Goal: Task Accomplishment & Management: Manage account settings

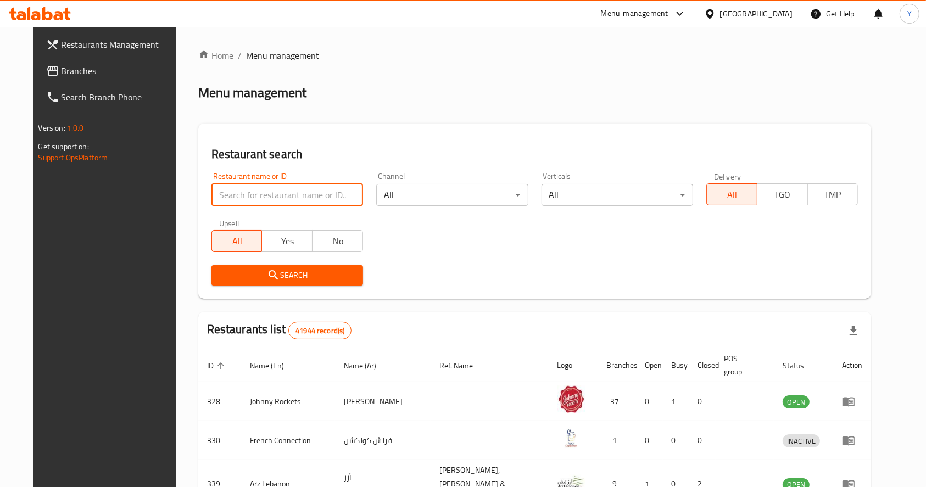
click at [270, 197] on input "search" at bounding box center [287, 195] width 152 height 22
type input "sigdi"
click button "Search" at bounding box center [287, 275] width 152 height 20
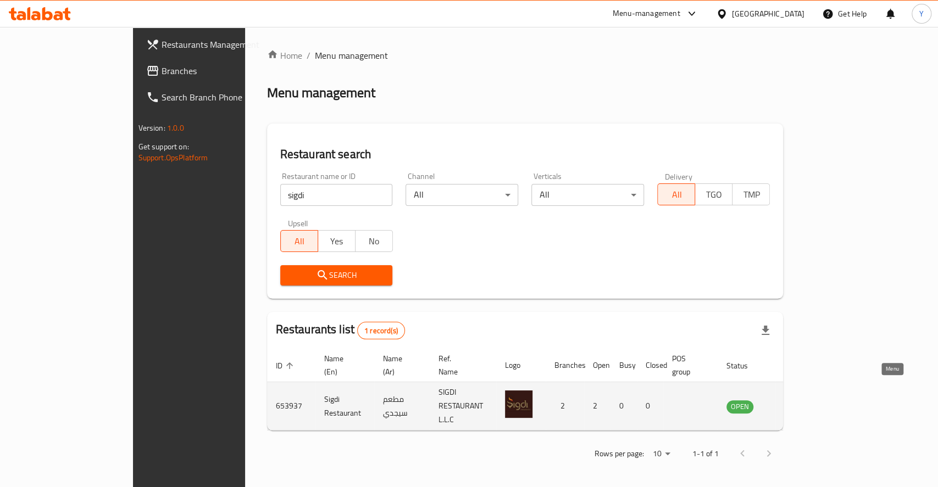
click at [796, 402] on icon "enhanced table" at bounding box center [790, 406] width 12 height 9
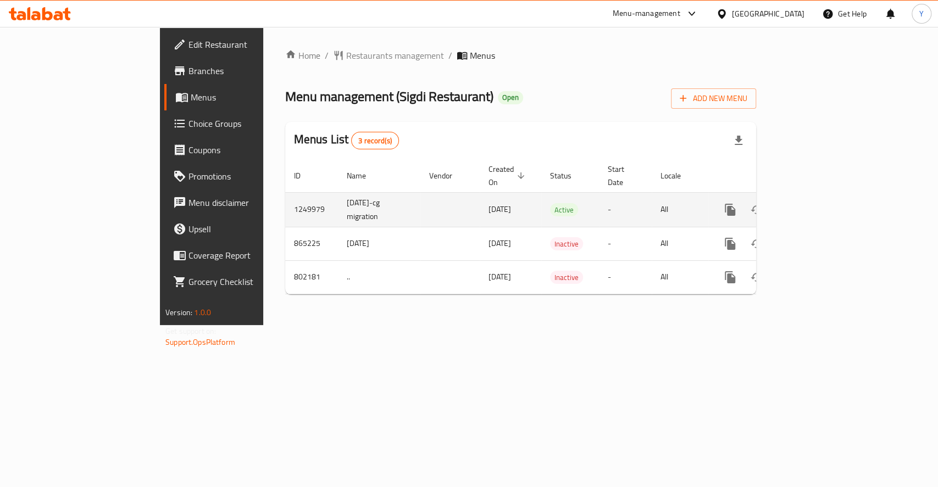
click at [822, 209] on div "enhanced table" at bounding box center [769, 210] width 105 height 26
click at [822, 208] on link "enhanced table" at bounding box center [809, 210] width 26 height 26
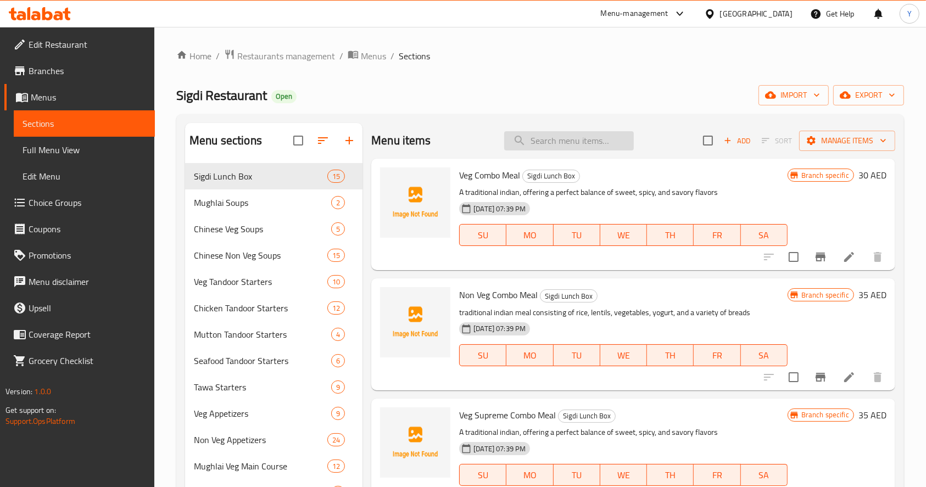
click at [565, 141] on input "search" at bounding box center [569, 140] width 130 height 19
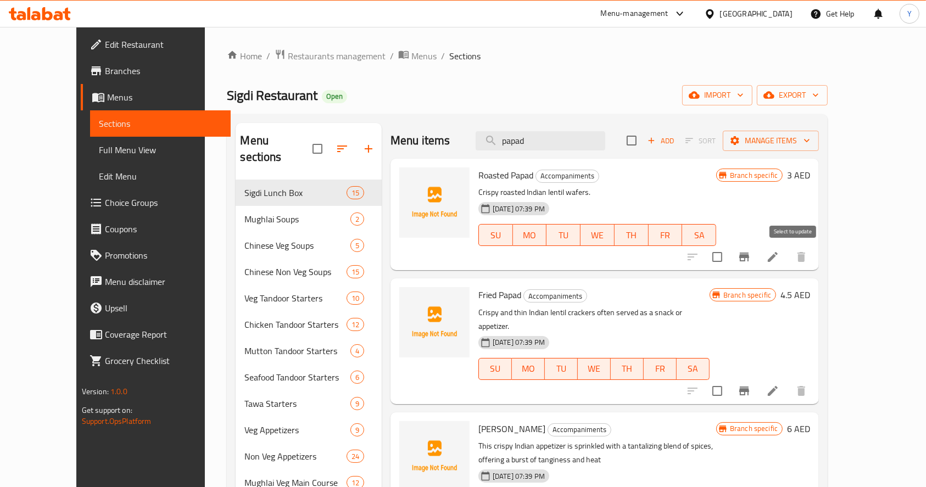
type input "papad"
click at [751, 252] on icon "Branch-specific-item" at bounding box center [744, 256] width 13 height 13
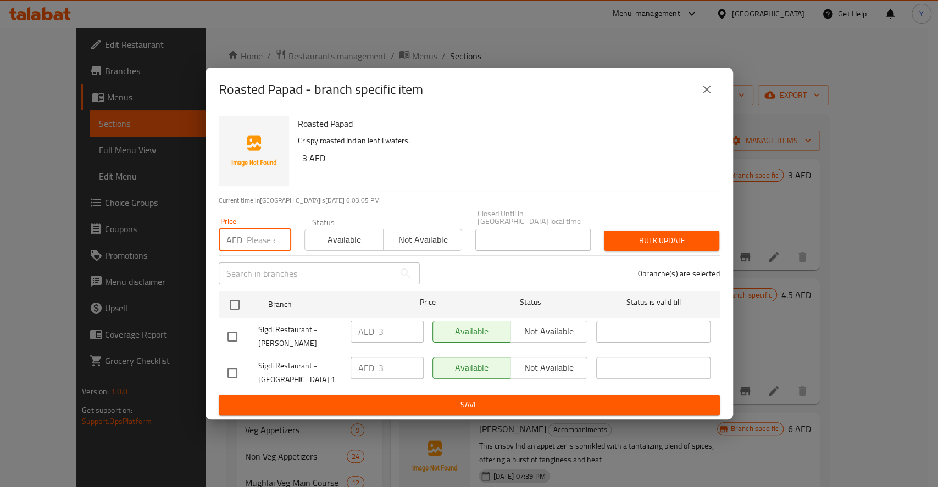
click at [263, 239] on input "number" at bounding box center [269, 240] width 44 height 22
type input "4"
click at [341, 240] on span "Available" at bounding box center [344, 240] width 70 height 16
click at [633, 242] on span "Bulk update" at bounding box center [661, 241] width 98 height 14
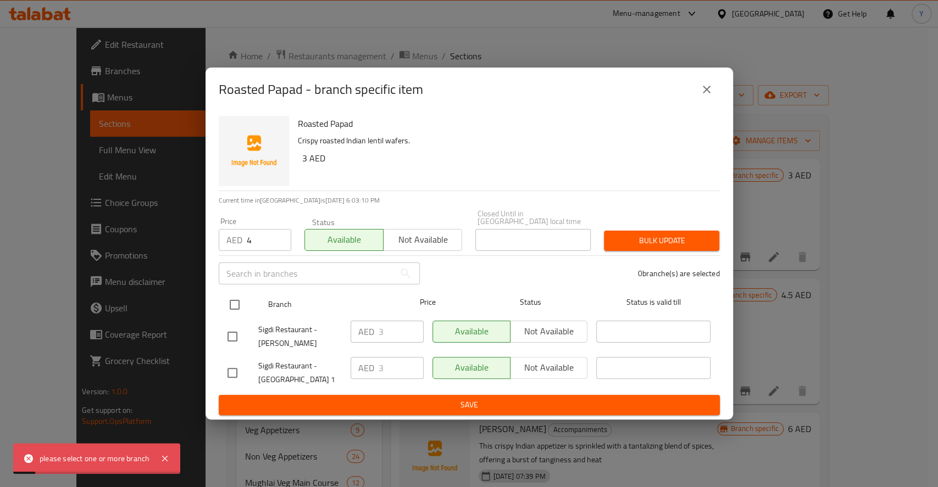
click at [226, 310] on input "checkbox" at bounding box center [234, 304] width 23 height 23
checkbox input "true"
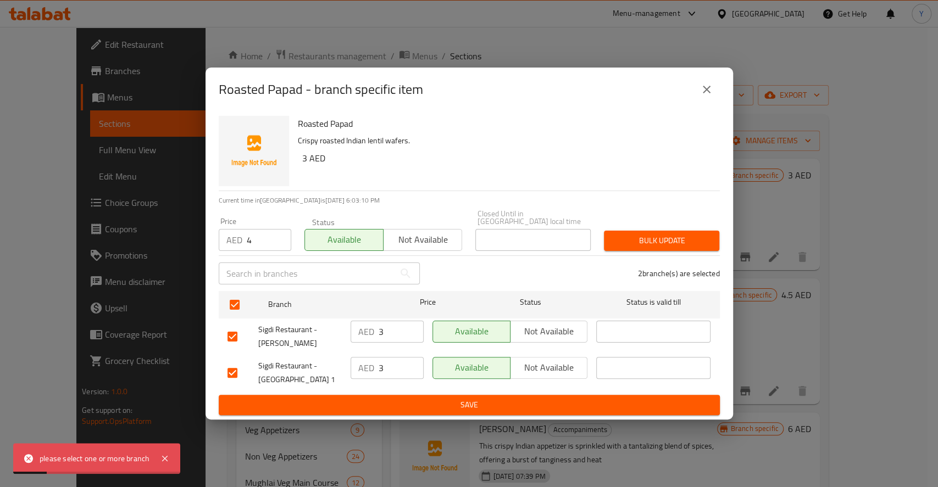
click at [416, 406] on span "Save" at bounding box center [468, 405] width 483 height 14
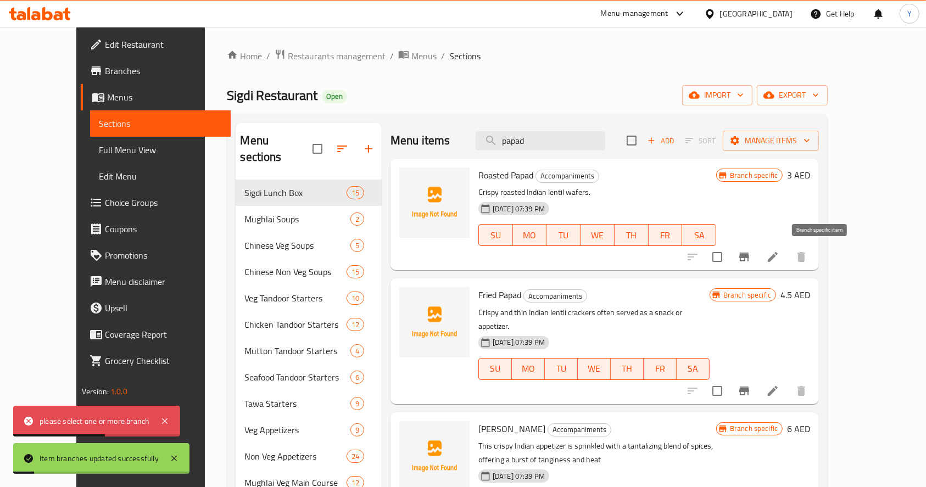
click at [749, 256] on icon "Branch-specific-item" at bounding box center [744, 257] width 10 height 9
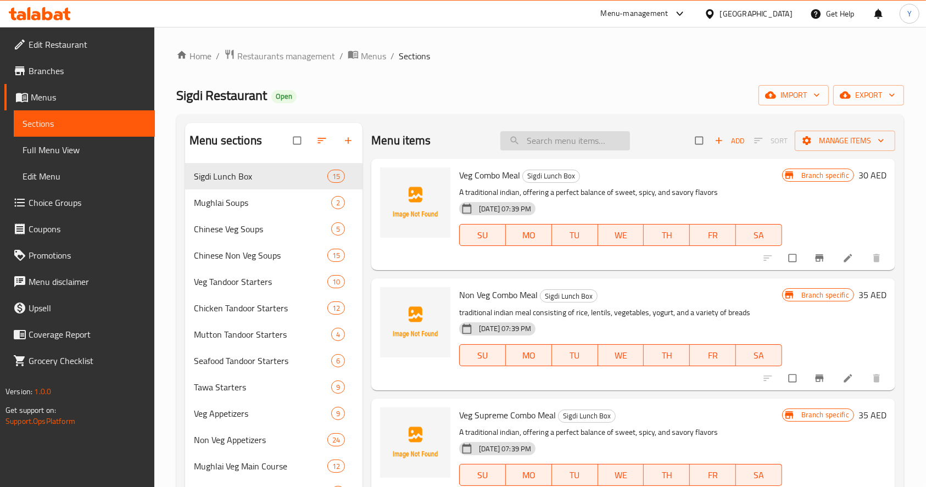
click at [522, 144] on input "search" at bounding box center [565, 140] width 130 height 19
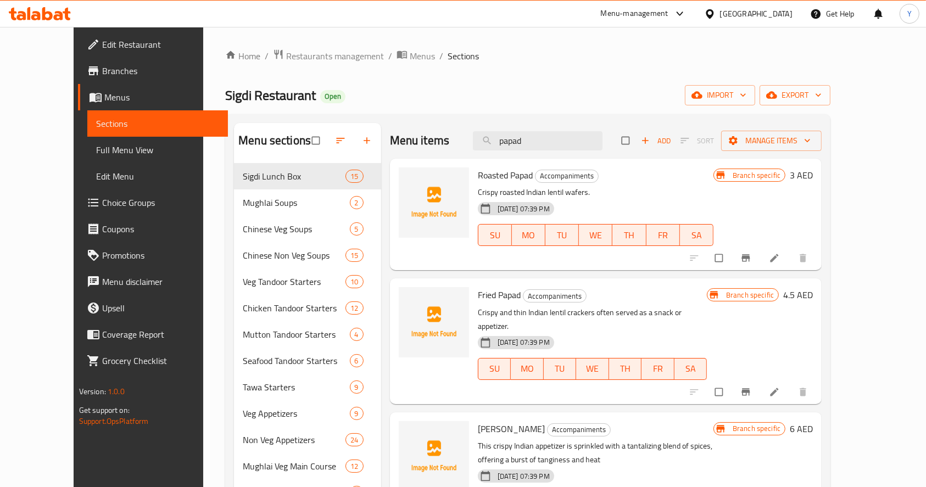
type input "papad"
click at [751, 258] on icon "Branch-specific-item" at bounding box center [745, 258] width 11 height 11
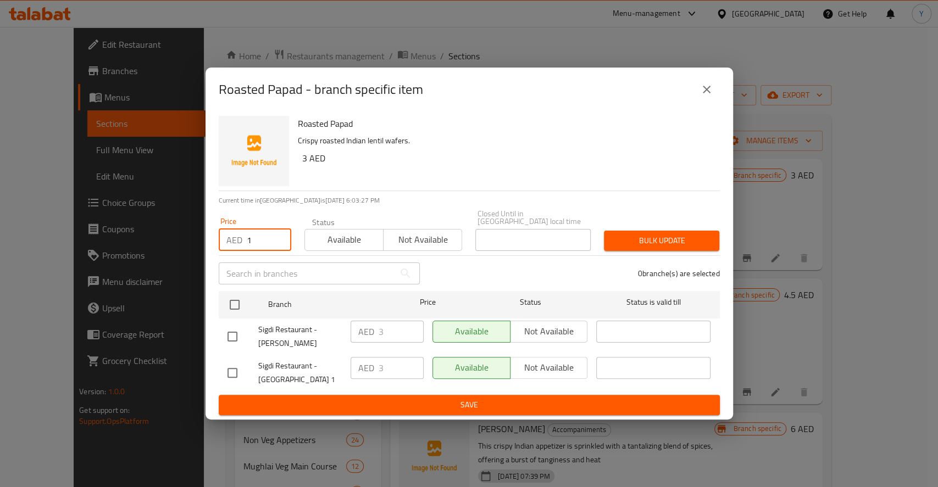
type input "1"
click at [278, 239] on input "1" at bounding box center [269, 240] width 44 height 22
type input "4"
click at [319, 239] on span "Available" at bounding box center [344, 240] width 70 height 16
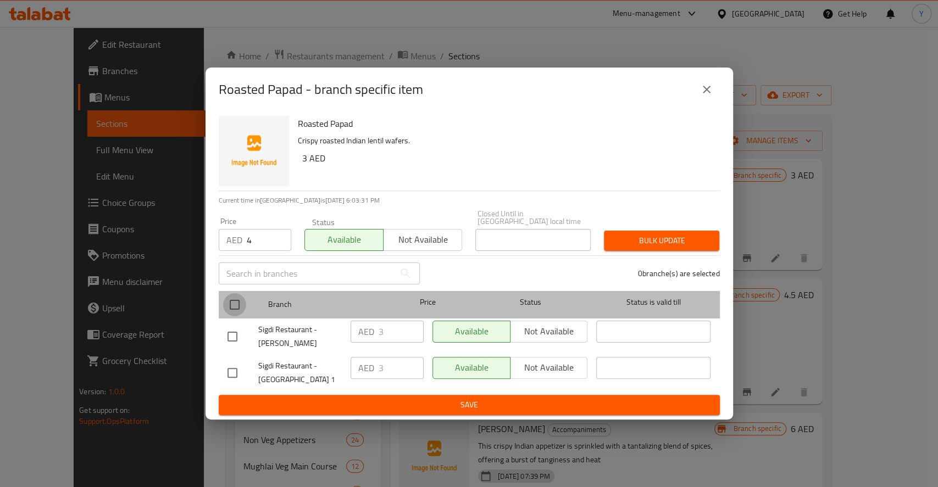
click at [228, 303] on input "checkbox" at bounding box center [234, 304] width 23 height 23
checkbox input "true"
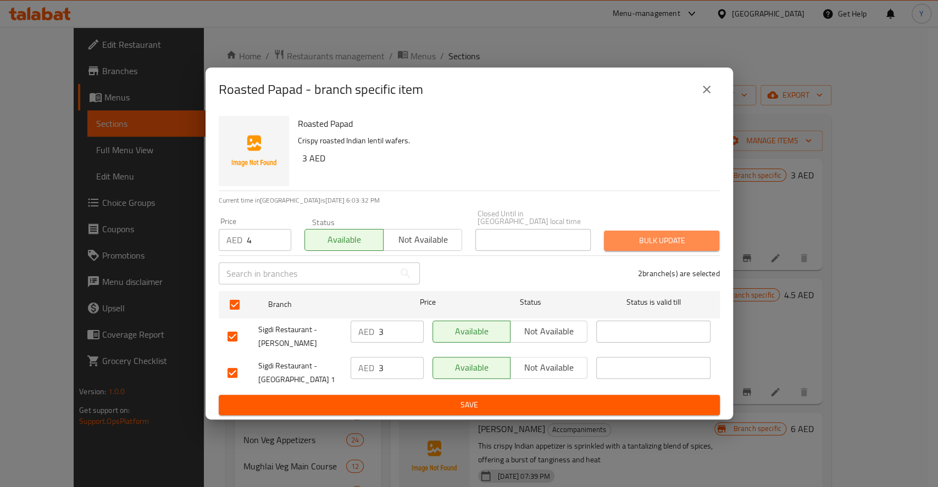
click at [686, 241] on span "Bulk update" at bounding box center [661, 241] width 98 height 14
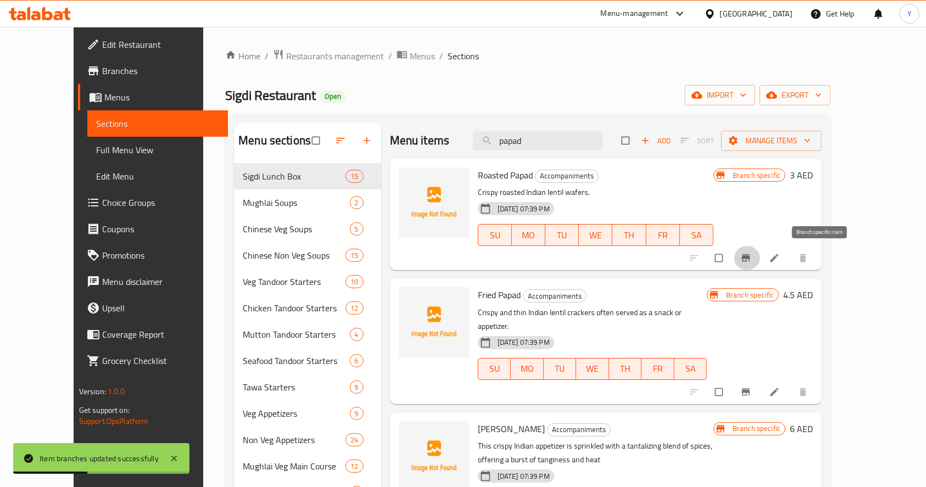
click at [750, 257] on icon "Branch-specific-item" at bounding box center [746, 258] width 8 height 7
click at [566, 147] on input "papad" at bounding box center [538, 140] width 130 height 19
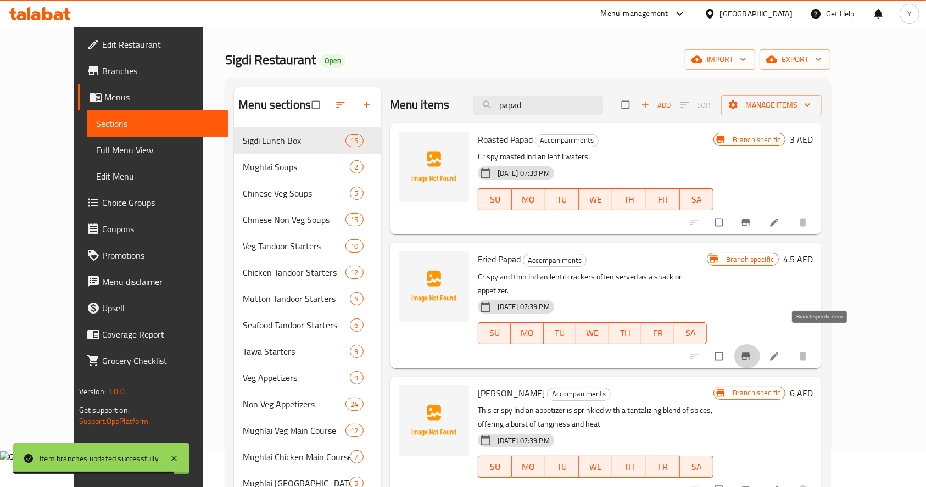
click at [760, 344] on button "Branch-specific-item" at bounding box center [747, 356] width 26 height 24
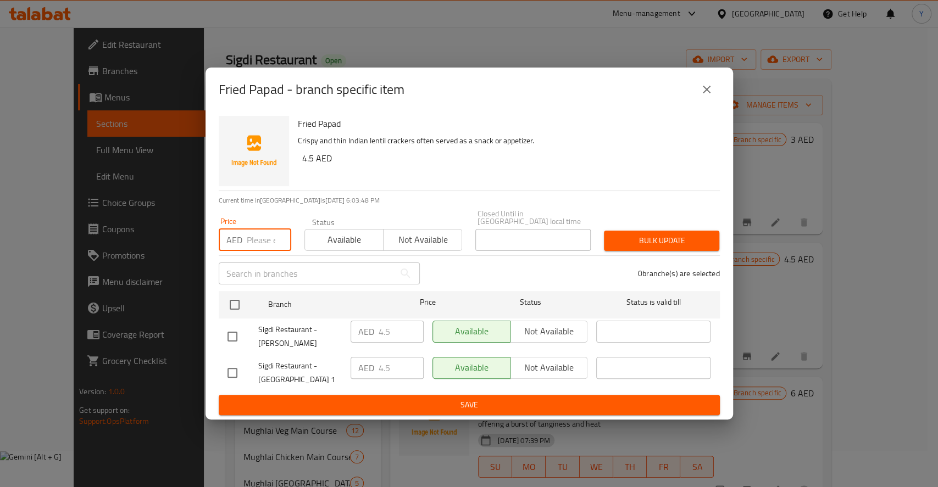
click at [255, 236] on input "number" at bounding box center [269, 240] width 44 height 22
type input "5.5"
type button "0"
click at [341, 242] on span "Available" at bounding box center [344, 240] width 70 height 16
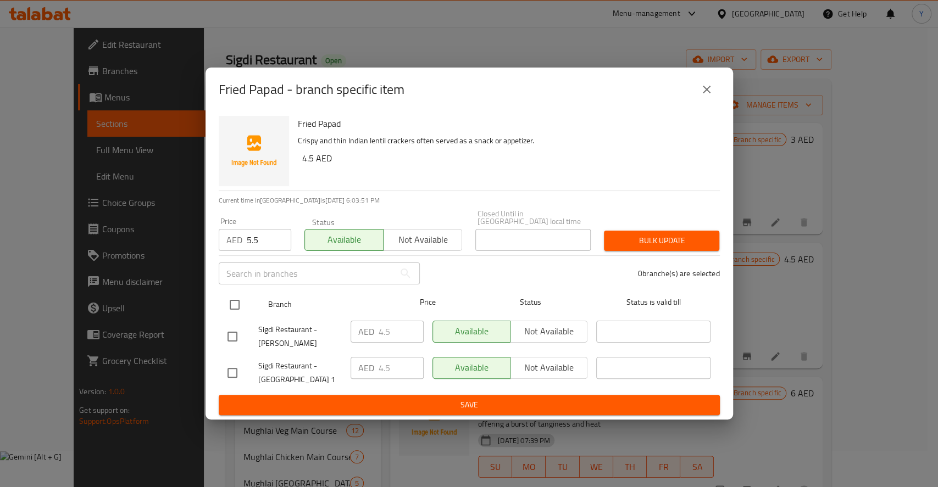
click at [232, 304] on input "checkbox" at bounding box center [234, 304] width 23 height 23
checkbox input "true"
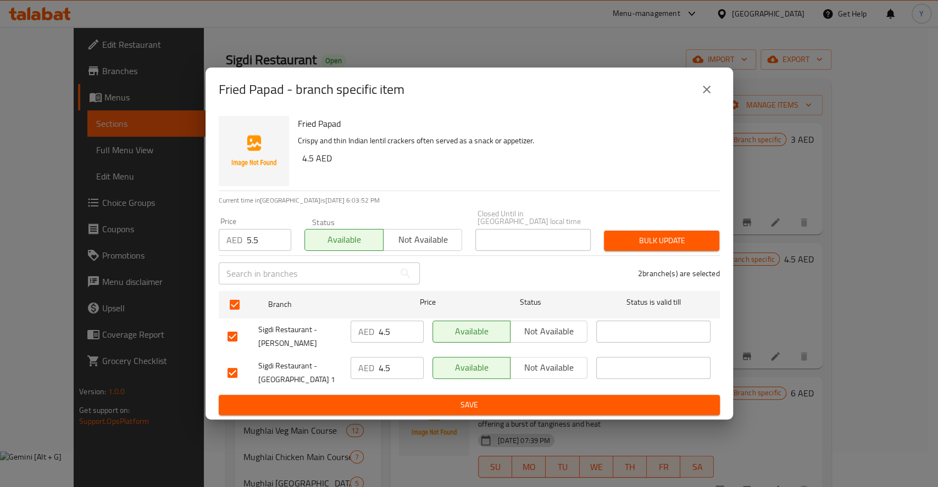
click at [639, 241] on span "Bulk update" at bounding box center [661, 241] width 98 height 14
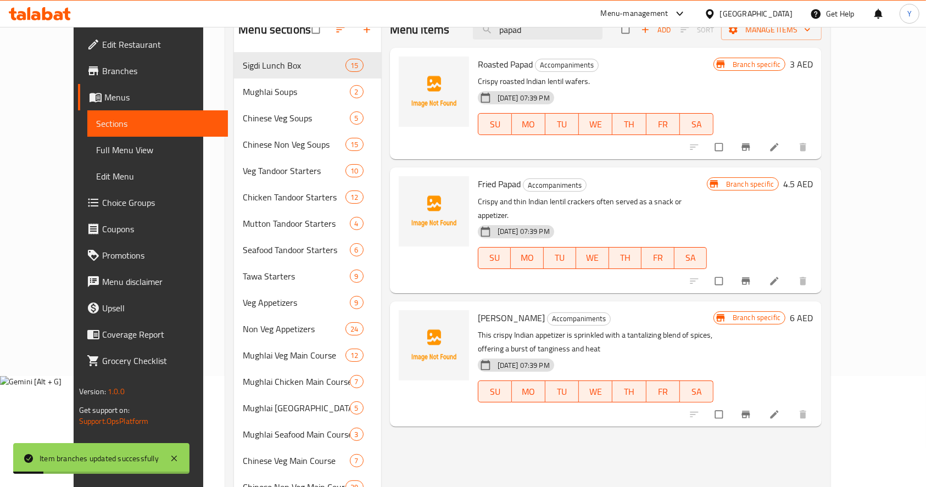
scroll to position [112, 0]
click at [750, 410] on icon "Branch-specific-item" at bounding box center [746, 413] width 8 height 7
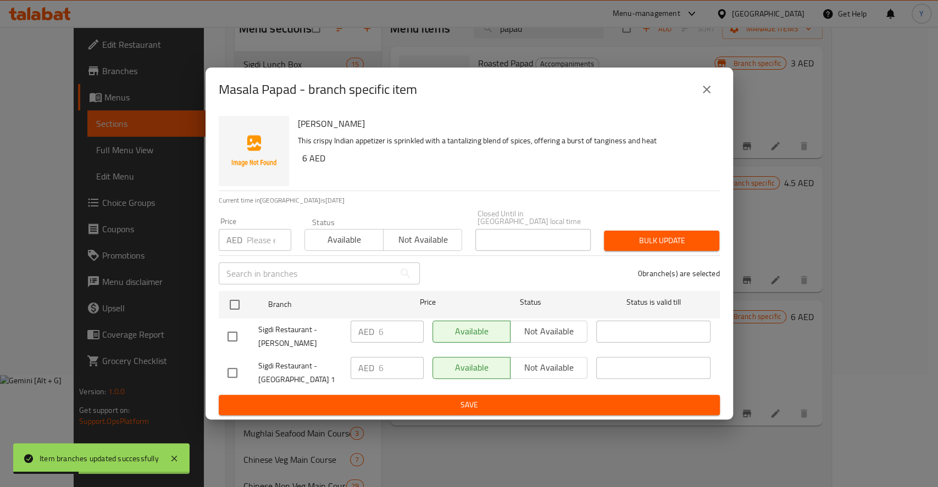
click at [265, 235] on input "number" at bounding box center [269, 240] width 44 height 22
type input "7"
click at [343, 232] on span "Available" at bounding box center [344, 240] width 70 height 16
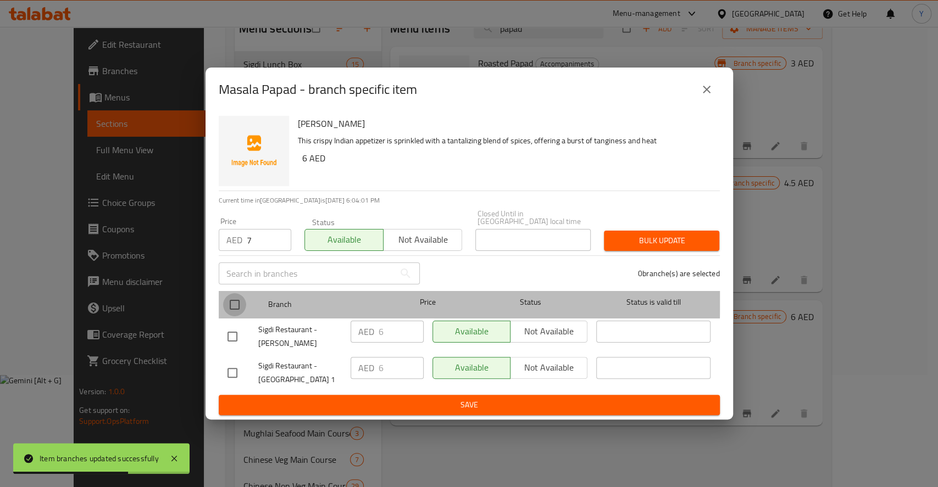
click at [239, 298] on input "checkbox" at bounding box center [234, 304] width 23 height 23
checkbox input "true"
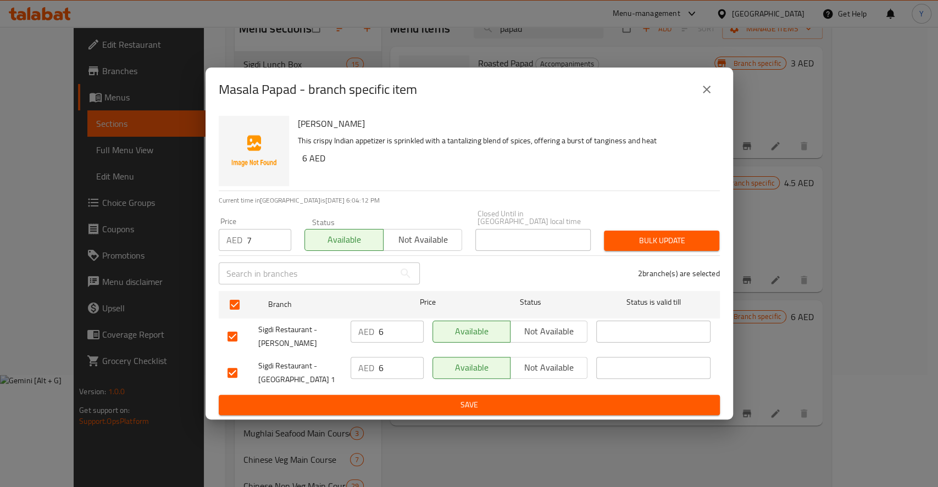
click at [659, 237] on span "Bulk update" at bounding box center [661, 241] width 98 height 14
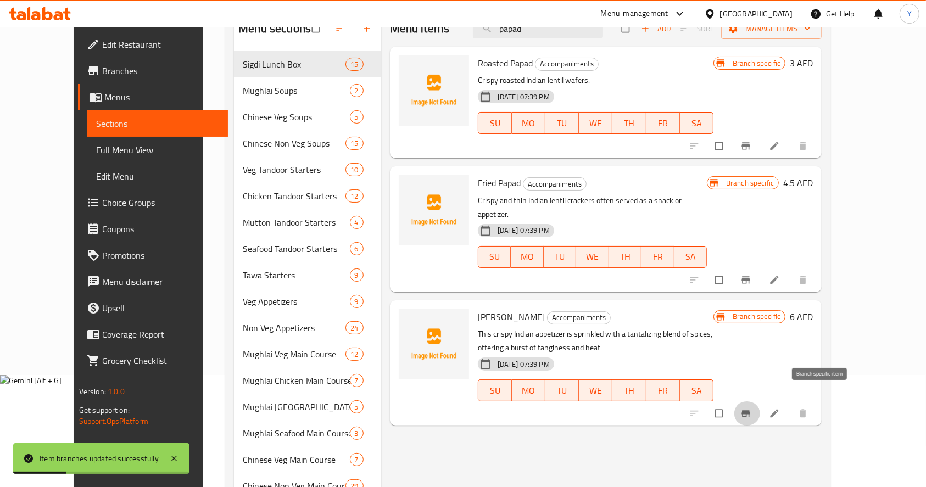
click at [751, 408] on icon "Branch-specific-item" at bounding box center [745, 413] width 11 height 11
click at [751, 275] on icon "Branch-specific-item" at bounding box center [745, 280] width 11 height 11
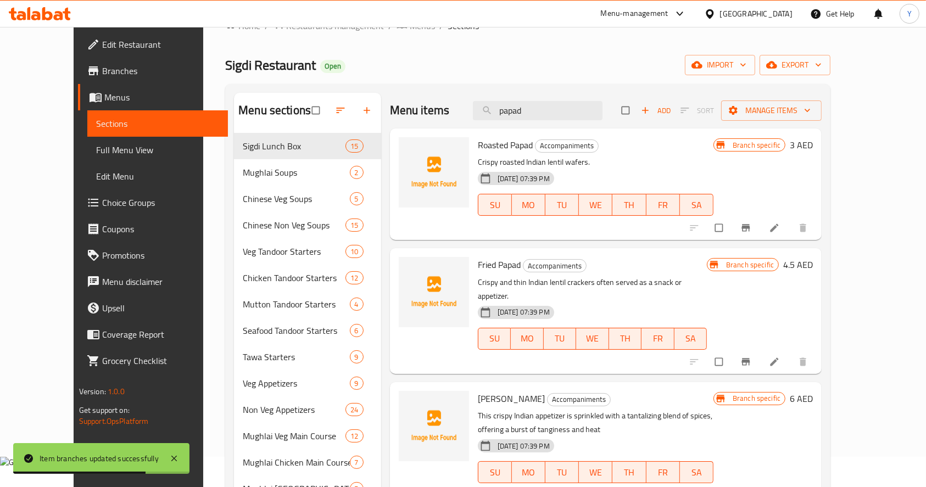
scroll to position [29, 0]
click at [550, 121] on div "Menu items papad Add Sort Manage items" at bounding box center [606, 112] width 432 height 36
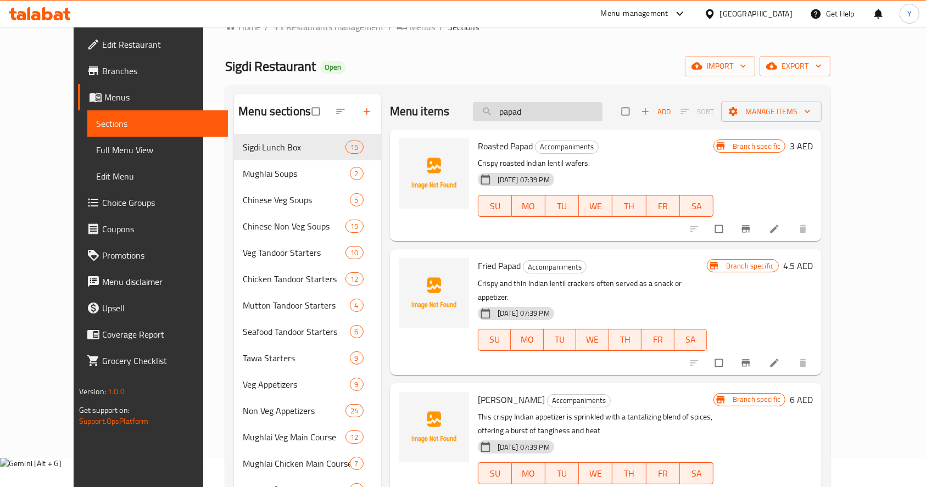
click at [554, 113] on input "papad" at bounding box center [538, 111] width 130 height 19
type input "green salad"
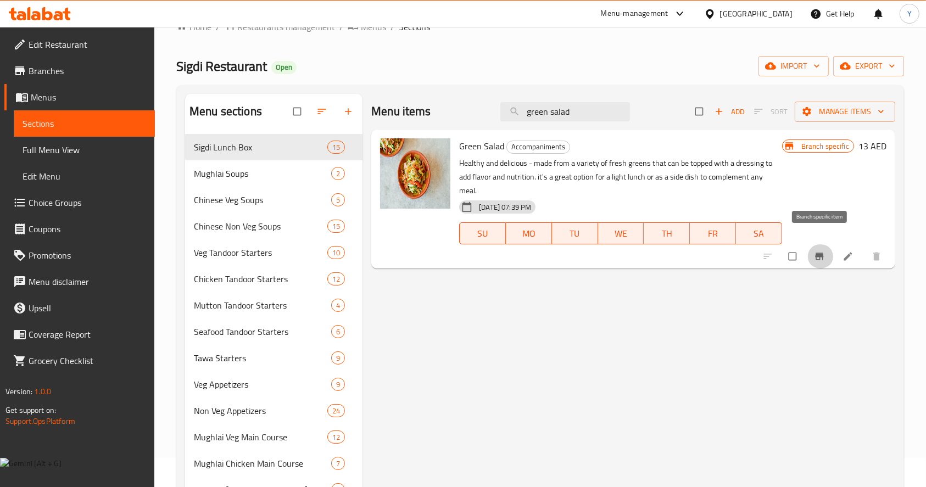
click at [813, 244] on button "Branch-specific-item" at bounding box center [820, 256] width 26 height 24
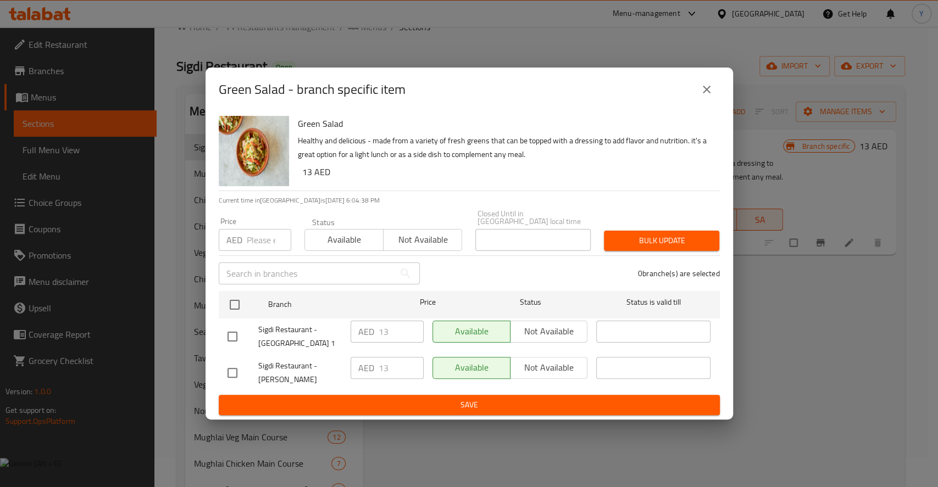
click at [255, 242] on input "number" at bounding box center [269, 240] width 44 height 22
type input "15"
click at [363, 243] on span "Available" at bounding box center [344, 240] width 70 height 16
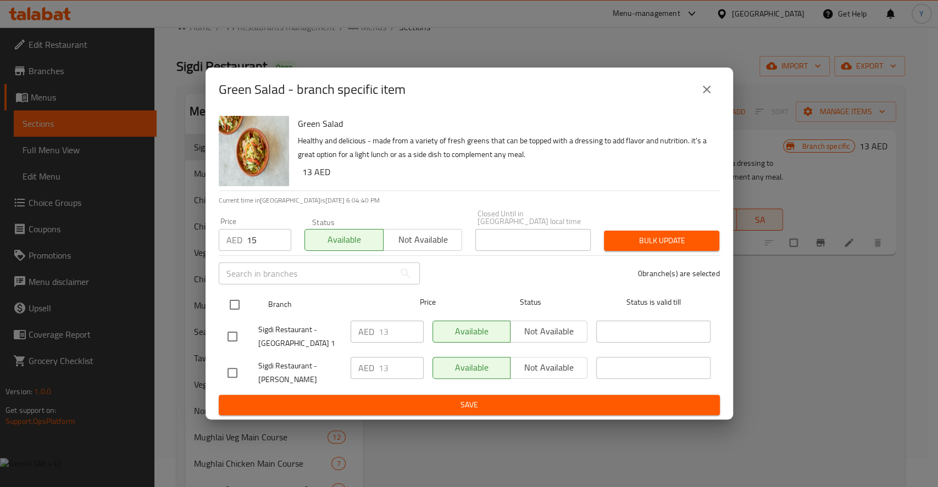
click at [239, 309] on input "checkbox" at bounding box center [234, 304] width 23 height 23
checkbox input "true"
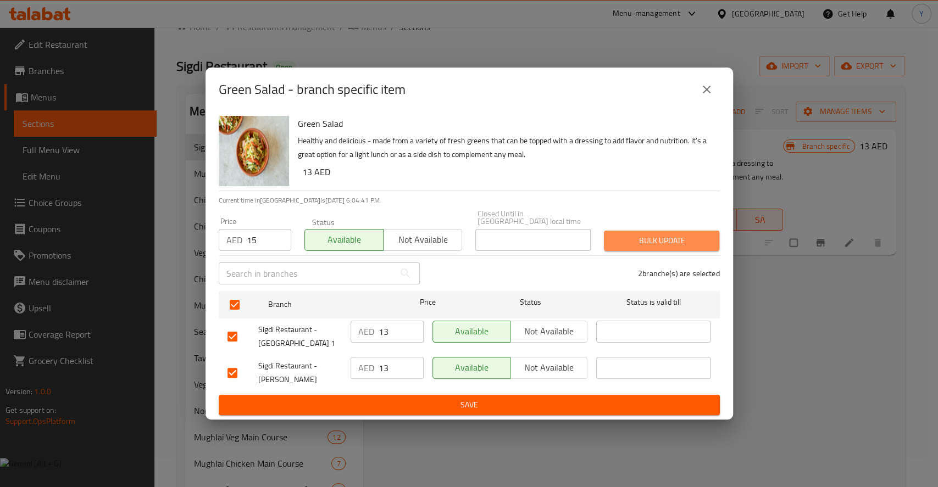
click at [667, 241] on span "Bulk update" at bounding box center [661, 241] width 98 height 14
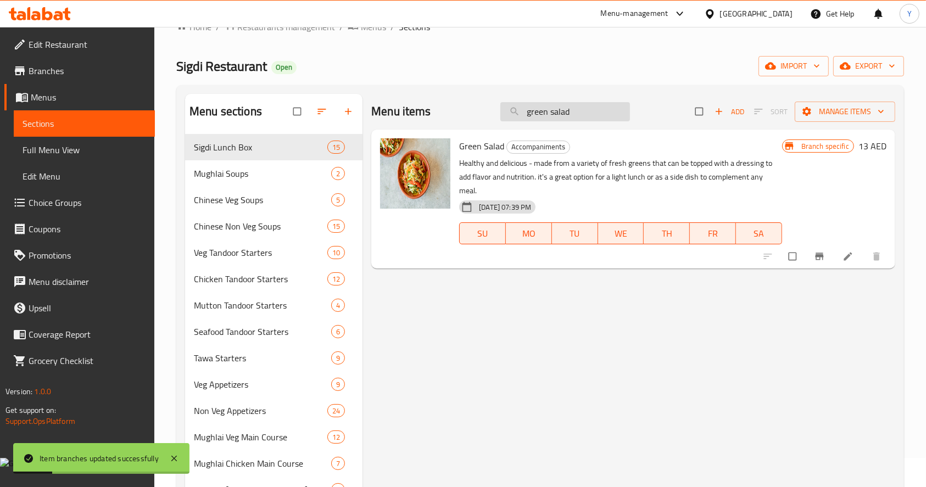
click at [581, 116] on input "green salad" at bounding box center [565, 111] width 130 height 19
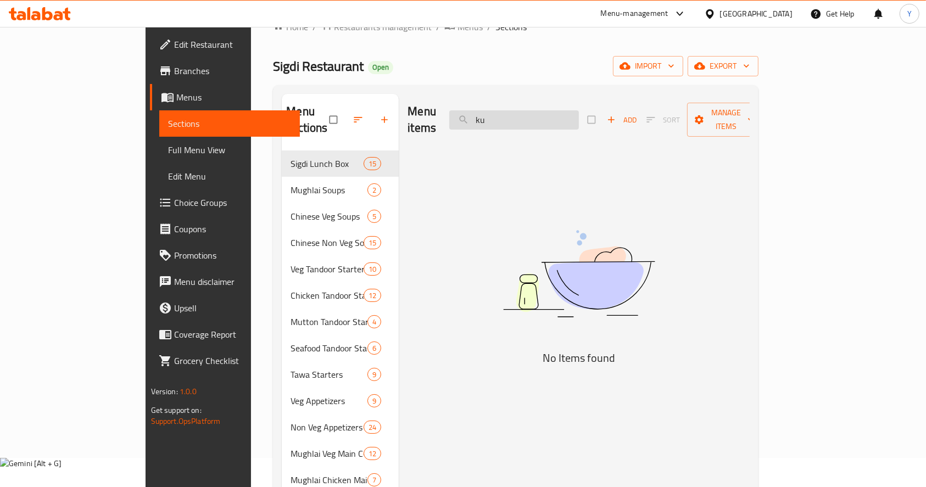
type input "k"
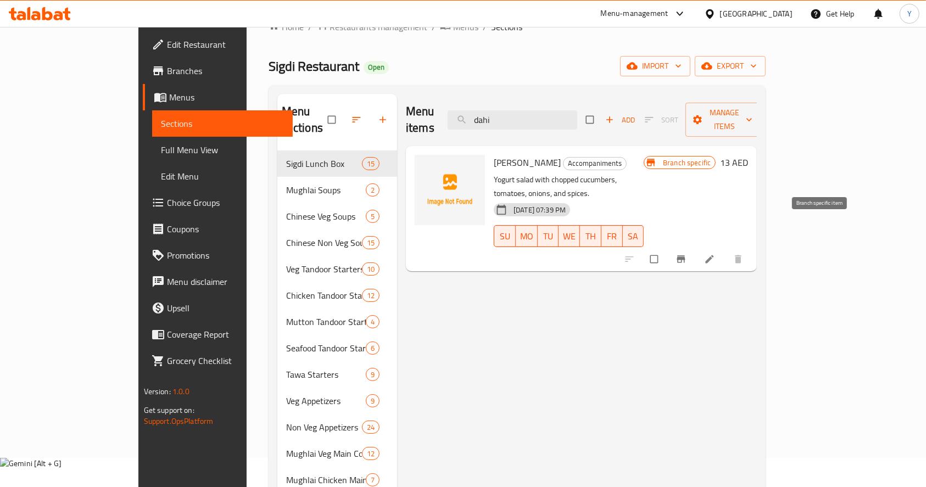
type input "dahi"
click at [687, 254] on icon "Branch-specific-item" at bounding box center [681, 259] width 11 height 11
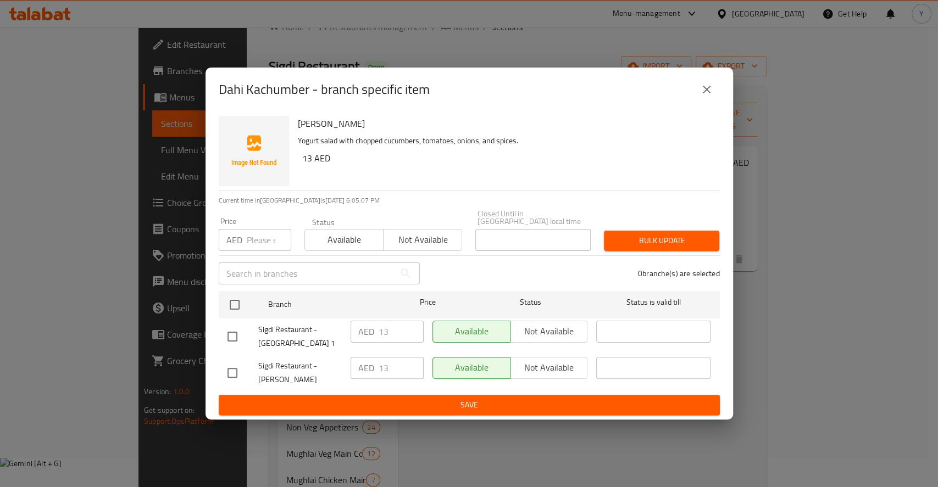
click at [250, 248] on input "number" at bounding box center [269, 240] width 44 height 22
type input "15"
click at [347, 241] on span "Available" at bounding box center [344, 240] width 70 height 16
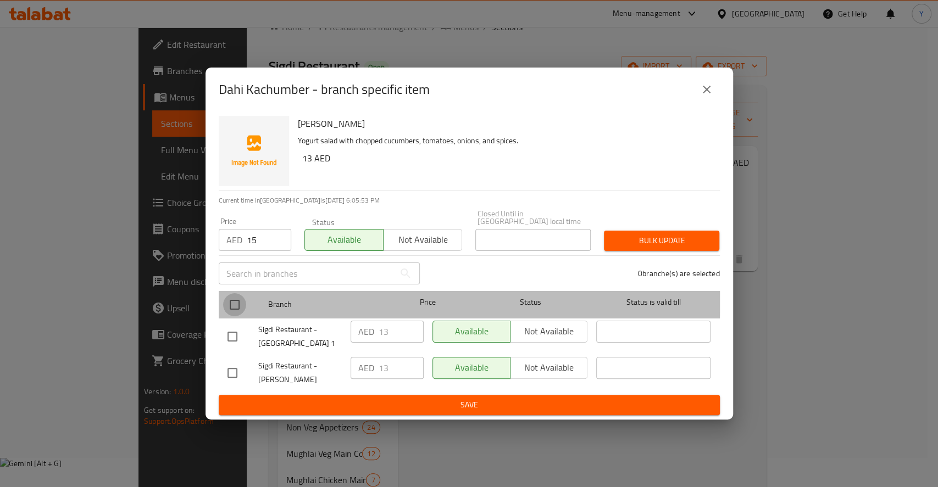
click at [236, 300] on input "checkbox" at bounding box center [234, 304] width 23 height 23
checkbox input "true"
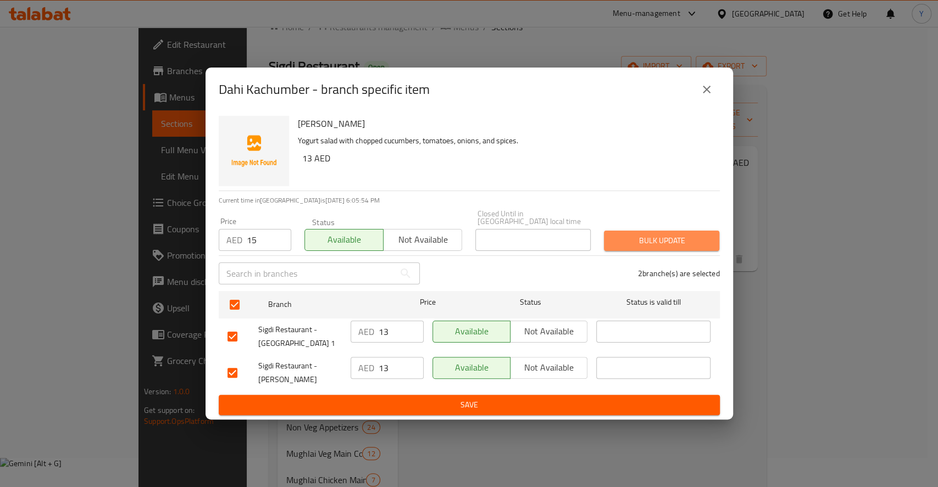
click at [675, 237] on span "Bulk update" at bounding box center [661, 241] width 98 height 14
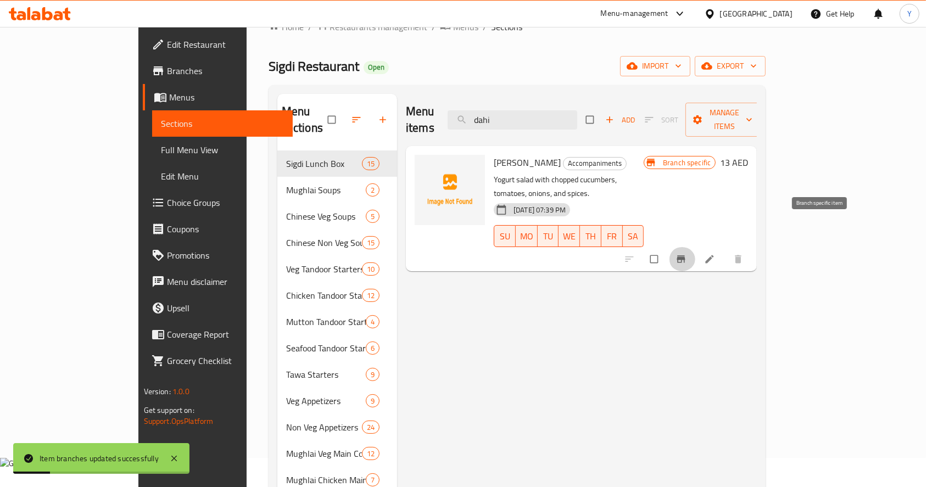
click at [687, 254] on icon "Branch-specific-item" at bounding box center [681, 259] width 11 height 11
click at [573, 115] on input "dahi" at bounding box center [513, 119] width 130 height 19
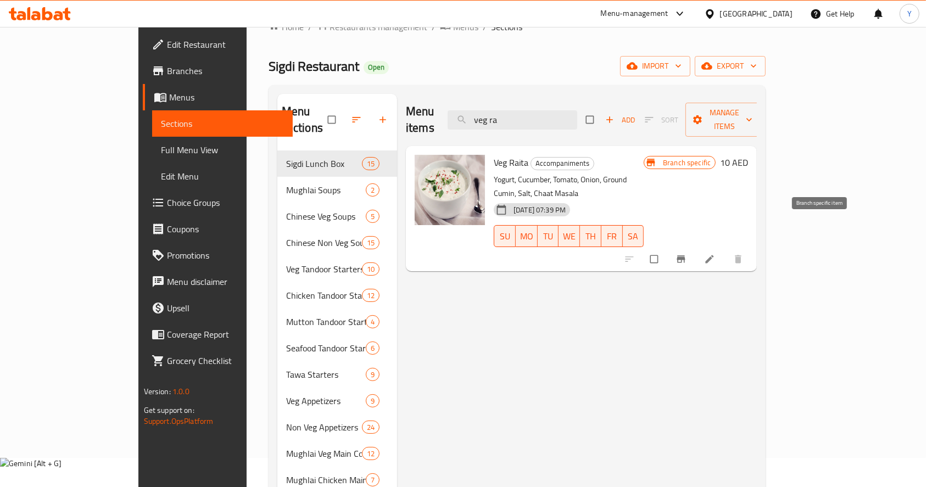
type input "veg ra"
click at [687, 254] on icon "Branch-specific-item" at bounding box center [681, 259] width 11 height 11
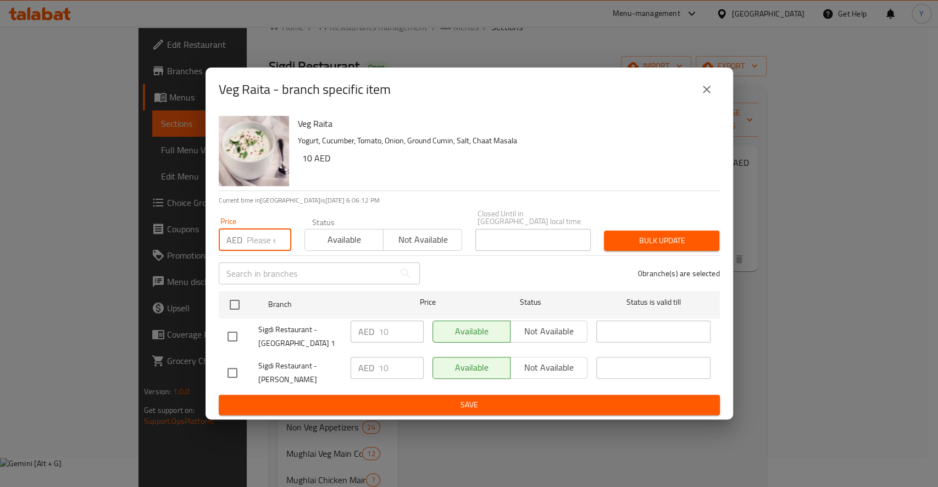
click at [252, 244] on input "number" at bounding box center [269, 240] width 44 height 22
type input "12"
click at [365, 244] on span "Available" at bounding box center [344, 240] width 70 height 16
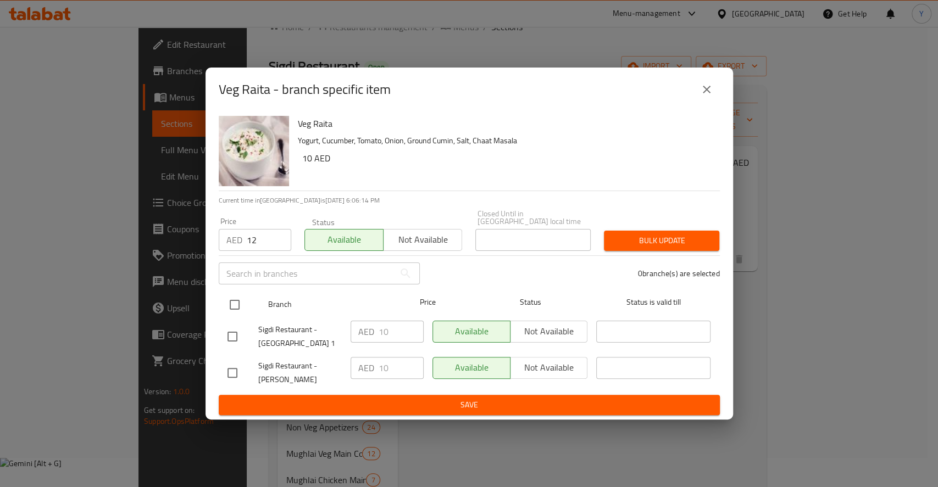
click at [237, 308] on input "checkbox" at bounding box center [234, 304] width 23 height 23
checkbox input "true"
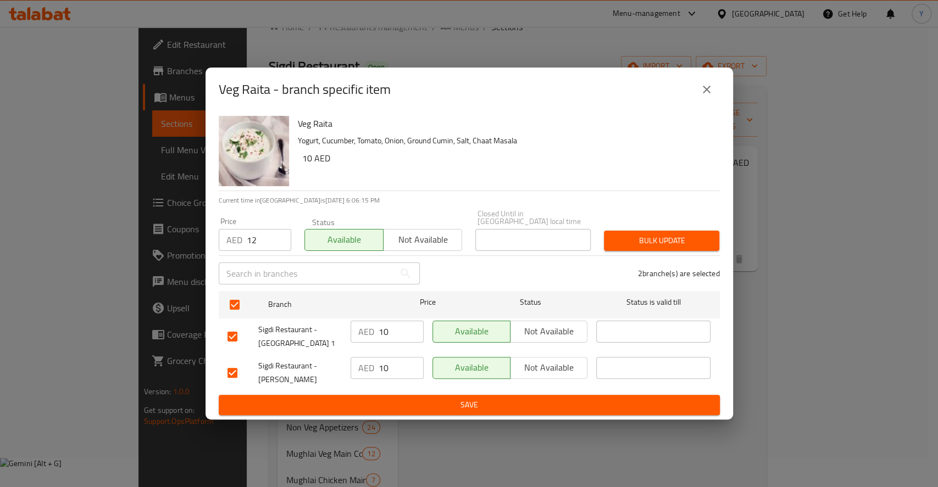
click at [633, 246] on span "Bulk update" at bounding box center [661, 241] width 98 height 14
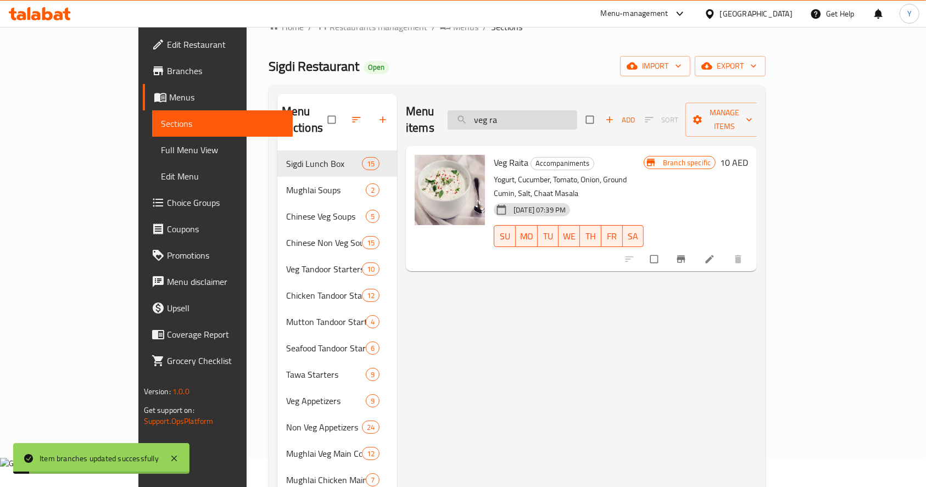
click at [557, 112] on input "veg ra" at bounding box center [513, 119] width 130 height 19
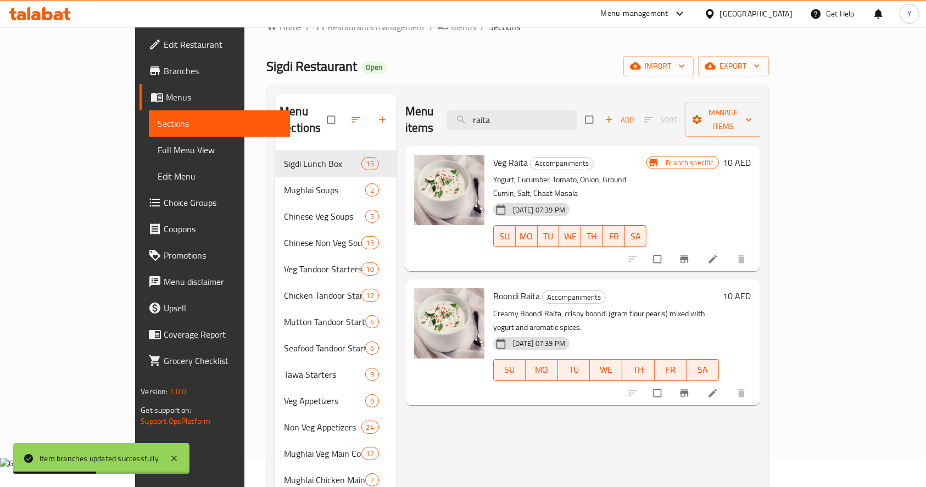
type input "raita"
click at [688, 389] on icon "Branch-specific-item" at bounding box center [684, 392] width 8 height 7
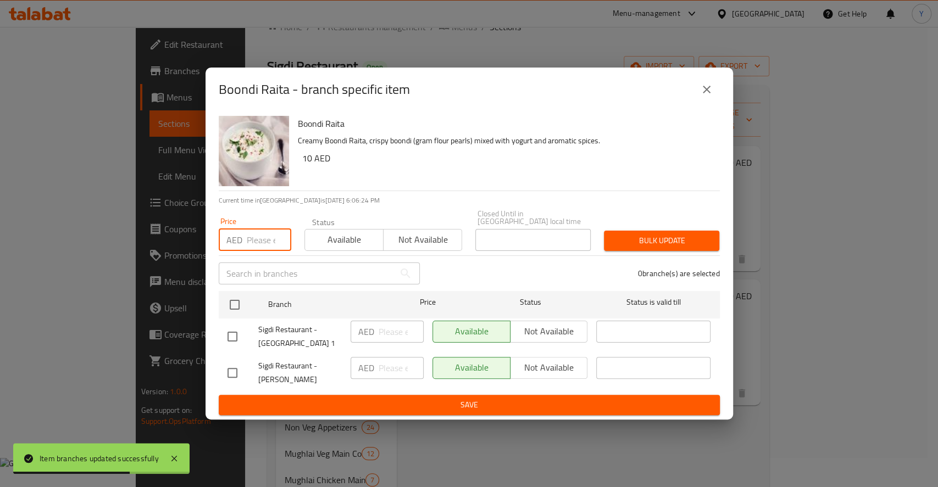
click at [261, 237] on input "number" at bounding box center [269, 240] width 44 height 22
type input "13"
click at [365, 248] on button "Available" at bounding box center [343, 240] width 79 height 22
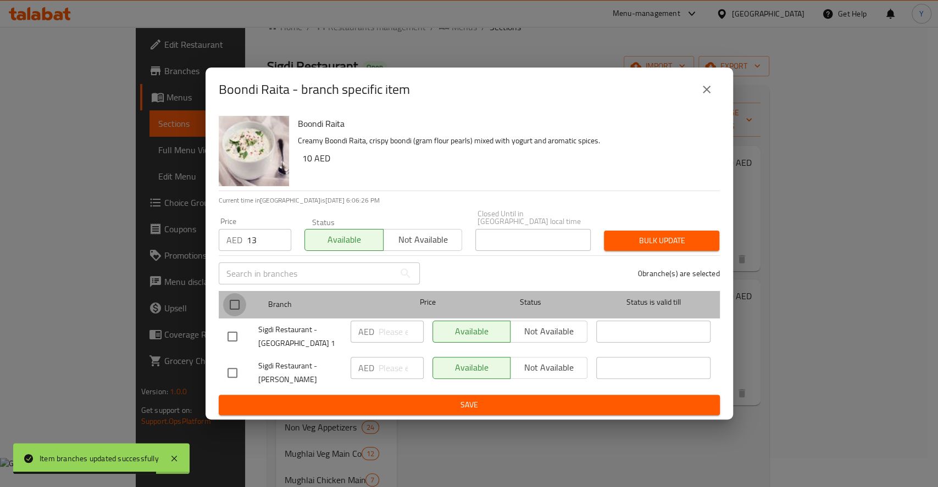
click at [233, 303] on input "checkbox" at bounding box center [234, 304] width 23 height 23
checkbox input "true"
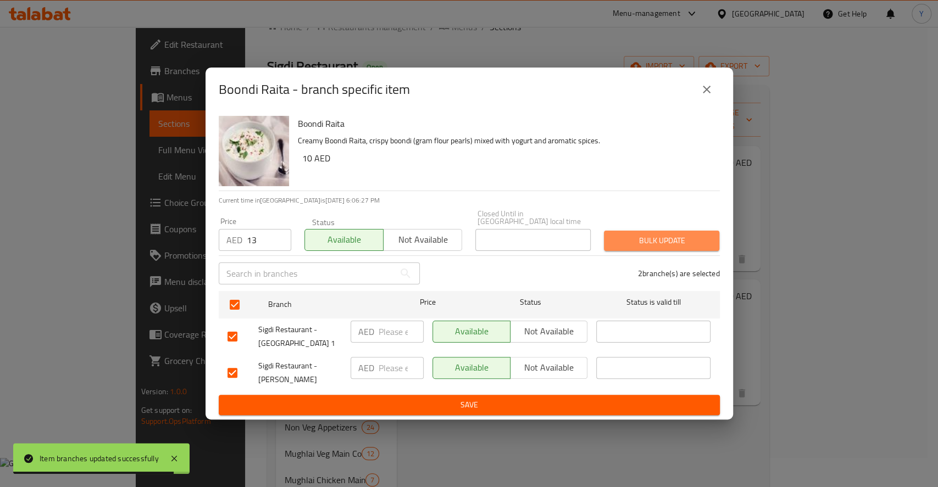
click at [648, 244] on span "Bulk update" at bounding box center [661, 241] width 98 height 14
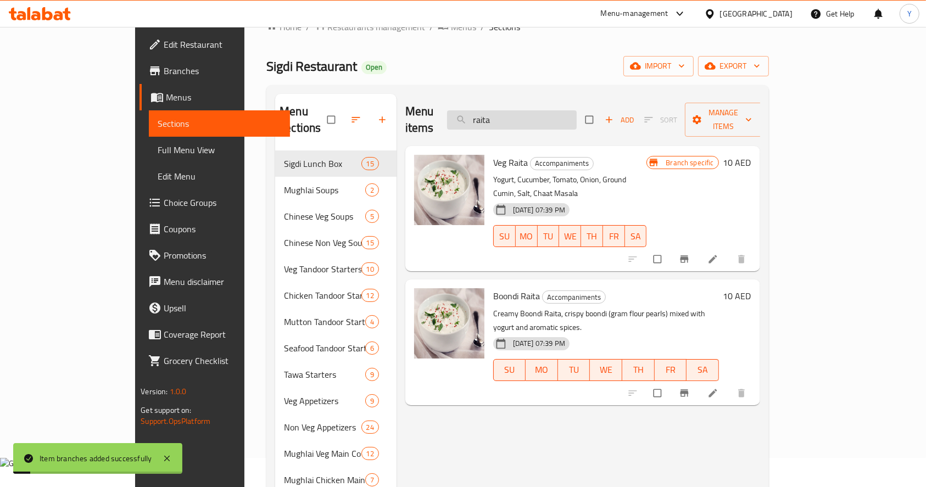
click at [562, 112] on input "raita" at bounding box center [512, 119] width 130 height 19
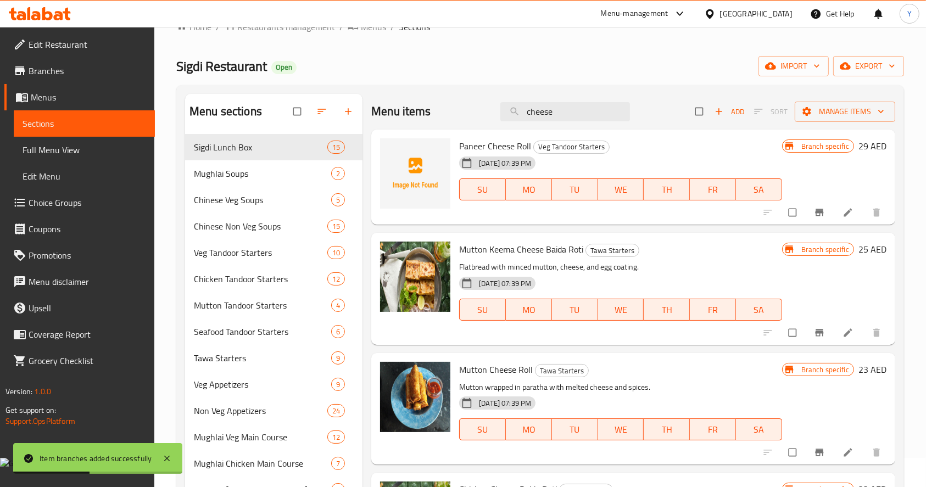
type input "cheese"
click at [823, 211] on icon "Branch-specific-item" at bounding box center [819, 212] width 11 height 11
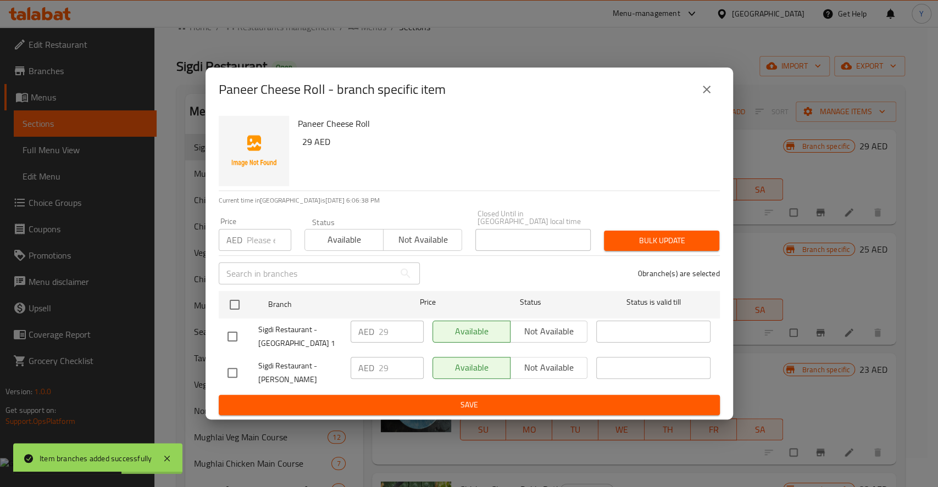
click at [265, 237] on input "number" at bounding box center [269, 240] width 44 height 22
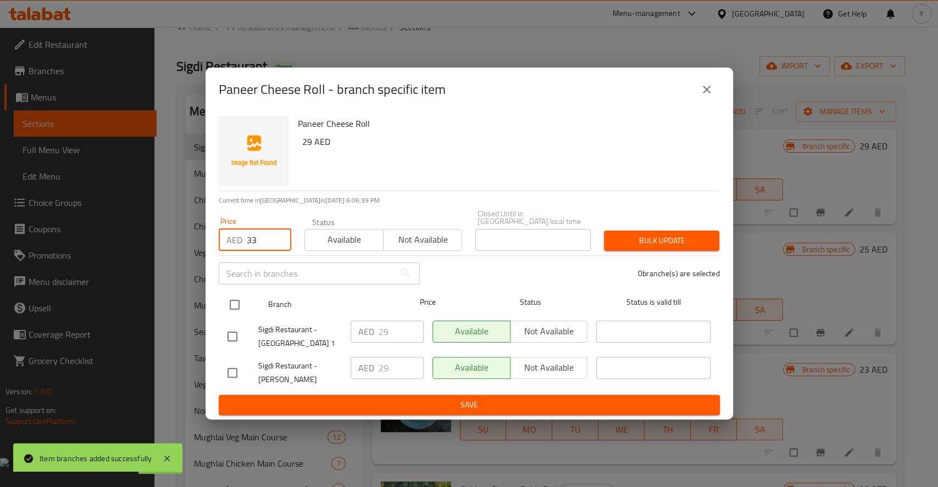
type input "33"
click at [236, 304] on input "checkbox" at bounding box center [234, 304] width 23 height 23
checkbox input "true"
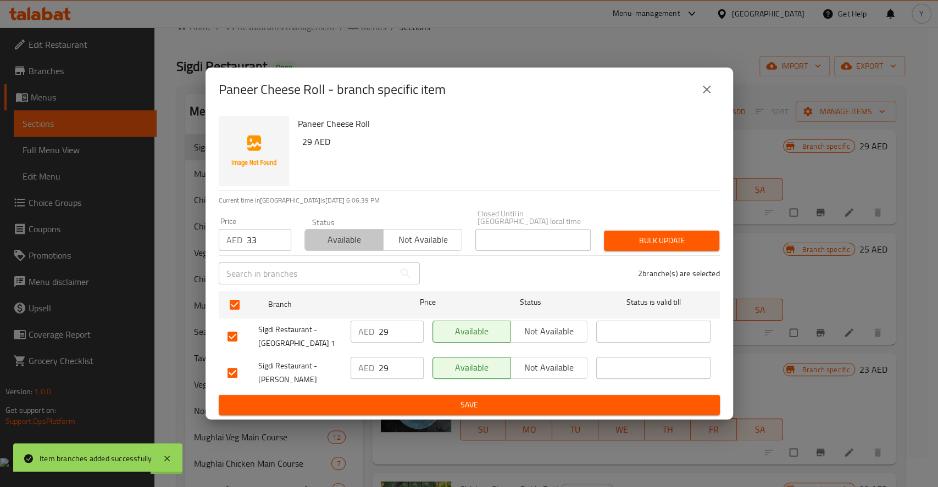
click at [362, 237] on span "Available" at bounding box center [344, 240] width 70 height 16
click at [637, 241] on span "Bulk update" at bounding box center [661, 241] width 98 height 14
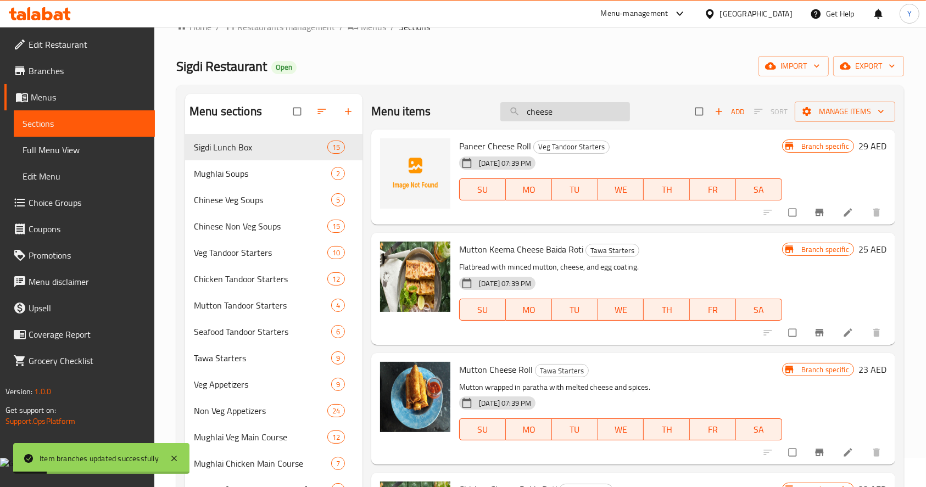
click at [549, 112] on input "cheese" at bounding box center [565, 111] width 130 height 19
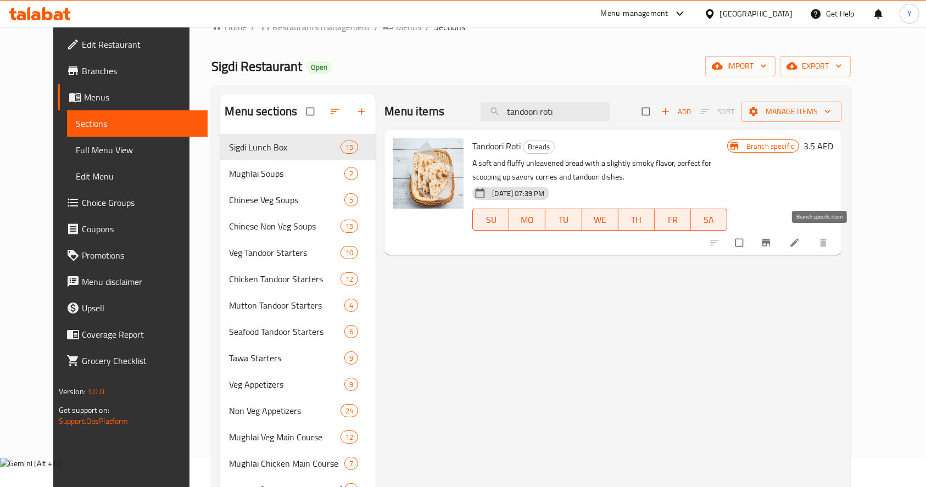
type input "tandoori roti"
click at [771, 241] on icon "Branch-specific-item" at bounding box center [766, 242] width 8 height 7
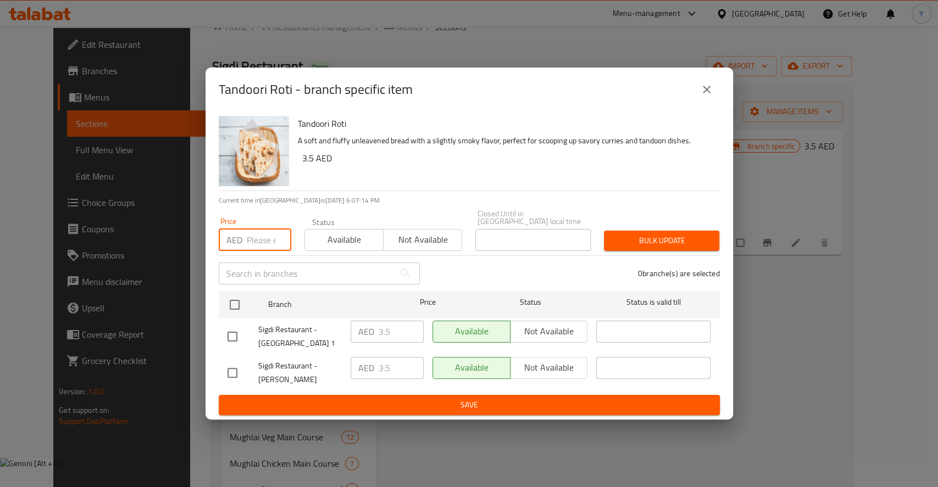
click at [259, 237] on input "number" at bounding box center [269, 240] width 44 height 22
type input "4.5"
click at [356, 235] on span "Available" at bounding box center [344, 240] width 70 height 16
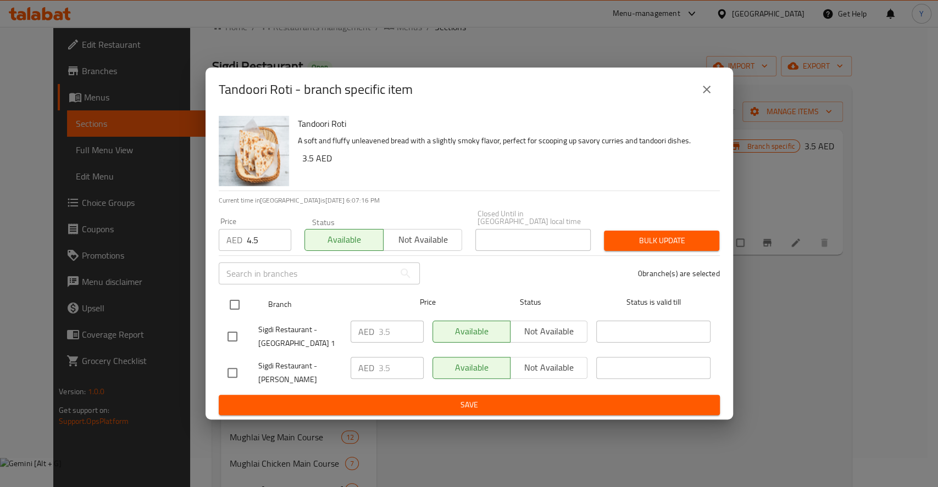
click at [235, 302] on input "checkbox" at bounding box center [234, 304] width 23 height 23
checkbox input "true"
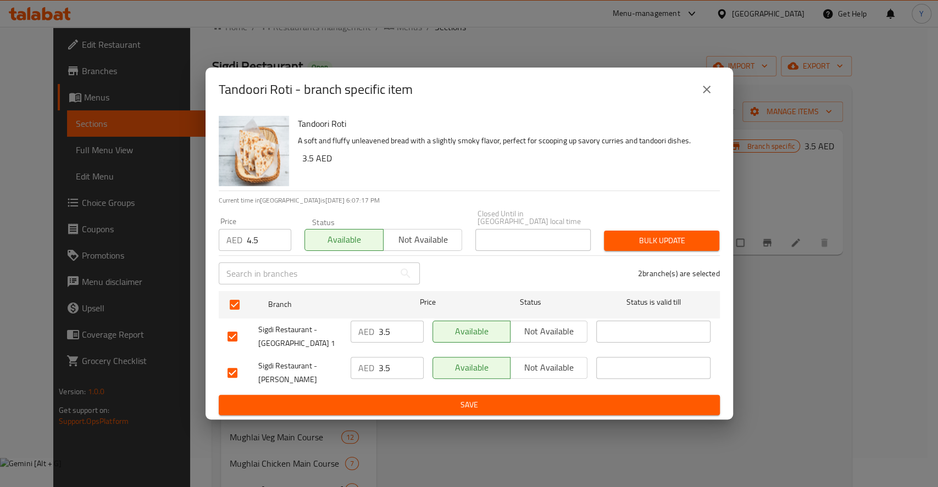
click at [695, 235] on span "Bulk update" at bounding box center [661, 241] width 98 height 14
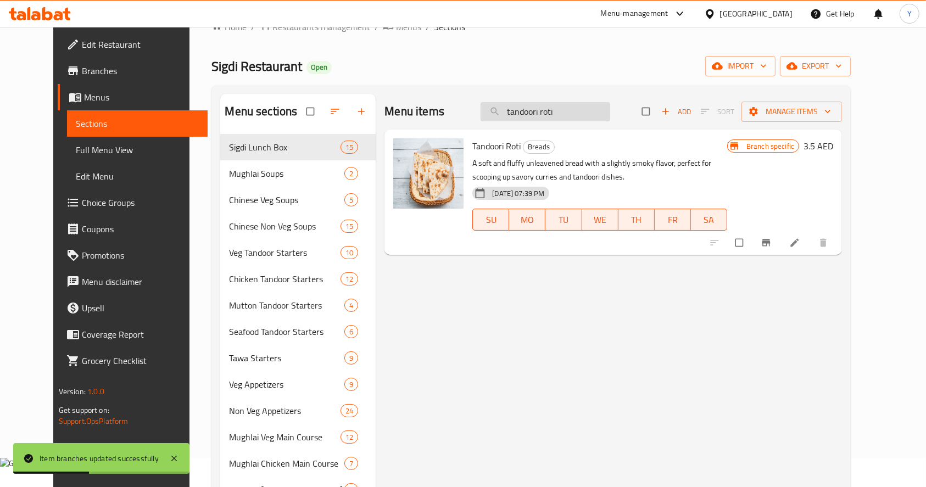
click at [561, 104] on input "tandoori roti" at bounding box center [546, 111] width 130 height 19
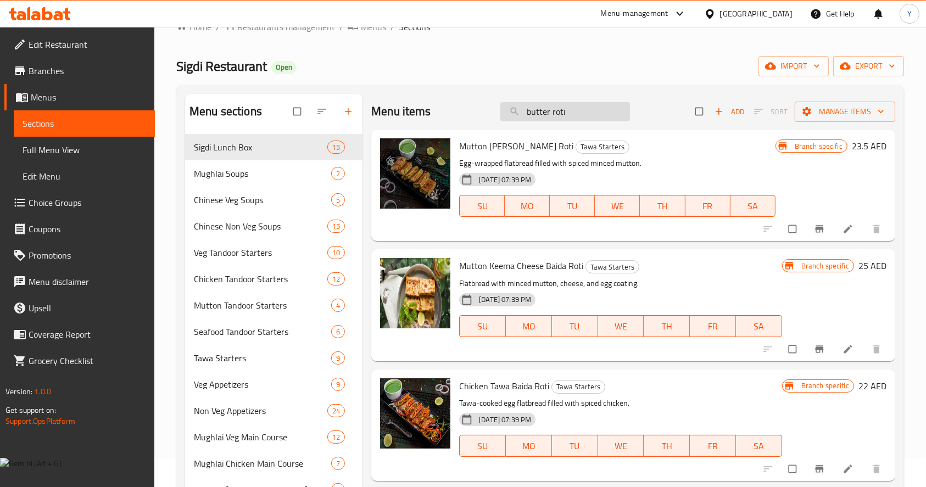
type input "butter roti"
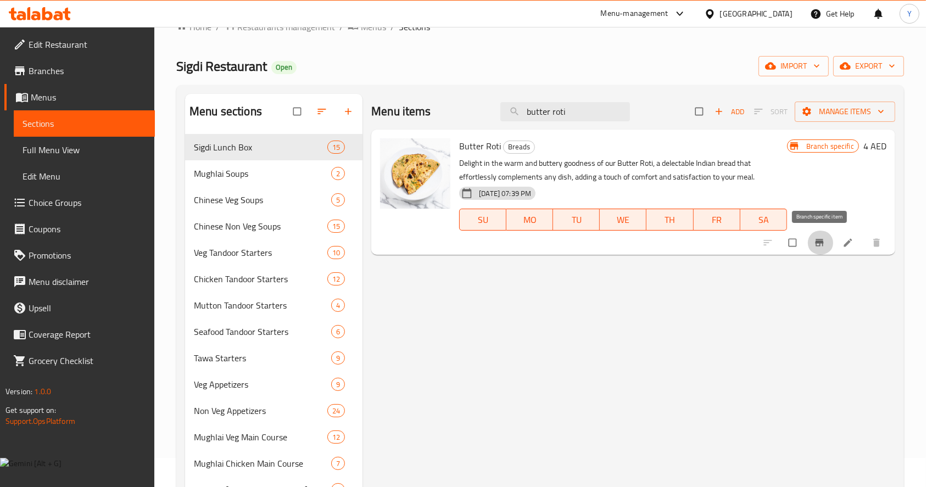
click at [817, 248] on button "Branch-specific-item" at bounding box center [820, 243] width 26 height 24
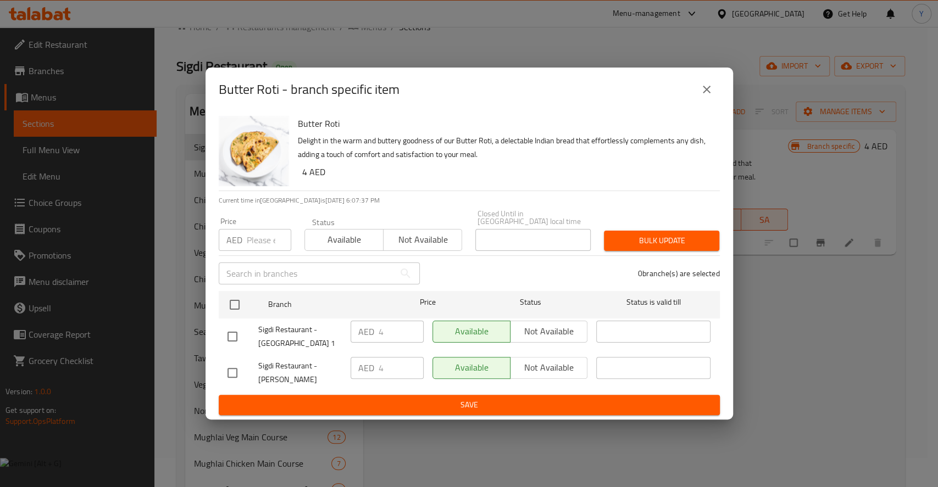
click at [254, 241] on input "number" at bounding box center [269, 240] width 44 height 22
type input "5"
click at [359, 249] on button "Available" at bounding box center [343, 240] width 79 height 22
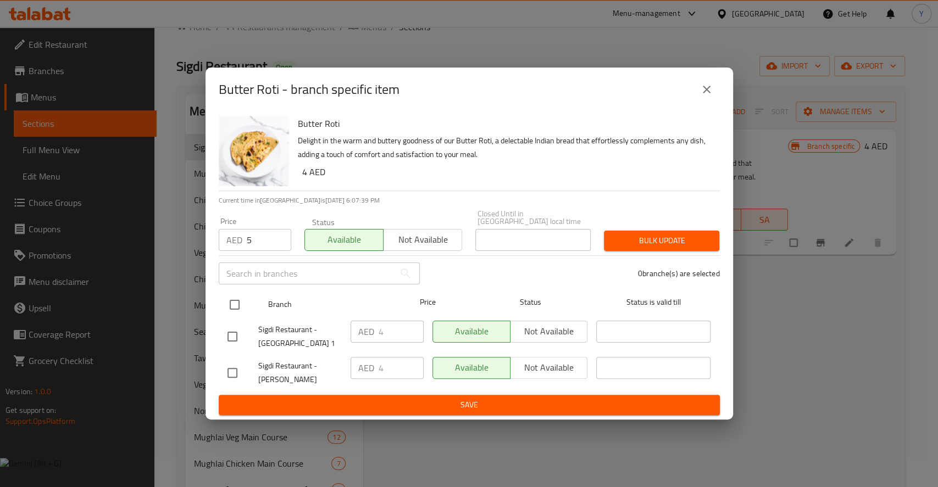
click at [232, 302] on input "checkbox" at bounding box center [234, 304] width 23 height 23
checkbox input "true"
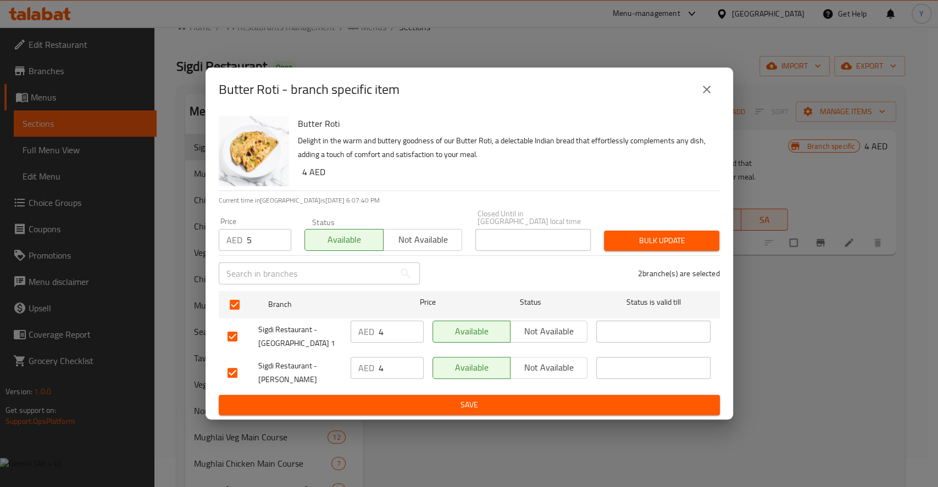
click at [682, 225] on div "Bulk update" at bounding box center [661, 241] width 129 height 34
click at [664, 238] on span "Bulk update" at bounding box center [661, 241] width 98 height 14
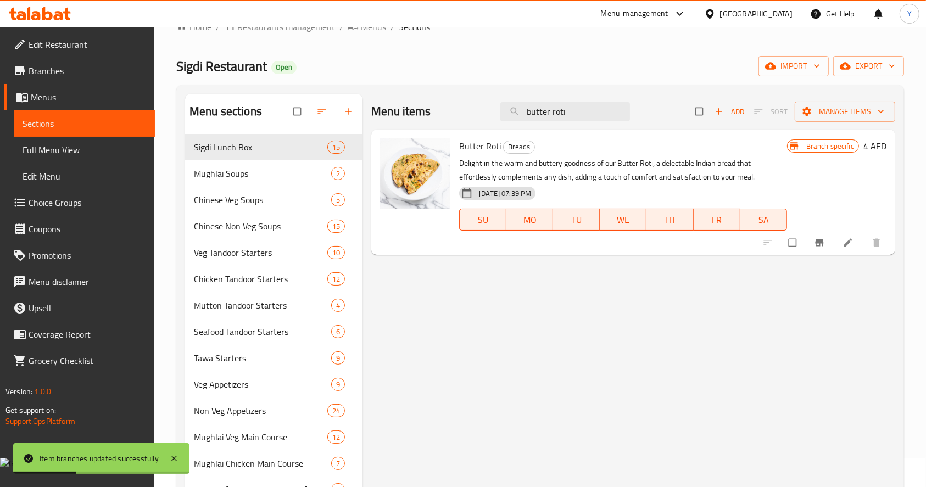
drag, startPoint x: 550, startPoint y: 115, endPoint x: 386, endPoint y: 98, distance: 165.7
click at [386, 98] on div "Menu items butter roti Add Sort Manage items" at bounding box center [633, 112] width 524 height 36
type input "rumali roti"
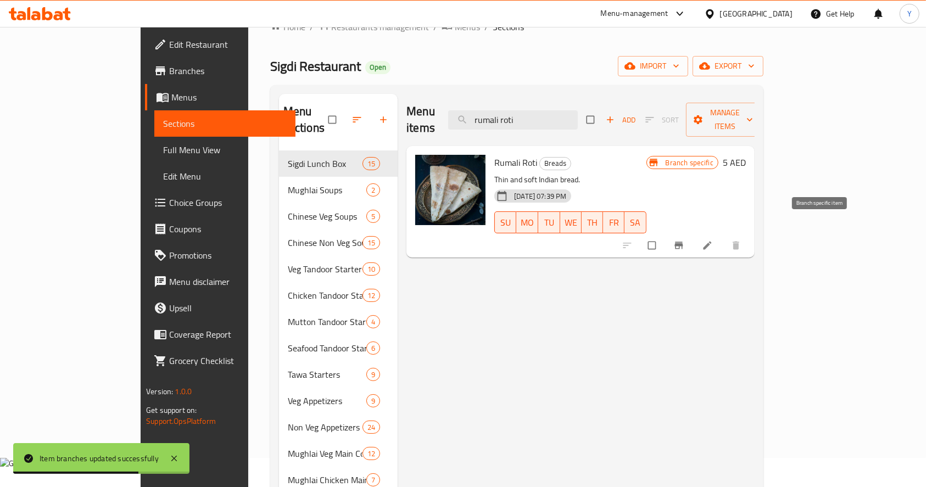
click at [684, 240] on icon "Branch-specific-item" at bounding box center [678, 245] width 11 height 11
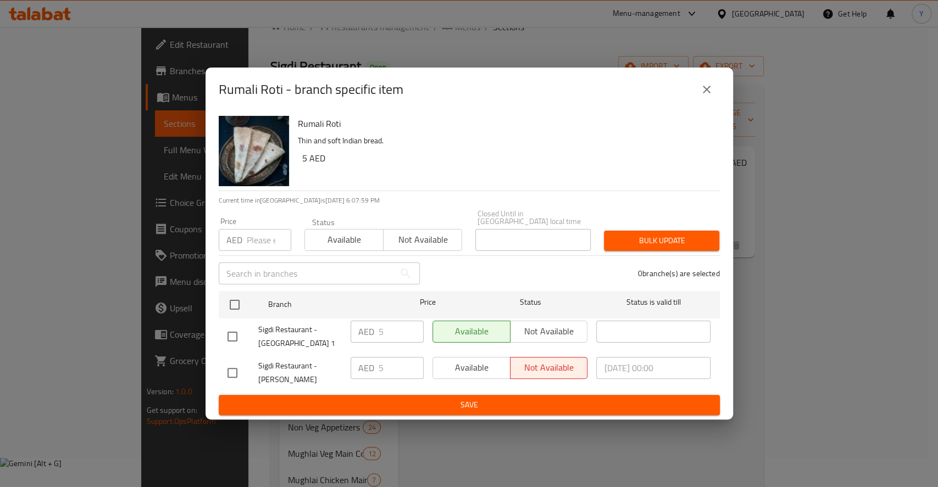
click at [252, 244] on input "number" at bounding box center [269, 240] width 44 height 22
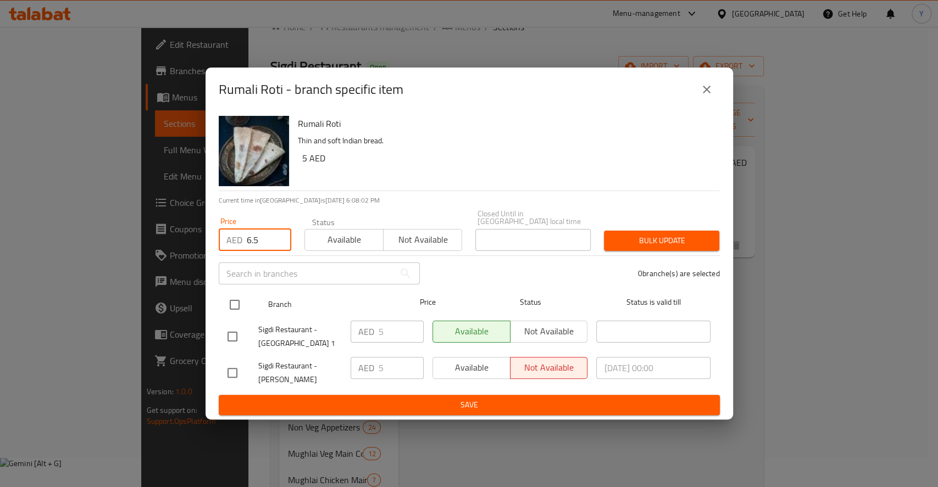
type input "6.5"
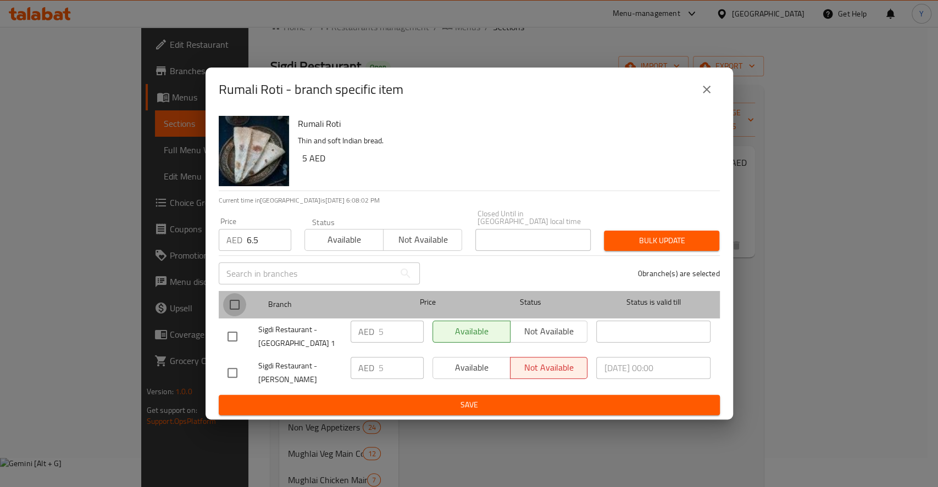
click at [232, 295] on input "checkbox" at bounding box center [234, 304] width 23 height 23
checkbox input "true"
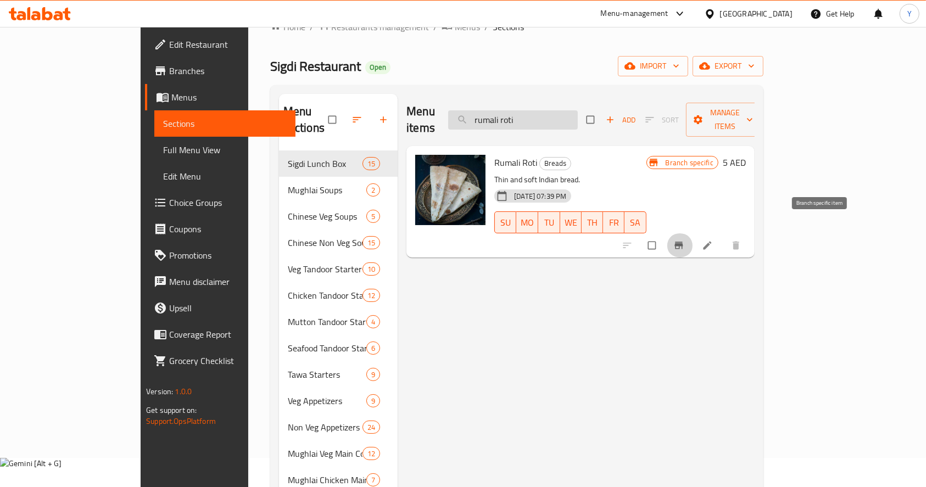
click at [573, 115] on input "rumali roti" at bounding box center [513, 119] width 130 height 19
type input "naan"
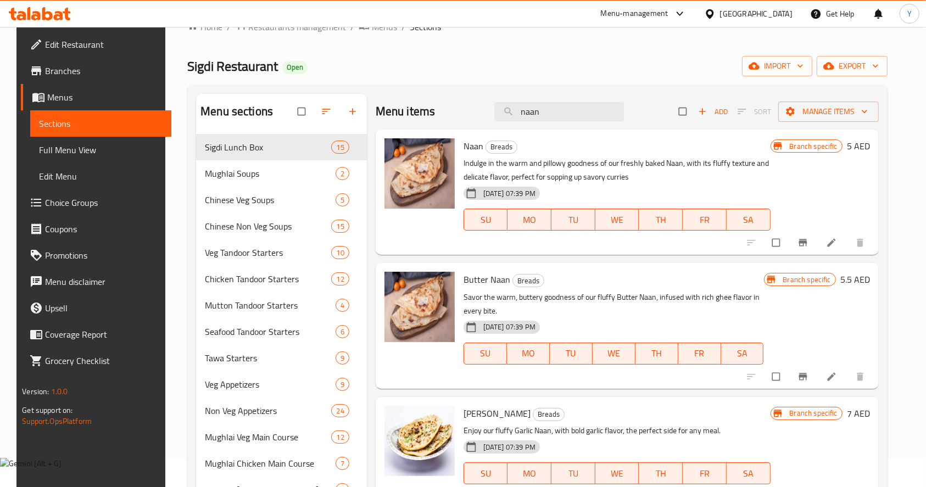
click at [807, 241] on icon "Branch-specific-item" at bounding box center [803, 242] width 8 height 7
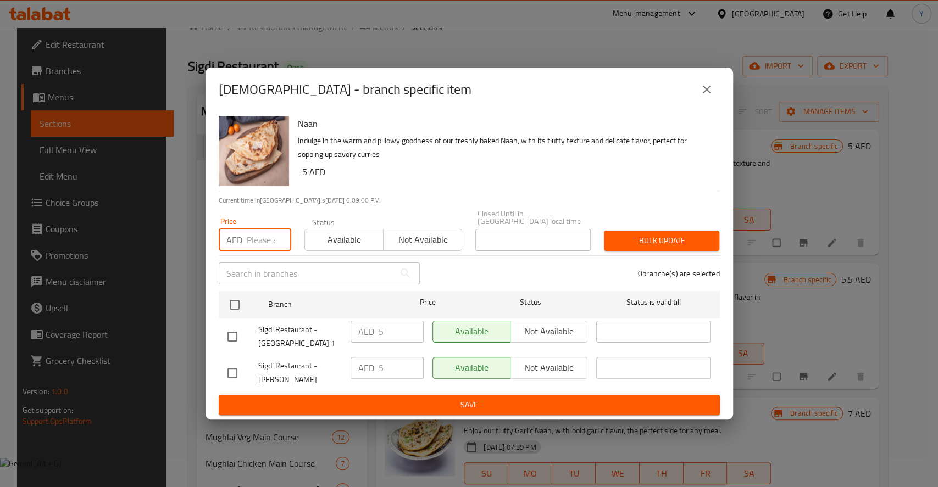
click at [265, 239] on input "number" at bounding box center [269, 240] width 44 height 22
type input "5"
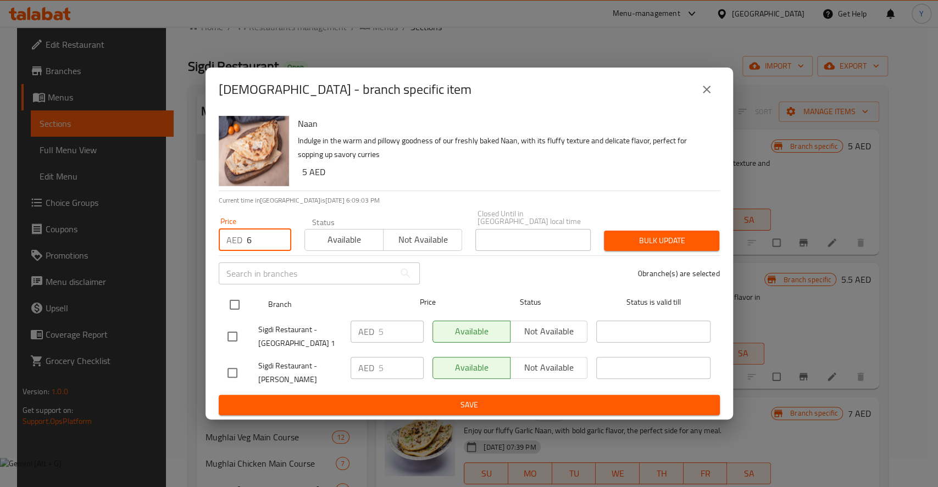
type input "6"
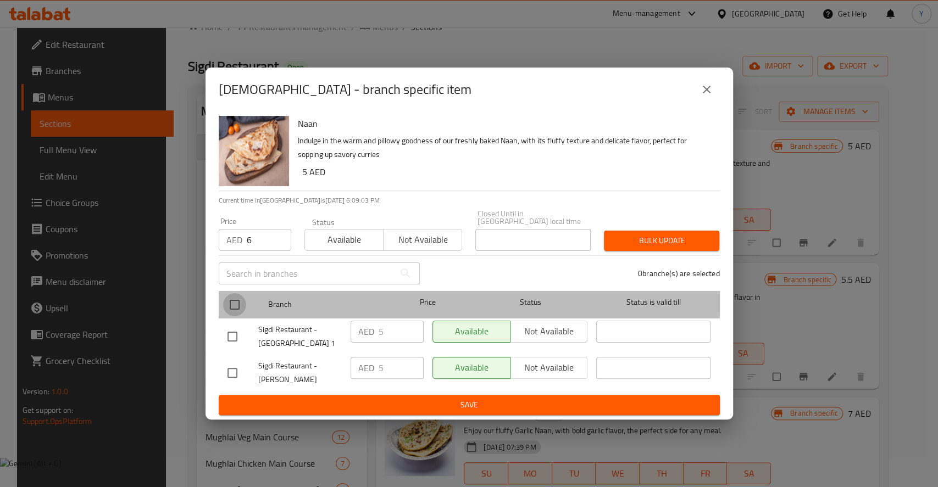
click at [232, 301] on input "checkbox" at bounding box center [234, 304] width 23 height 23
checkbox input "true"
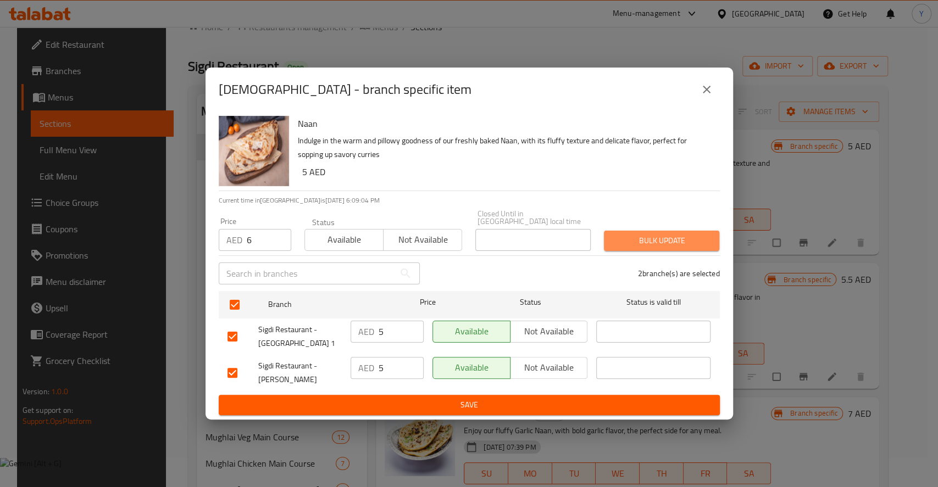
click at [661, 238] on span "Bulk update" at bounding box center [661, 241] width 98 height 14
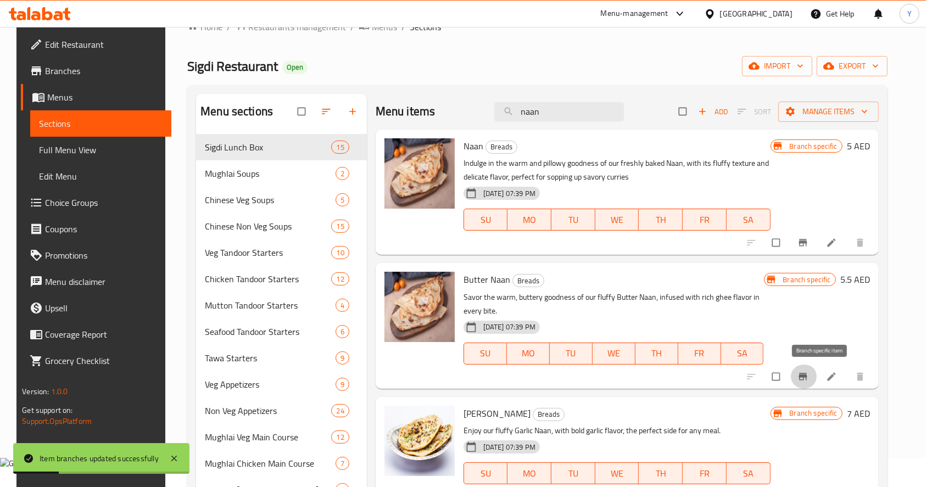
click at [807, 375] on icon "Branch-specific-item" at bounding box center [803, 376] width 8 height 7
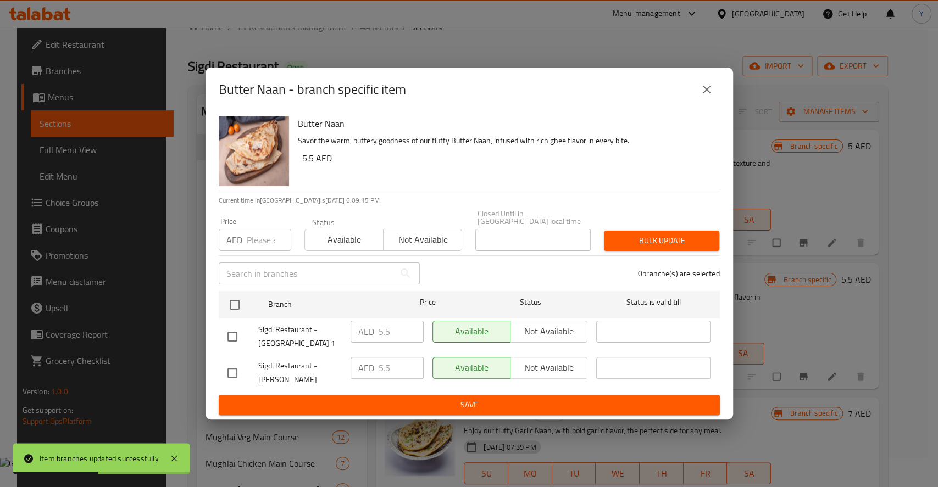
click at [254, 237] on input "number" at bounding box center [269, 240] width 44 height 22
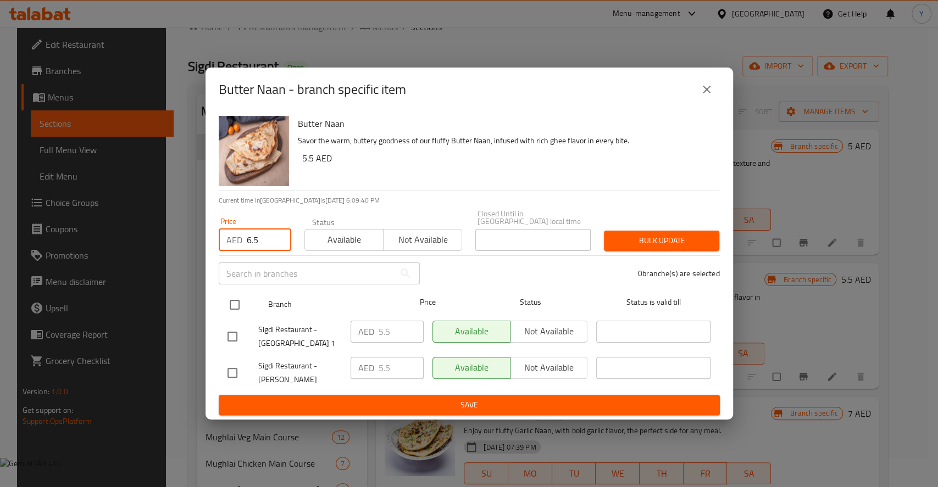
type input "6.5"
click at [237, 301] on input "checkbox" at bounding box center [234, 304] width 23 height 23
checkbox input "true"
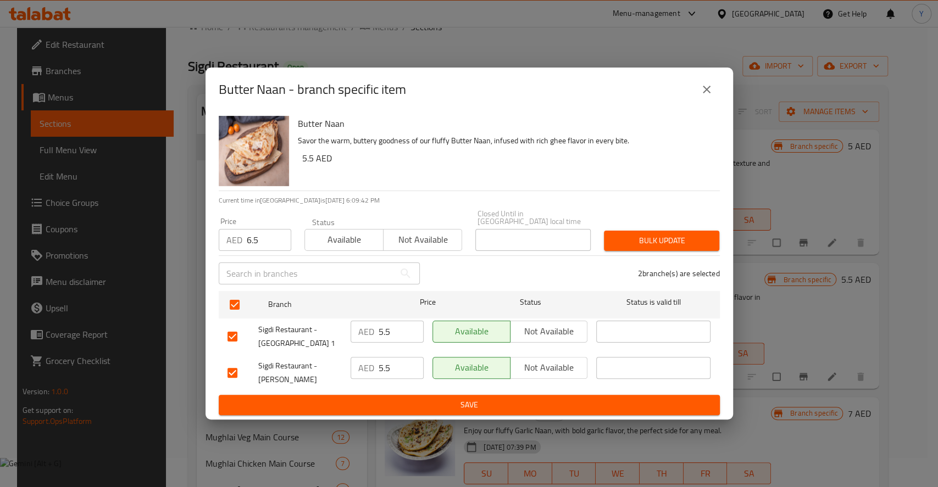
click at [672, 234] on span "Bulk update" at bounding box center [661, 241] width 98 height 14
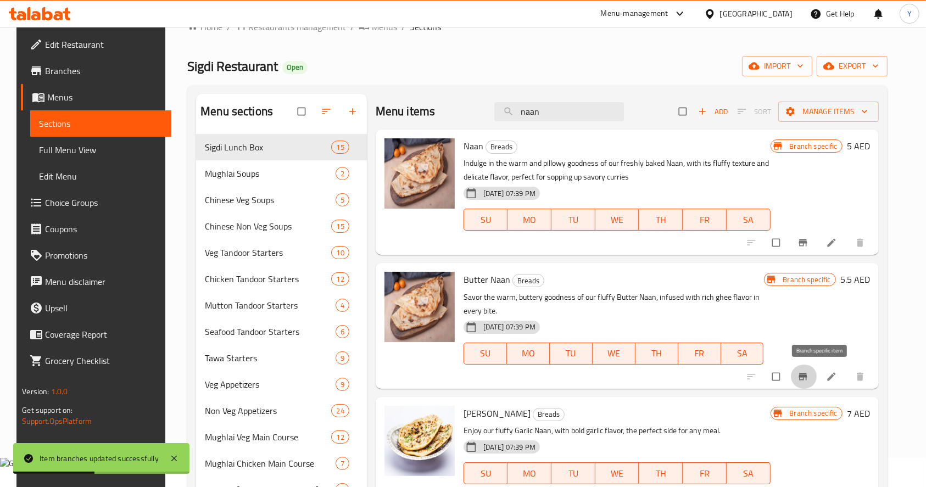
click at [811, 378] on span "Branch-specific-item" at bounding box center [804, 376] width 13 height 11
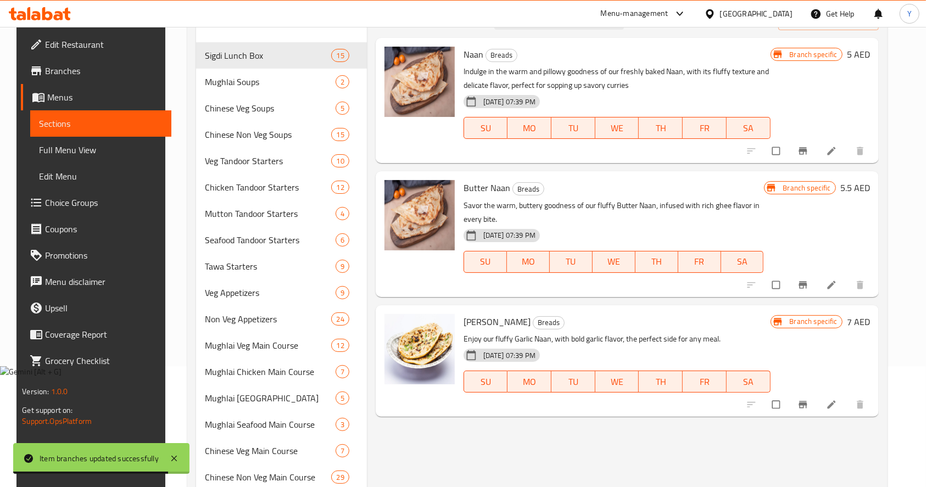
scroll to position [121, 0]
click at [811, 407] on span "Branch-specific-item" at bounding box center [804, 404] width 13 height 11
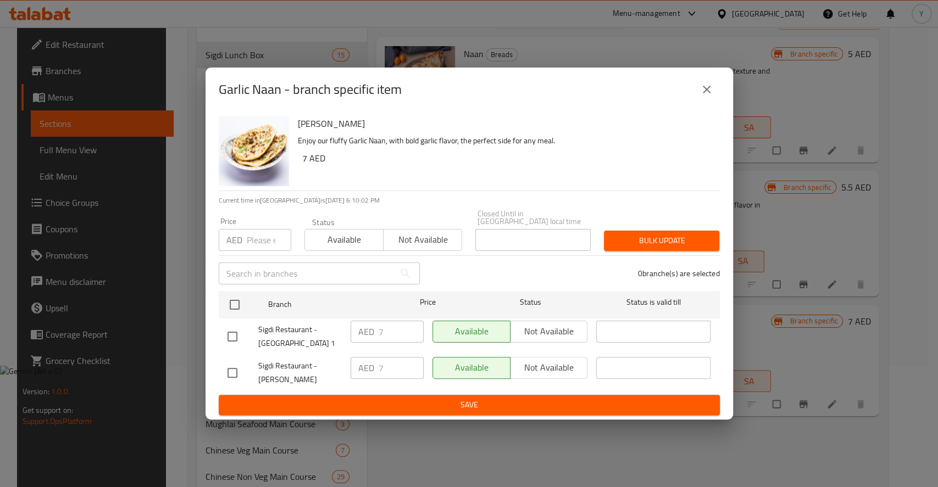
click at [263, 238] on input "number" at bounding box center [269, 240] width 44 height 22
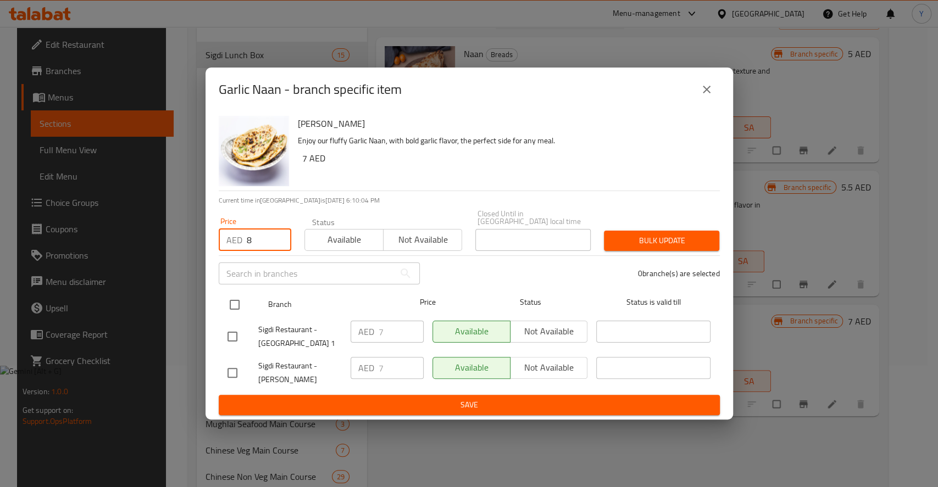
type input "8"
click at [233, 307] on input "checkbox" at bounding box center [234, 304] width 23 height 23
checkbox input "true"
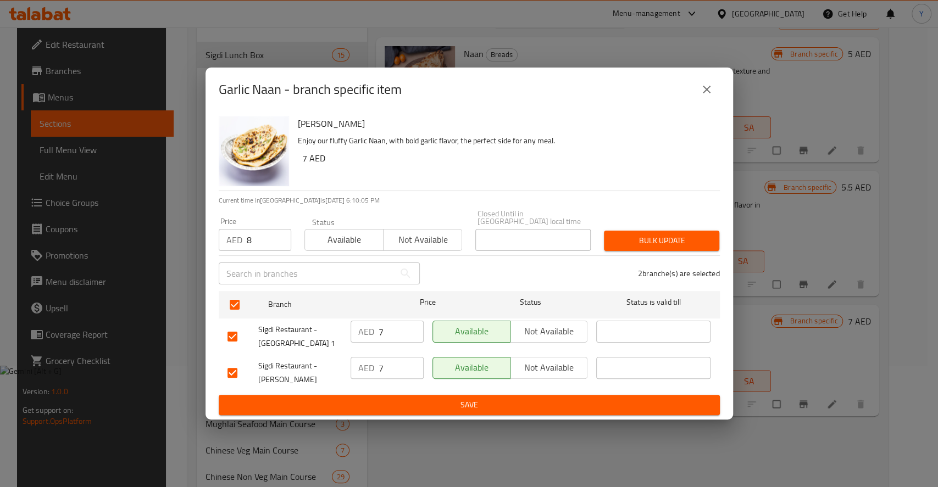
click at [653, 244] on span "Bulk update" at bounding box center [661, 241] width 98 height 14
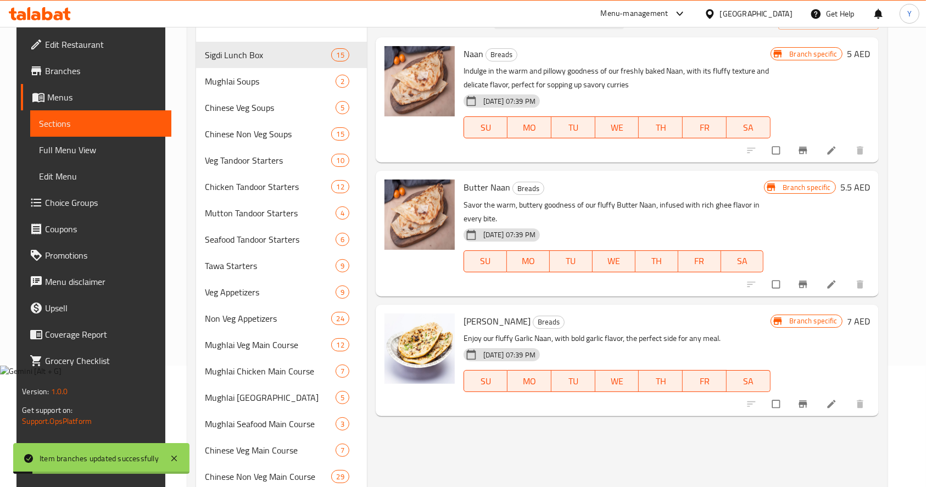
scroll to position [0, 0]
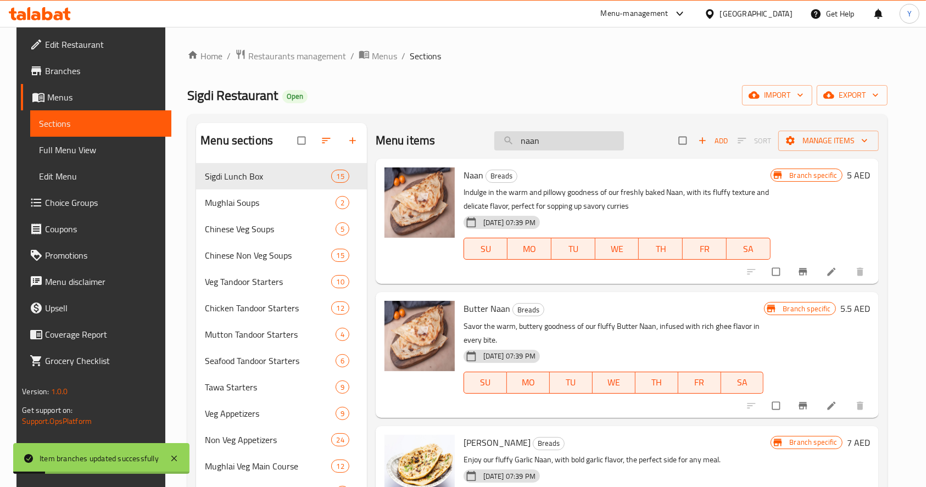
click at [567, 138] on input "naan" at bounding box center [559, 140] width 130 height 19
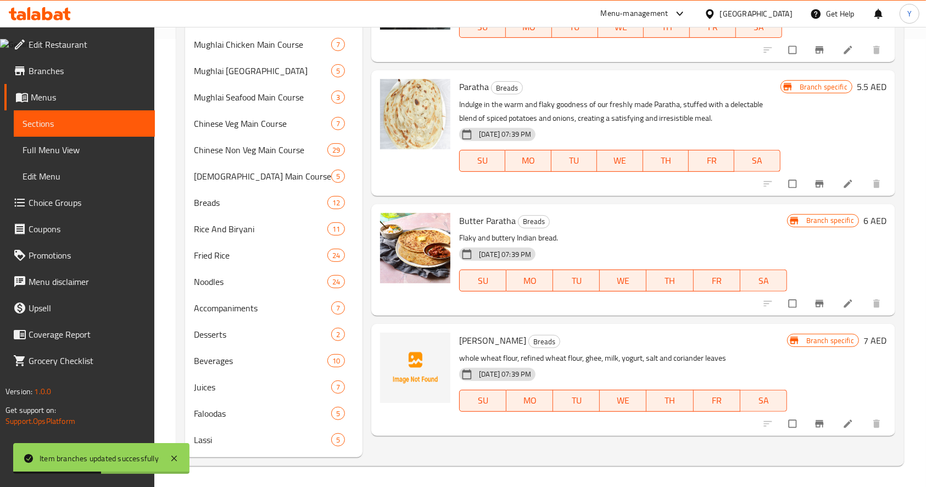
scroll to position [449, 0]
type input "paratha"
click at [816, 190] on button "Branch-specific-item" at bounding box center [820, 183] width 26 height 24
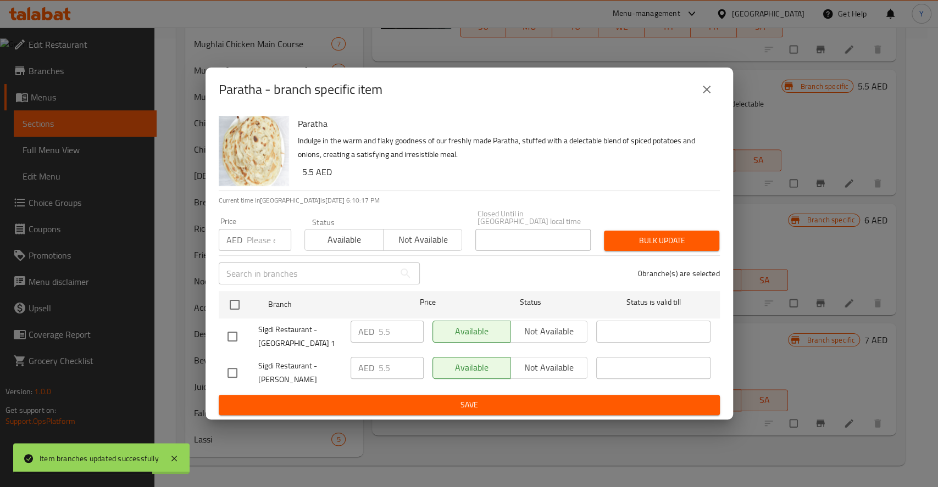
click at [260, 237] on input "number" at bounding box center [269, 240] width 44 height 22
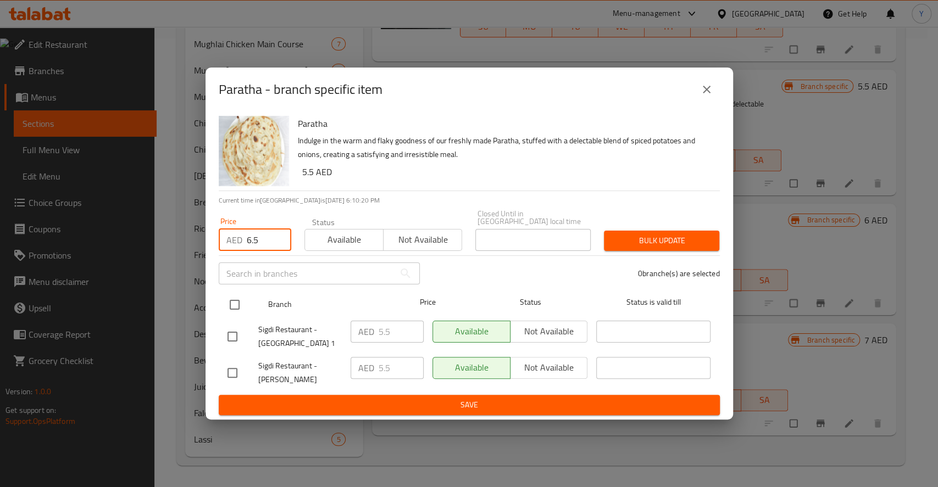
type input "6.5"
click at [239, 302] on input "checkbox" at bounding box center [234, 304] width 23 height 23
checkbox input "true"
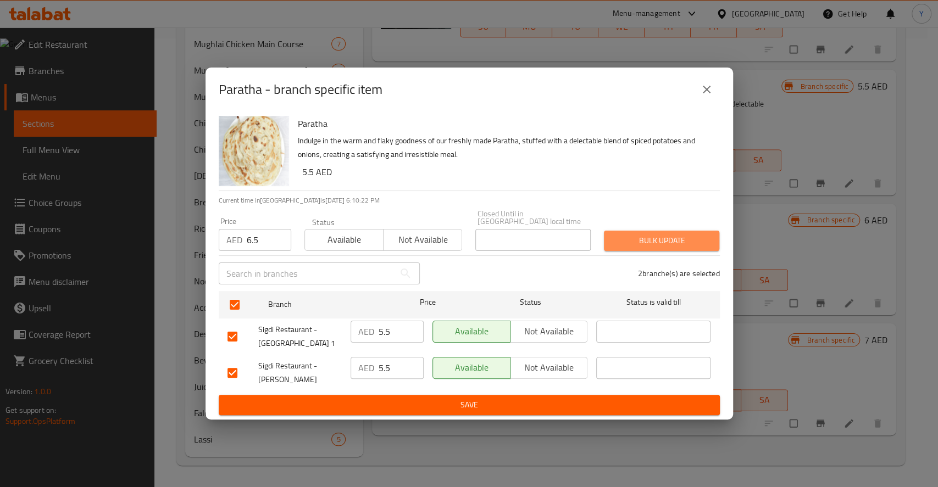
click at [694, 239] on span "Bulk update" at bounding box center [661, 241] width 98 height 14
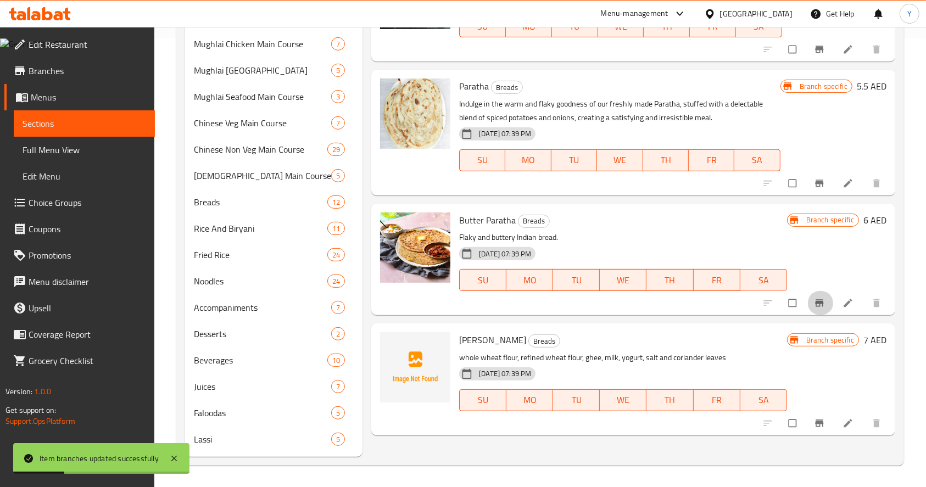
click at [815, 305] on icon "Branch-specific-item" at bounding box center [819, 303] width 11 height 11
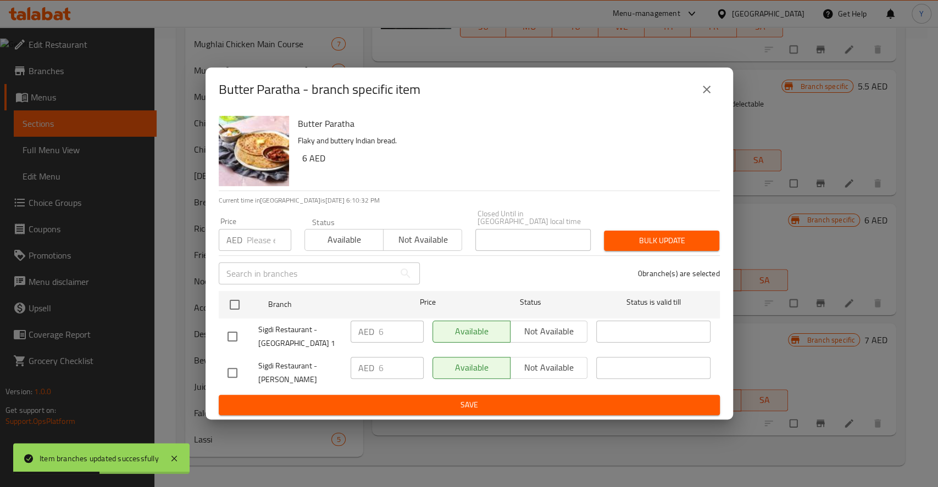
click at [255, 243] on input "number" at bounding box center [269, 240] width 44 height 22
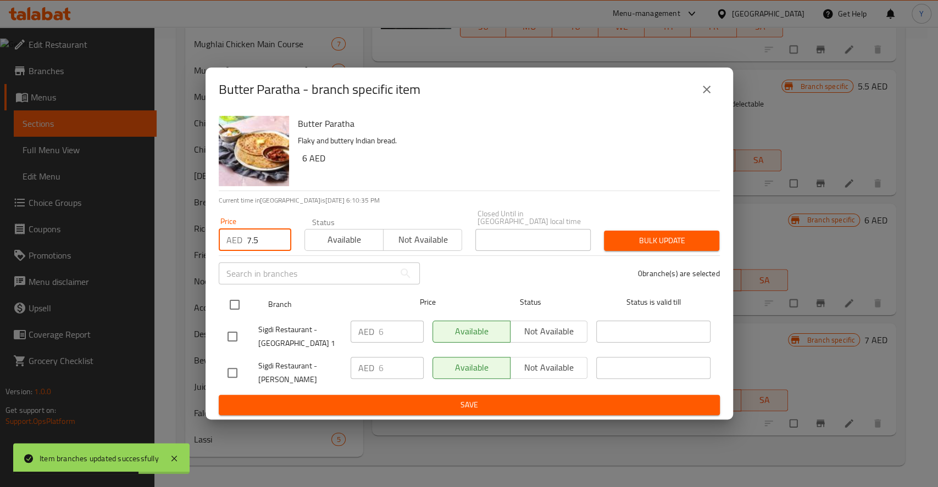
type input "7.5"
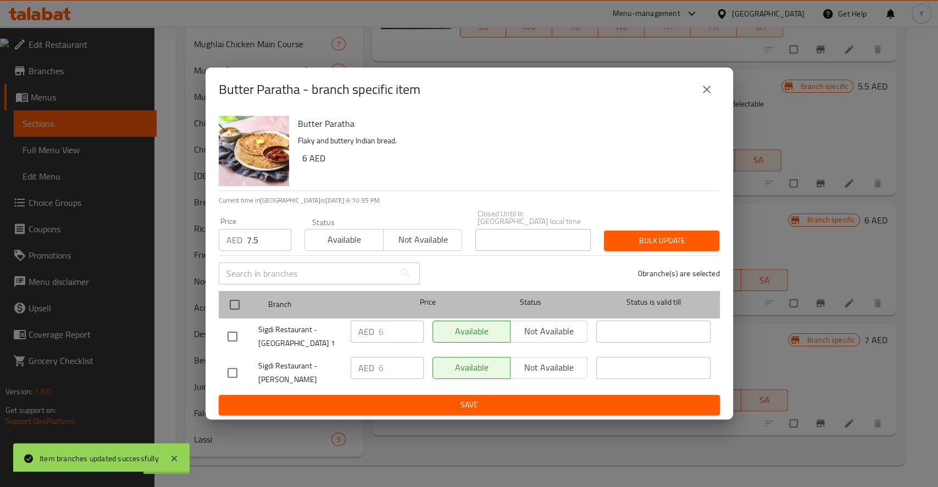
click at [219, 298] on div "Branch Price Status Status is valid till" at bounding box center [469, 304] width 501 height 27
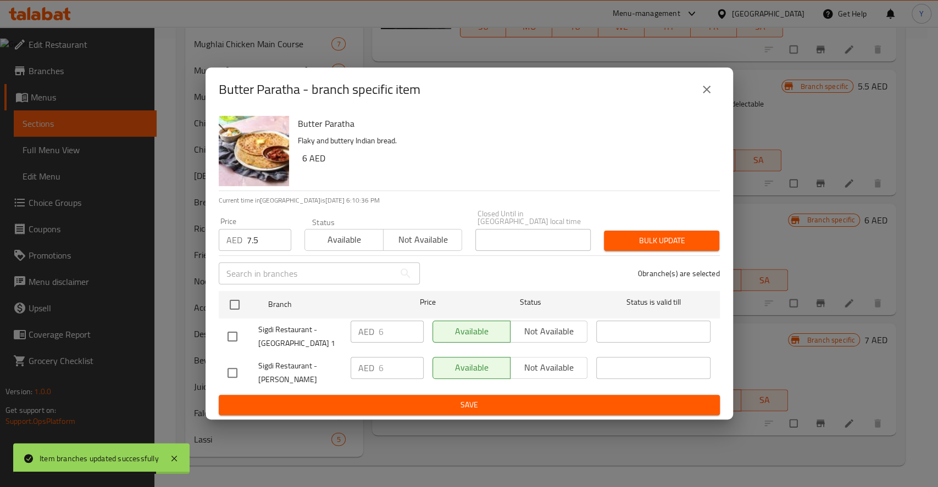
click at [629, 241] on span "Bulk update" at bounding box center [661, 241] width 98 height 14
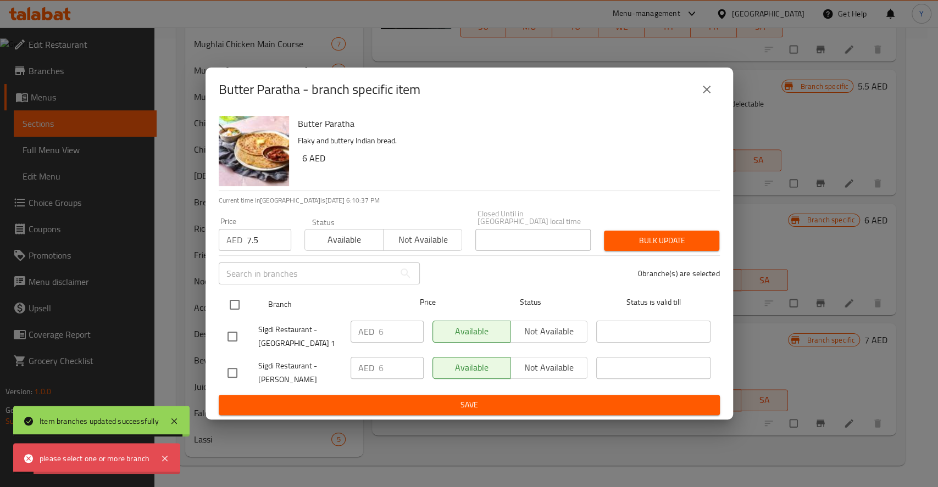
click at [233, 306] on input "checkbox" at bounding box center [234, 304] width 23 height 23
checkbox input "true"
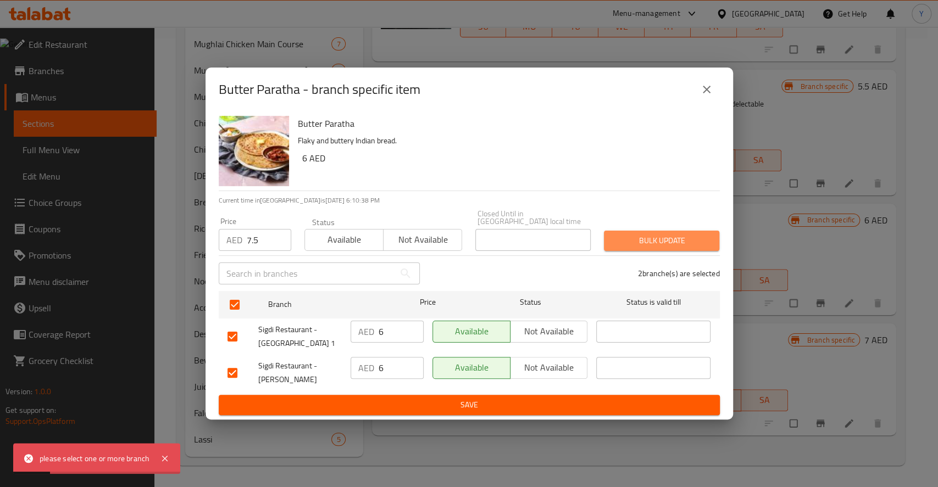
click at [682, 234] on span "Bulk update" at bounding box center [661, 241] width 98 height 14
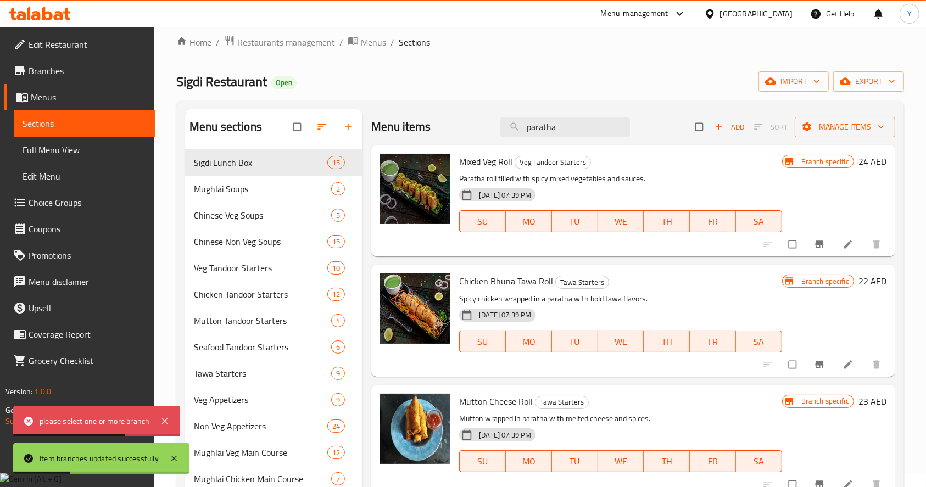
scroll to position [9, 0]
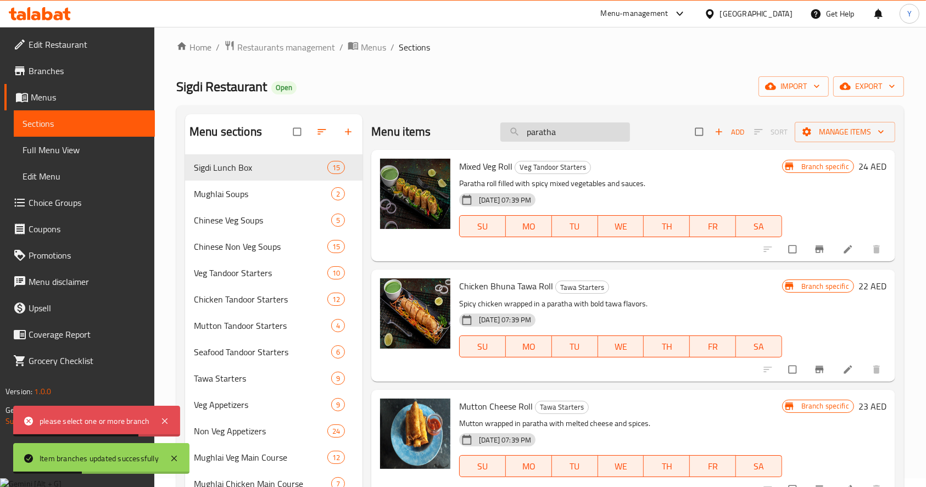
click at [580, 129] on input "paratha" at bounding box center [565, 131] width 130 height 19
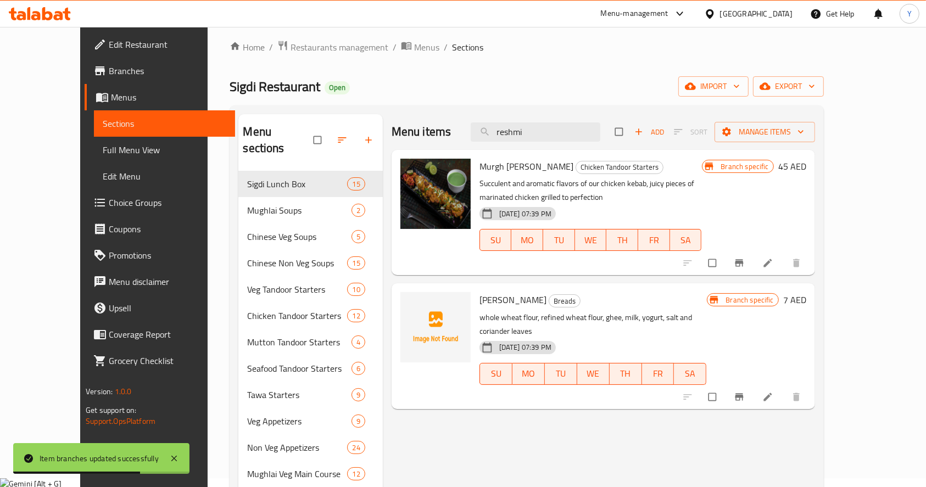
type input "reshmi"
click at [743, 393] on icon "Branch-specific-item" at bounding box center [739, 396] width 8 height 7
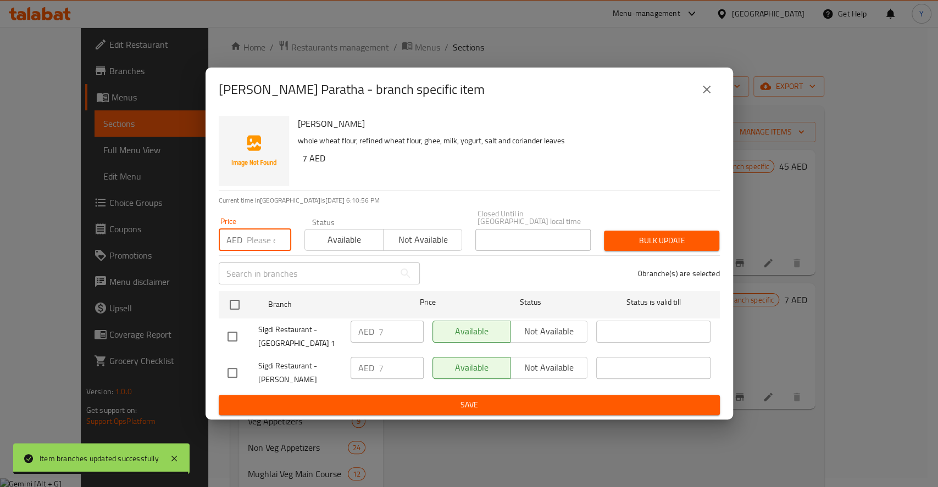
click at [263, 241] on input "number" at bounding box center [269, 240] width 44 height 22
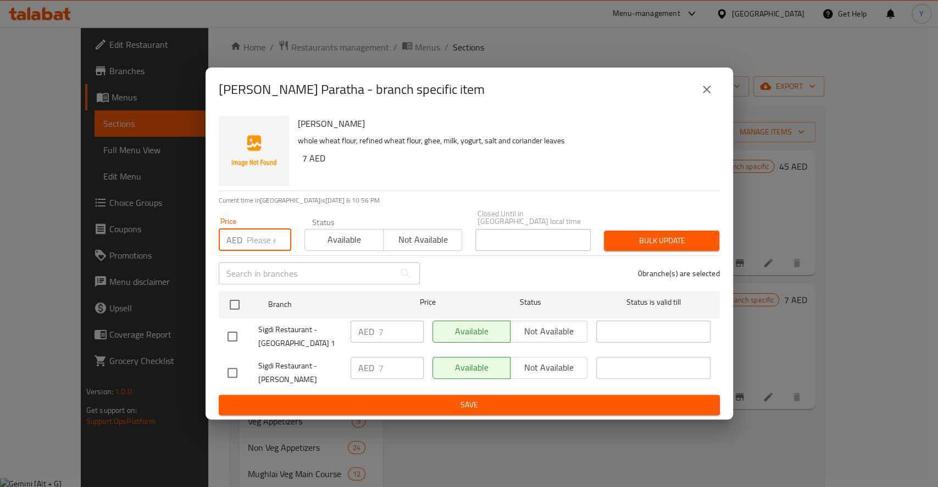
type input "9"
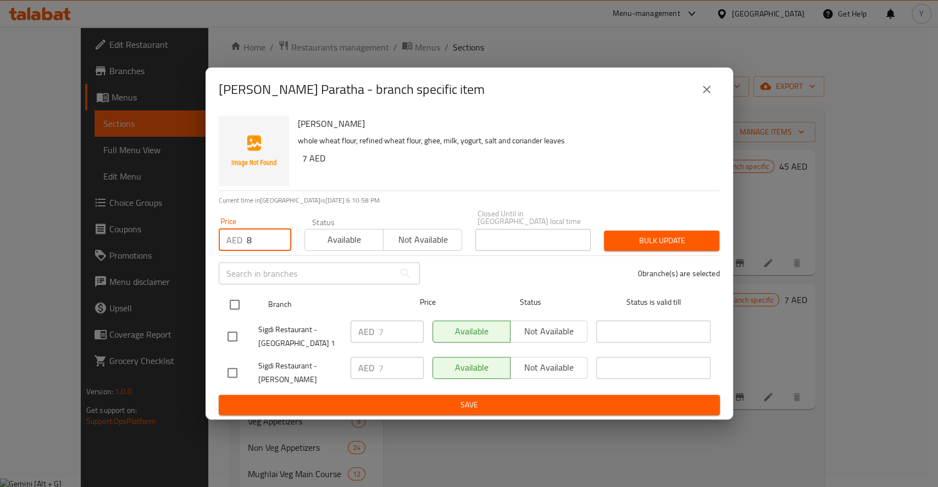
type input "8"
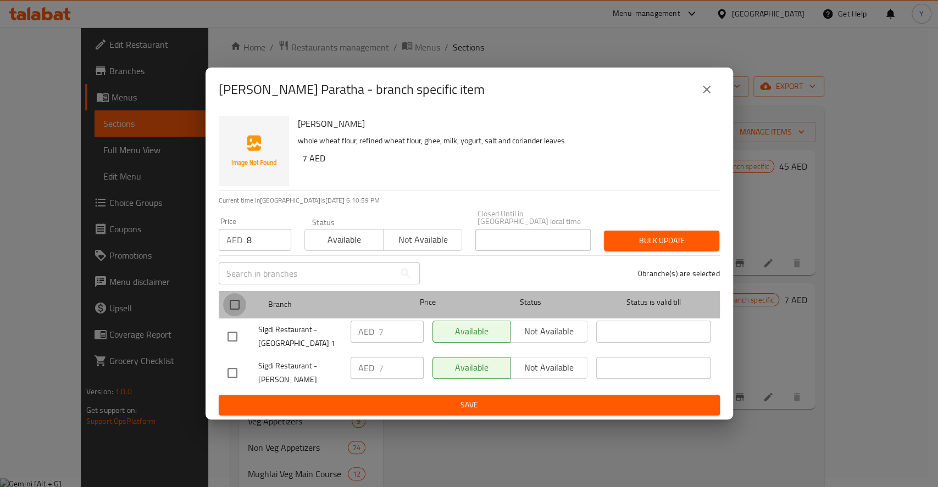
click at [223, 308] on input "checkbox" at bounding box center [234, 304] width 23 height 23
checkbox input "true"
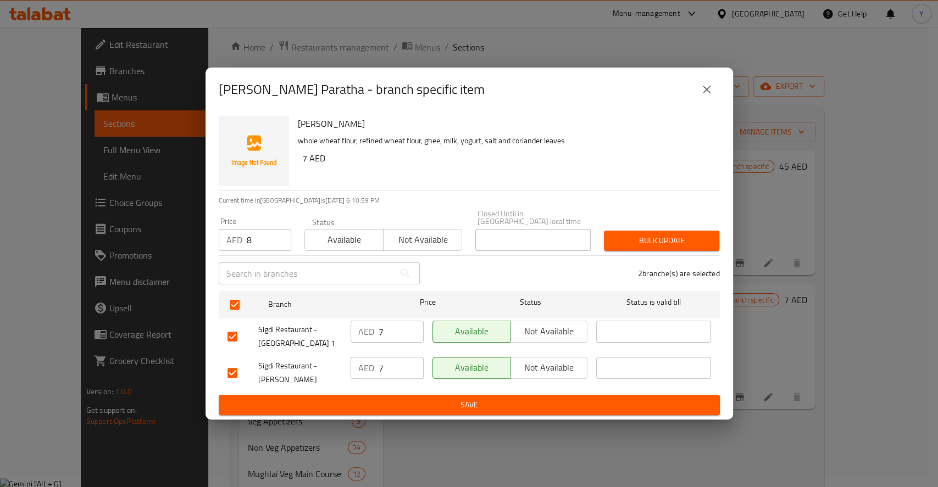
click at [646, 237] on span "Bulk update" at bounding box center [661, 241] width 98 height 14
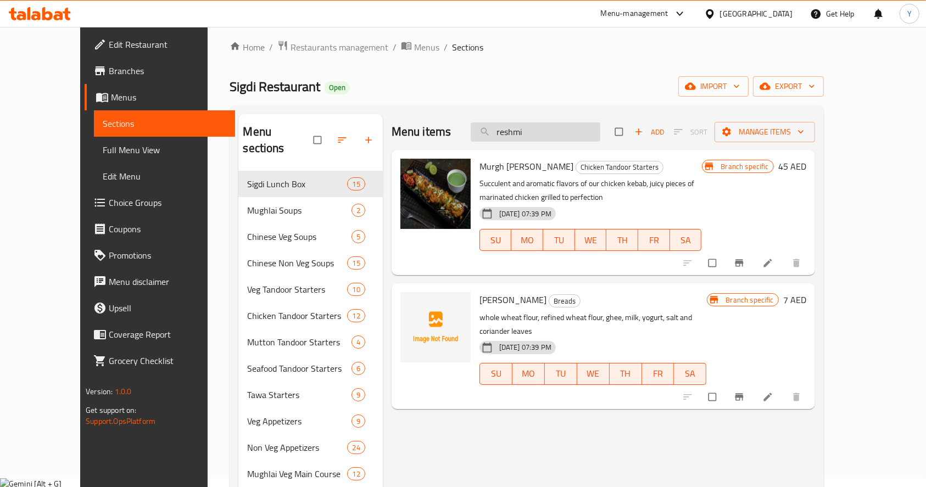
click at [549, 136] on input "reshmi" at bounding box center [536, 131] width 130 height 19
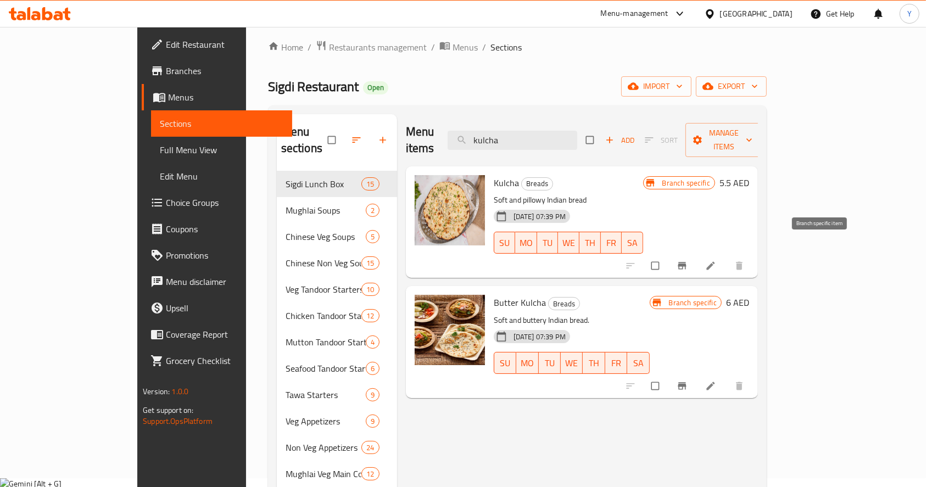
type input "kulcha"
click at [688, 260] on icon "Branch-specific-item" at bounding box center [682, 265] width 11 height 11
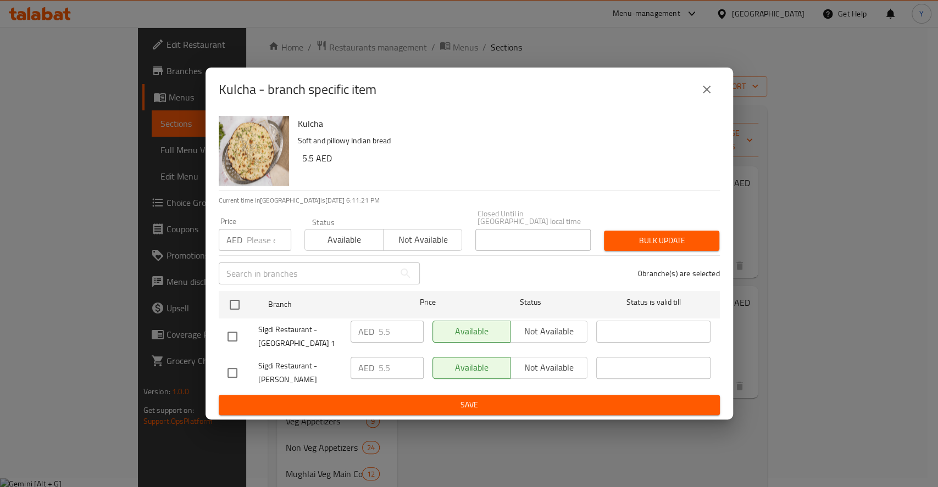
click at [246, 252] on div "Price AED Price" at bounding box center [255, 234] width 86 height 47
click at [245, 237] on div "AED Price" at bounding box center [255, 240] width 73 height 22
type input "6.5"
click at [628, 246] on span "Bulk update" at bounding box center [661, 241] width 98 height 14
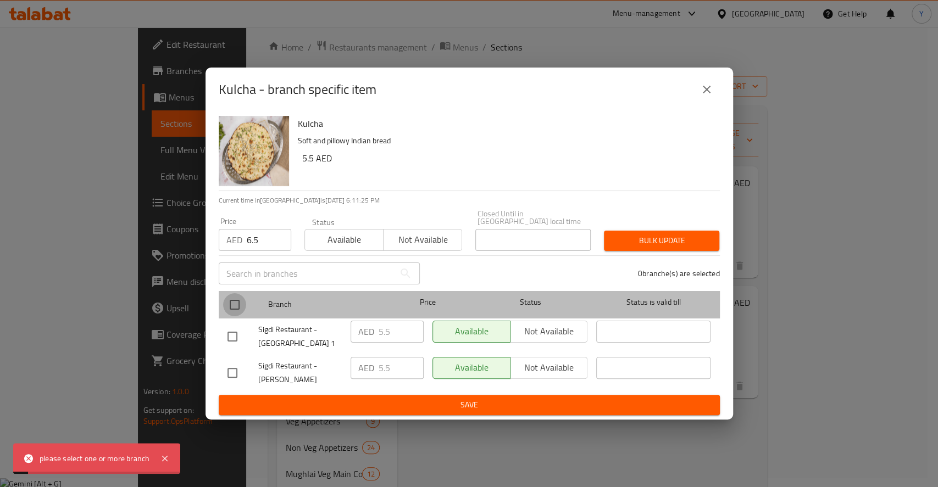
click at [233, 306] on input "checkbox" at bounding box center [234, 304] width 23 height 23
checkbox input "true"
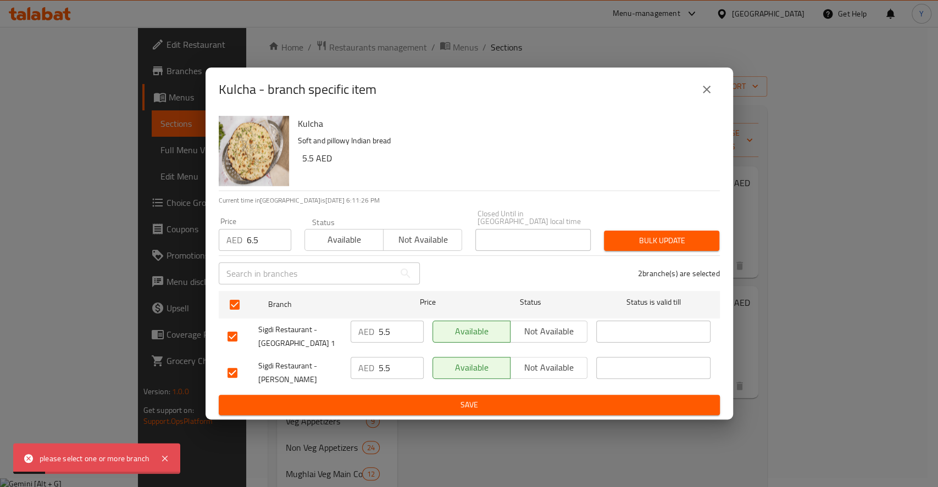
click at [681, 235] on span "Bulk update" at bounding box center [661, 241] width 98 height 14
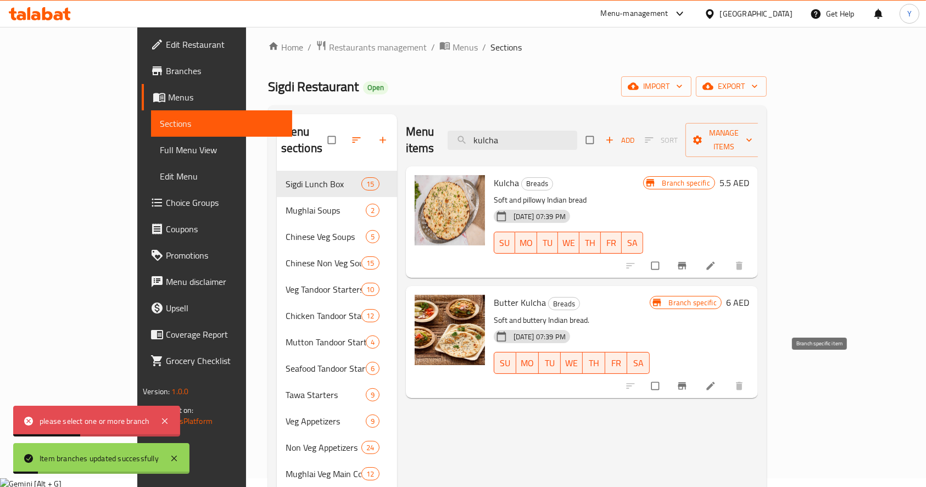
click at [686, 382] on icon "Branch-specific-item" at bounding box center [682, 385] width 8 height 7
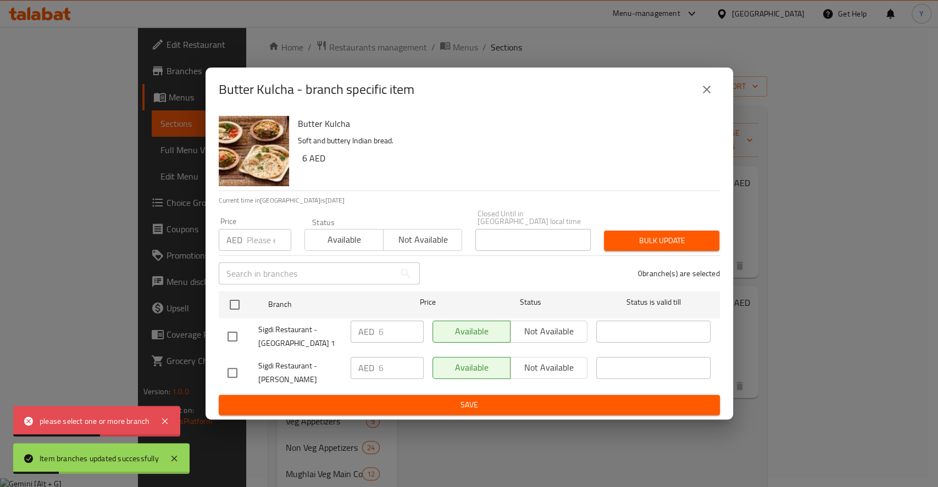
click at [264, 243] on input "number" at bounding box center [269, 240] width 44 height 22
type input "6"
type input ".5"
type button "0"
click at [251, 239] on input ".5" at bounding box center [269, 240] width 44 height 22
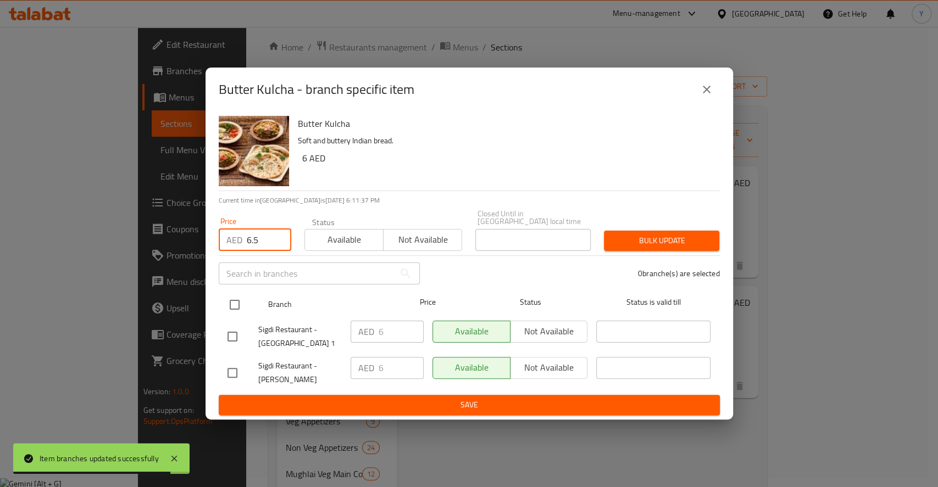
type input "6.5"
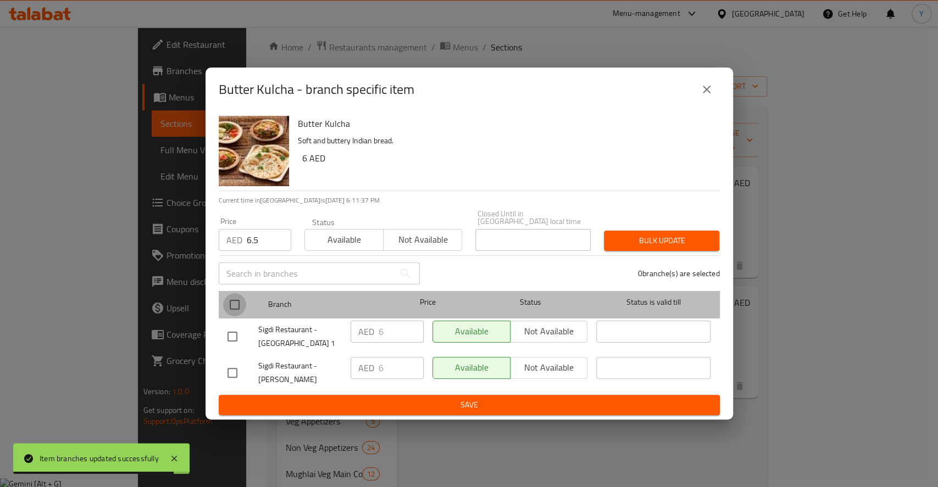
click at [237, 301] on input "checkbox" at bounding box center [234, 304] width 23 height 23
checkbox input "true"
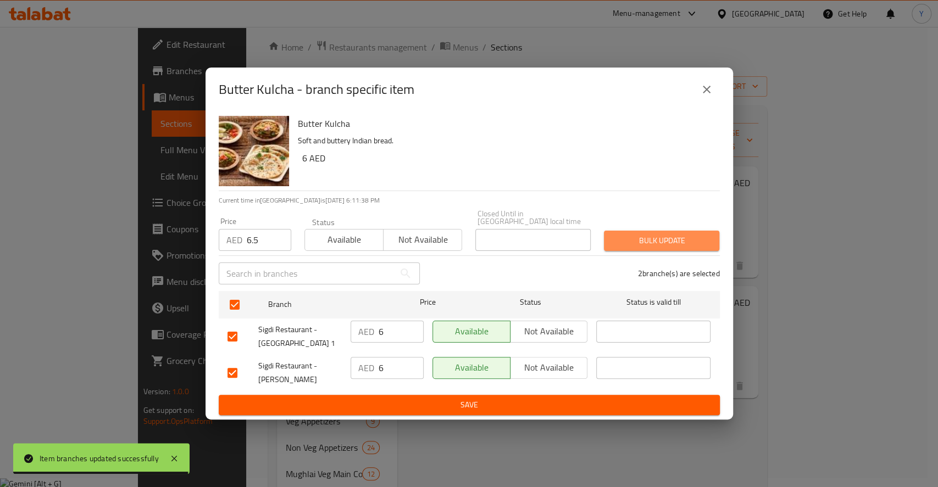
click at [699, 241] on span "Bulk update" at bounding box center [661, 241] width 98 height 14
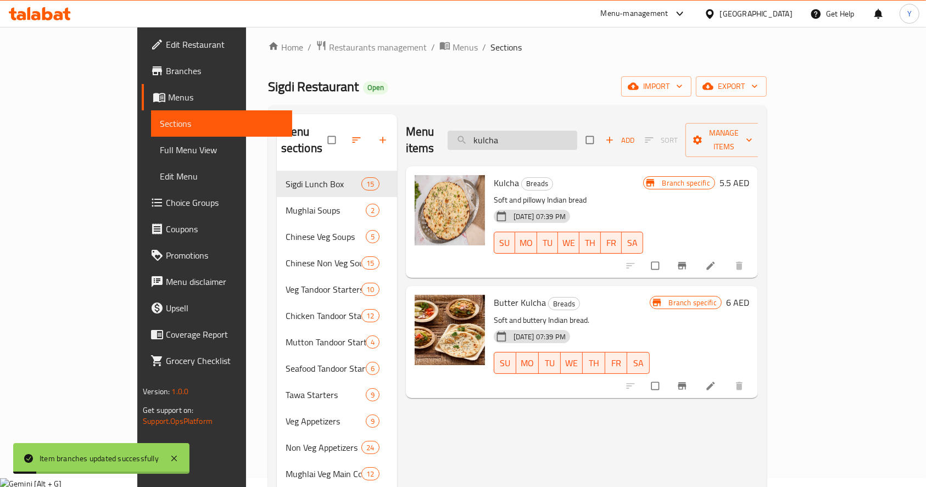
click at [577, 134] on input "kulcha" at bounding box center [513, 140] width 130 height 19
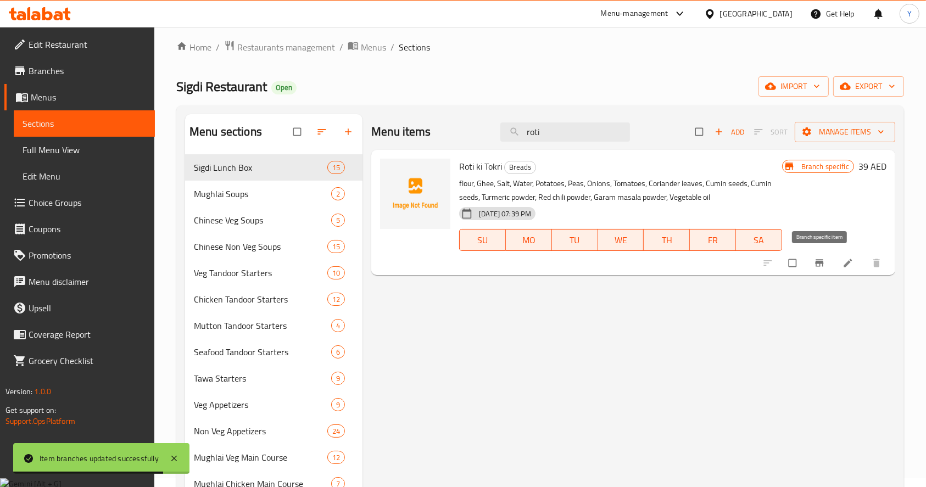
type input "roti"
click at [828, 266] on button "Branch-specific-item" at bounding box center [820, 263] width 26 height 24
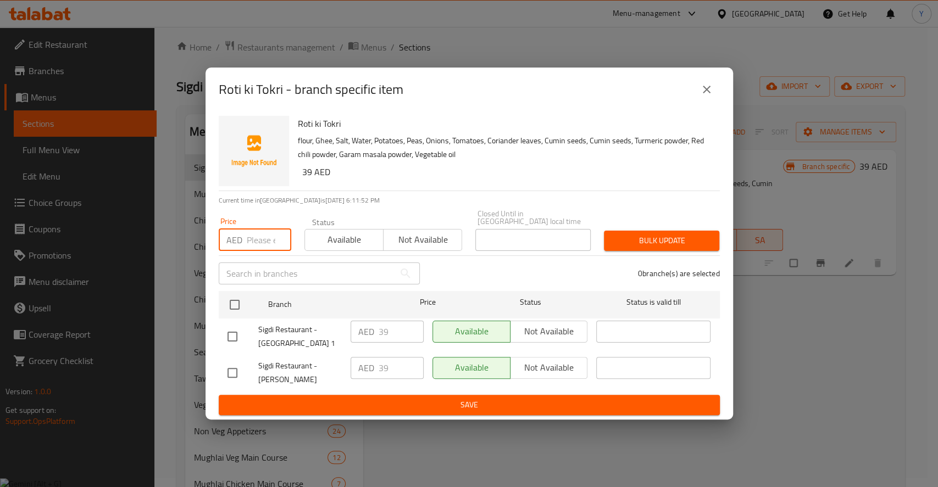
click at [257, 243] on input "number" at bounding box center [269, 240] width 44 height 22
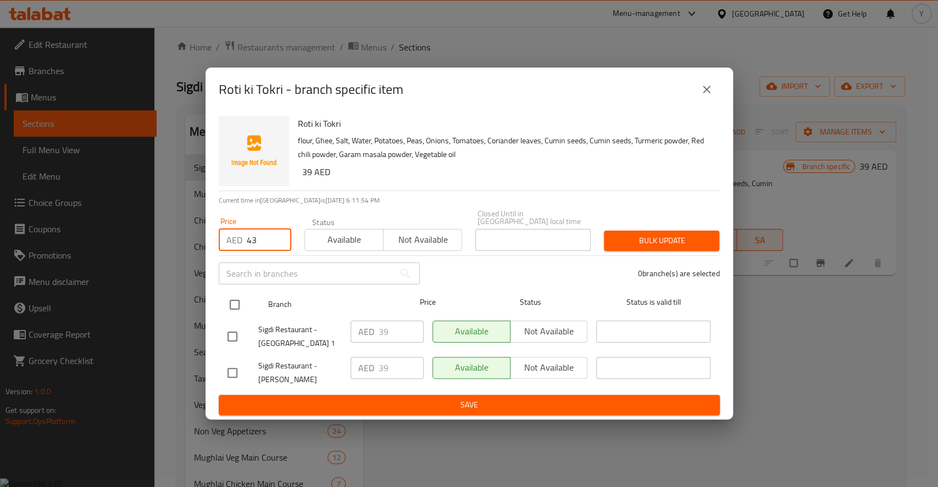
type input "43"
click at [238, 307] on input "checkbox" at bounding box center [234, 304] width 23 height 23
checkbox input "true"
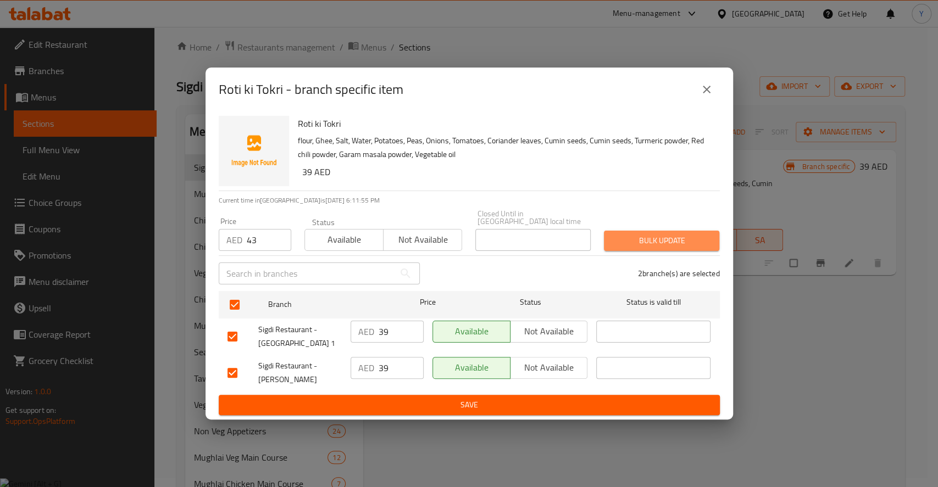
click at [648, 239] on span "Bulk update" at bounding box center [661, 241] width 98 height 14
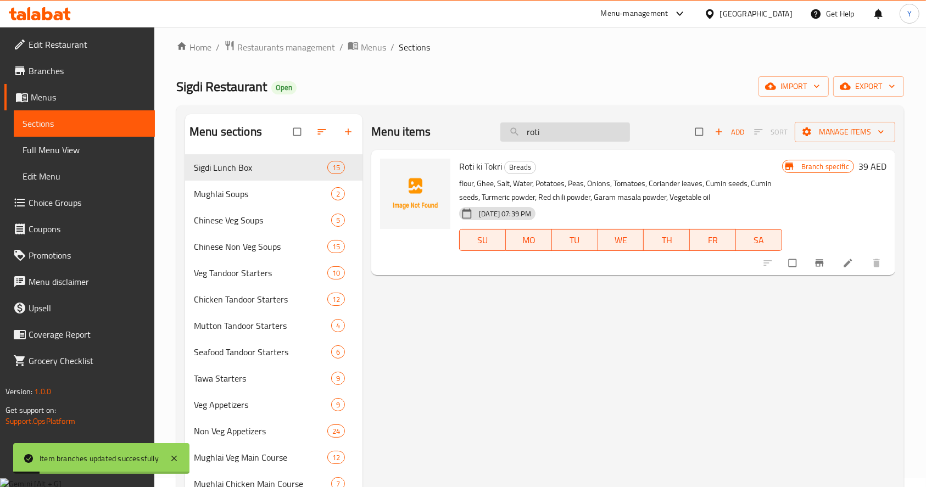
click at [547, 131] on input "roti" at bounding box center [565, 131] width 130 height 19
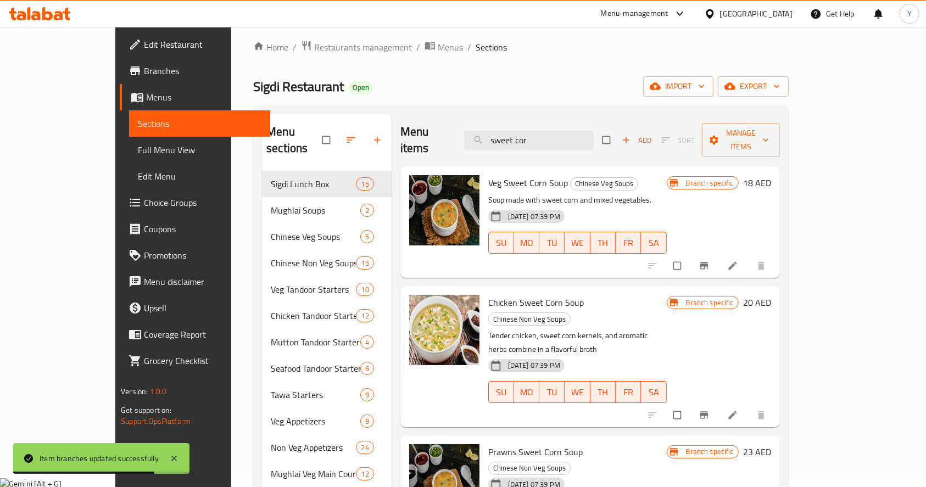
type input "sweet cor"
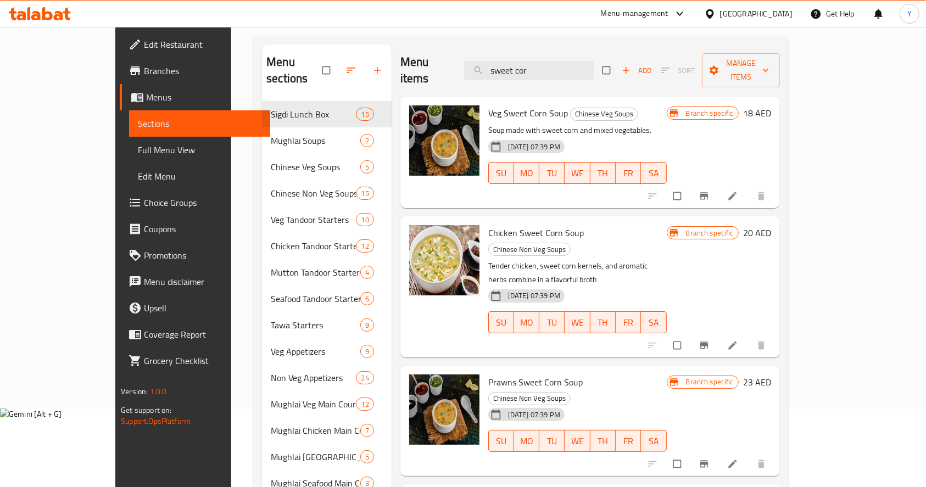
scroll to position [79, 0]
click at [708, 460] on icon "Branch-specific-item" at bounding box center [704, 463] width 8 height 7
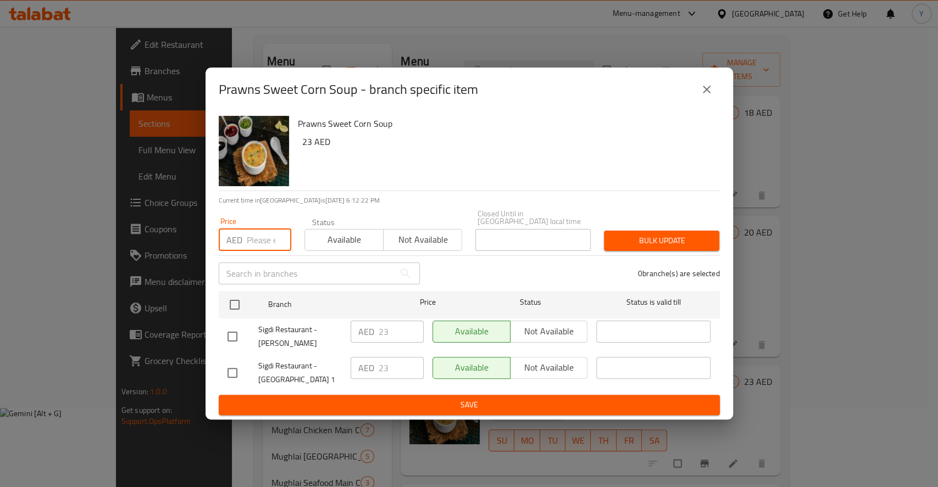
click at [257, 239] on input "number" at bounding box center [269, 240] width 44 height 22
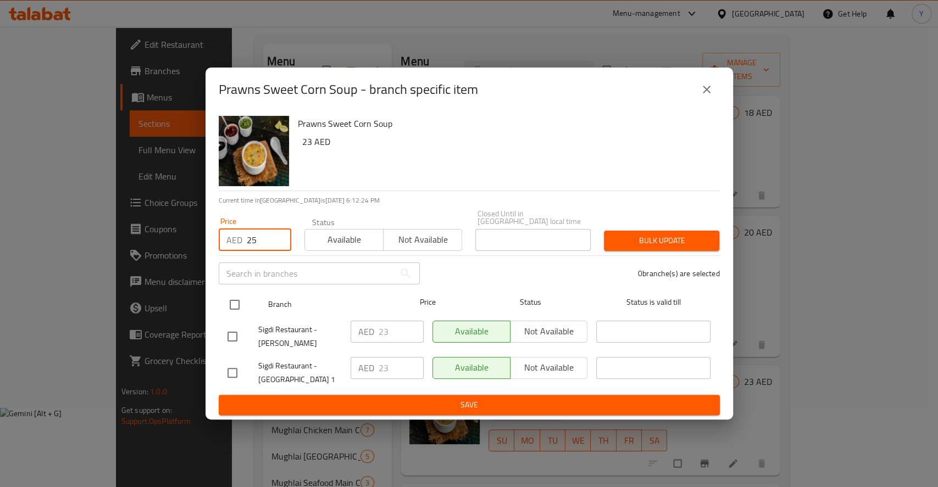
type input "25"
click at [233, 299] on input "checkbox" at bounding box center [234, 304] width 23 height 23
checkbox input "true"
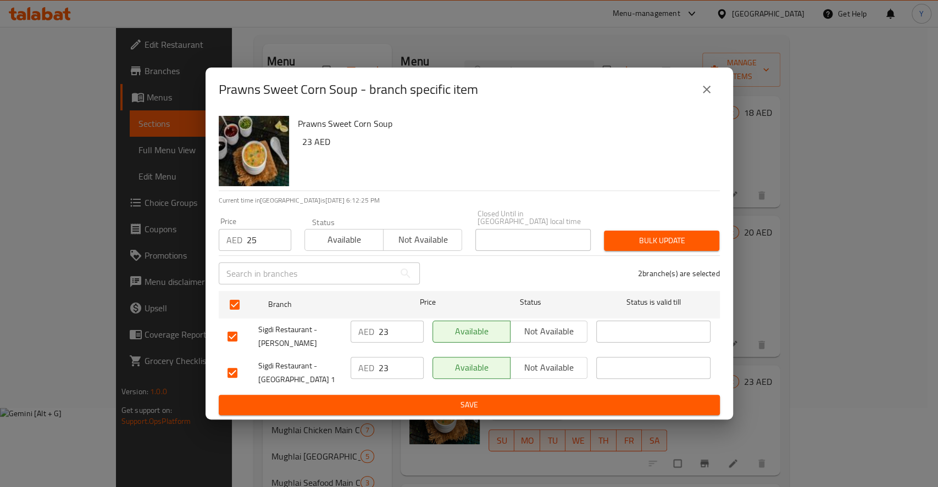
click at [665, 235] on span "Bulk update" at bounding box center [661, 241] width 98 height 14
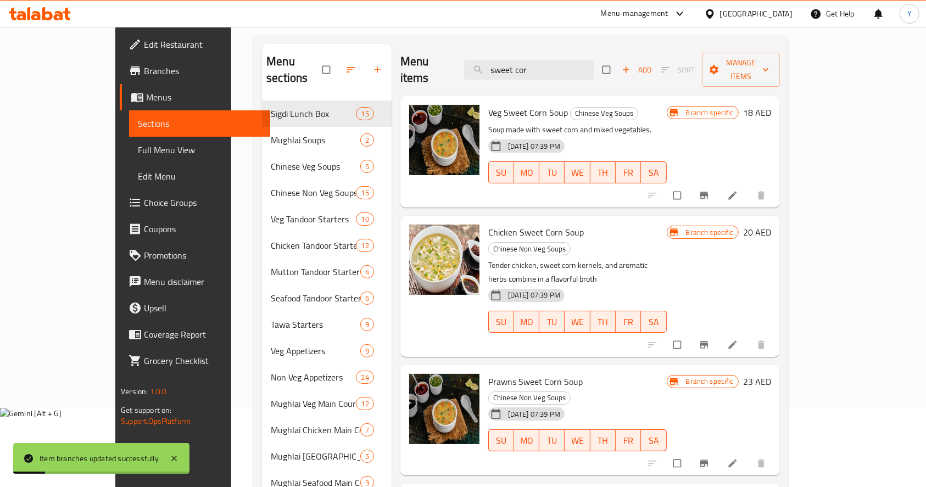
drag, startPoint x: 545, startPoint y: 63, endPoint x: 542, endPoint y: 43, distance: 20.0
click at [542, 44] on div "Menu items sweet cor Add Sort Manage items" at bounding box center [590, 70] width 380 height 52
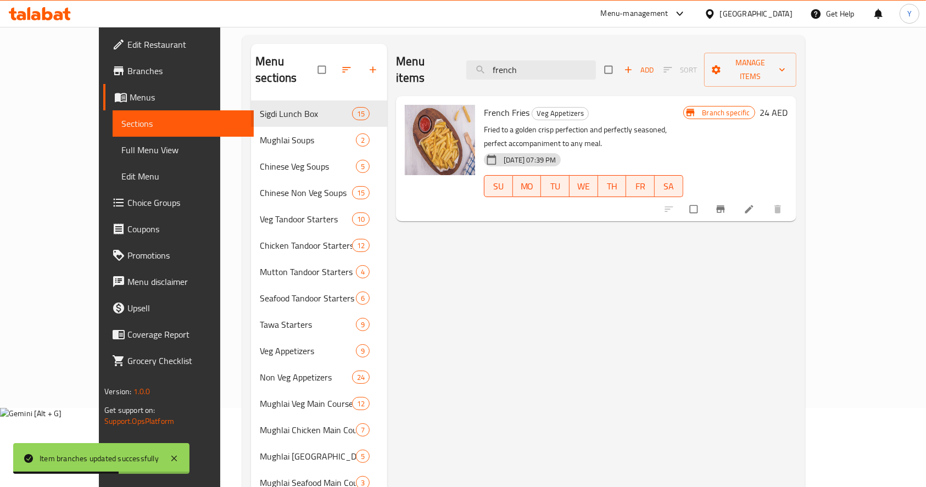
type input "french"
click at [735, 197] on button "Branch-specific-item" at bounding box center [722, 209] width 26 height 24
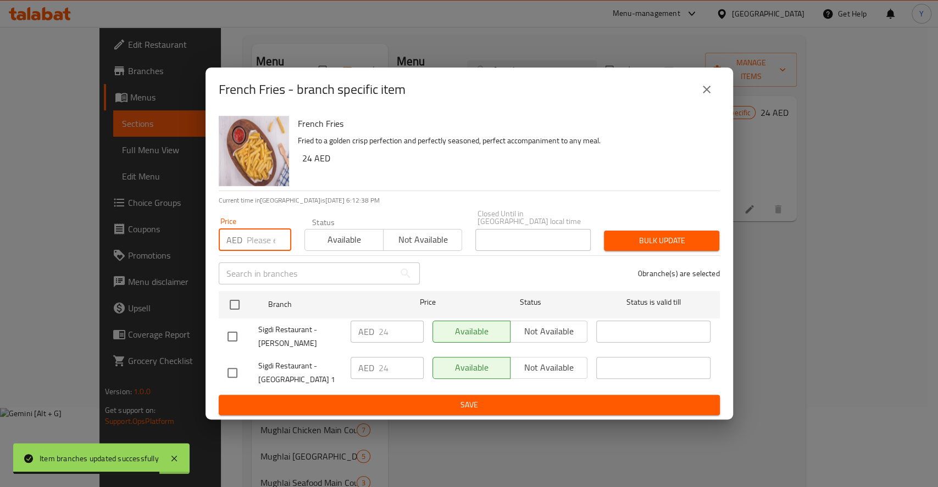
click at [262, 248] on input "number" at bounding box center [269, 240] width 44 height 22
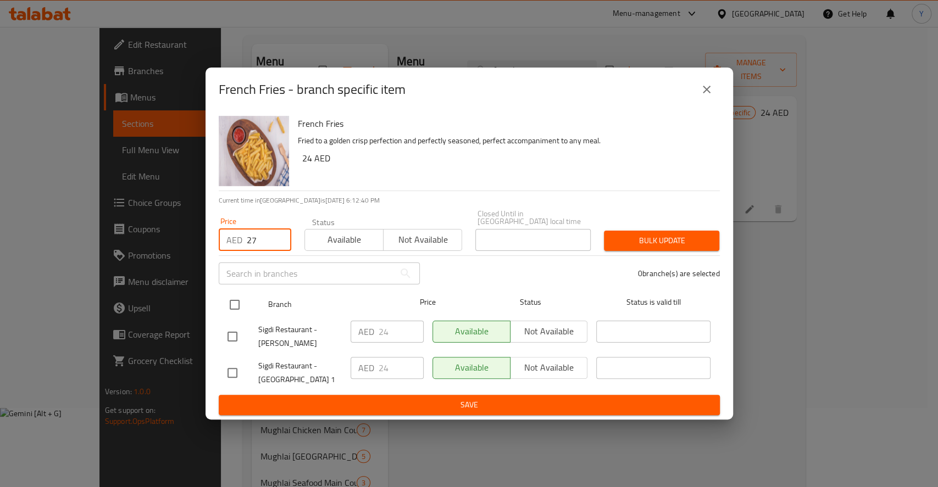
type input "27"
click at [236, 305] on input "checkbox" at bounding box center [234, 304] width 23 height 23
checkbox input "true"
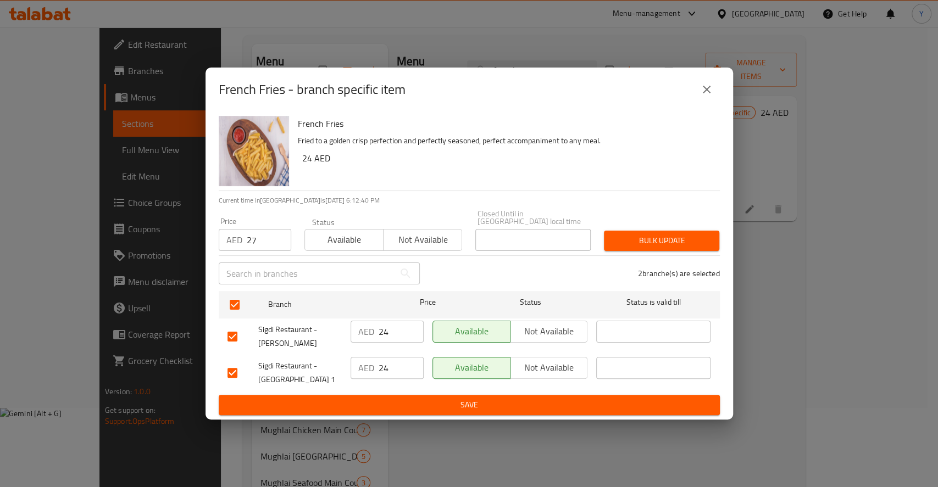
click at [672, 244] on span "Bulk update" at bounding box center [661, 241] width 98 height 14
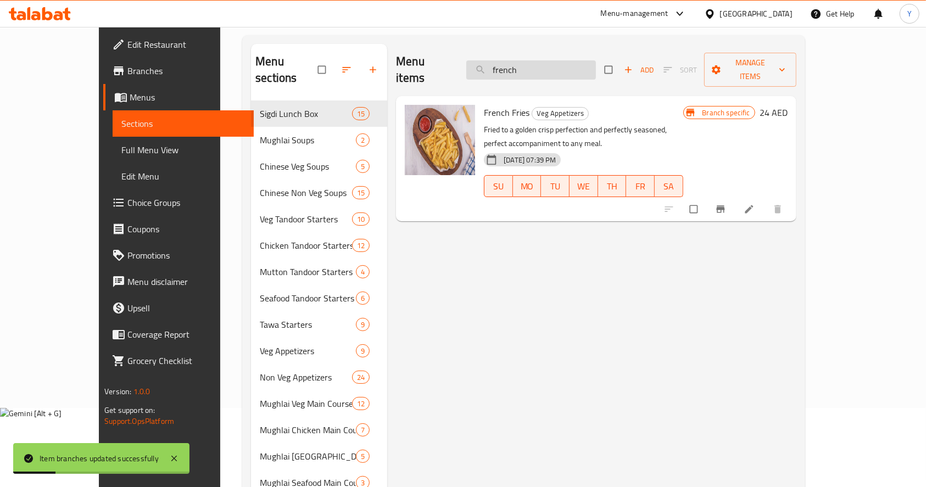
click at [551, 65] on input "french" at bounding box center [531, 69] width 130 height 19
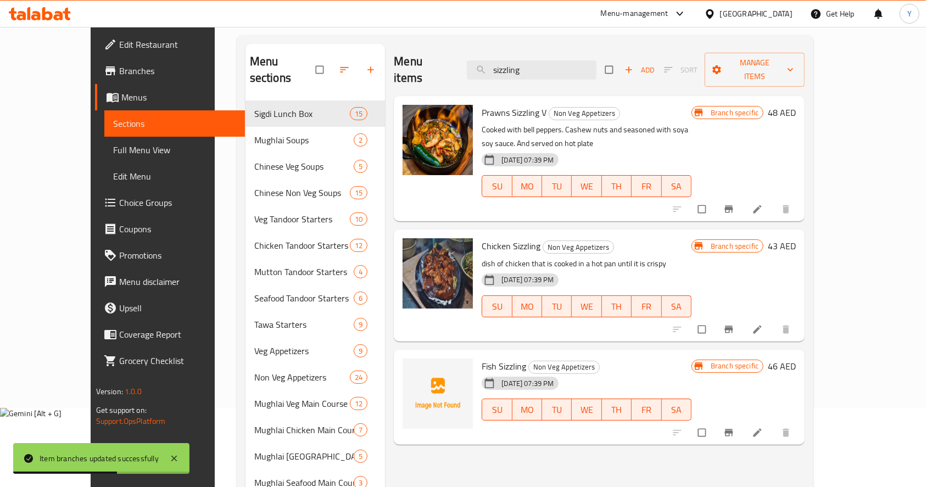
type input "sizzling"
click at [733, 430] on icon "Branch-specific-item" at bounding box center [729, 433] width 8 height 7
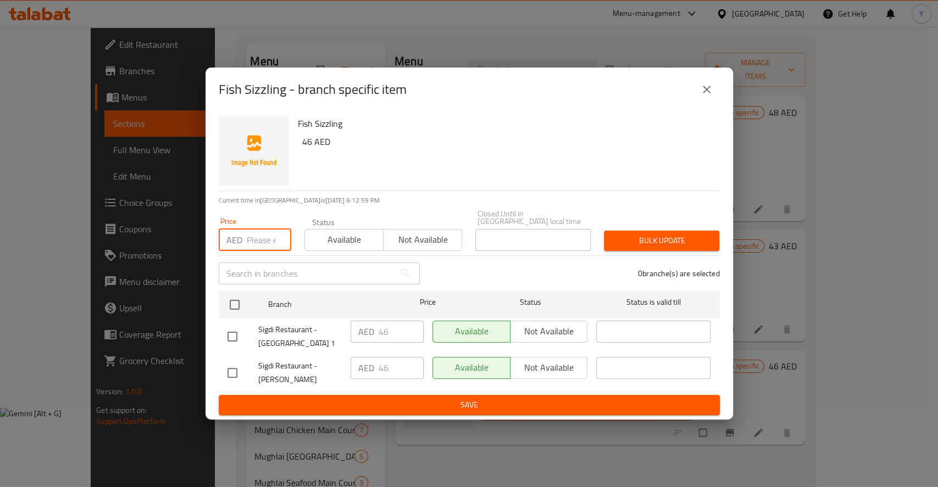
click at [264, 240] on input "number" at bounding box center [269, 240] width 44 height 22
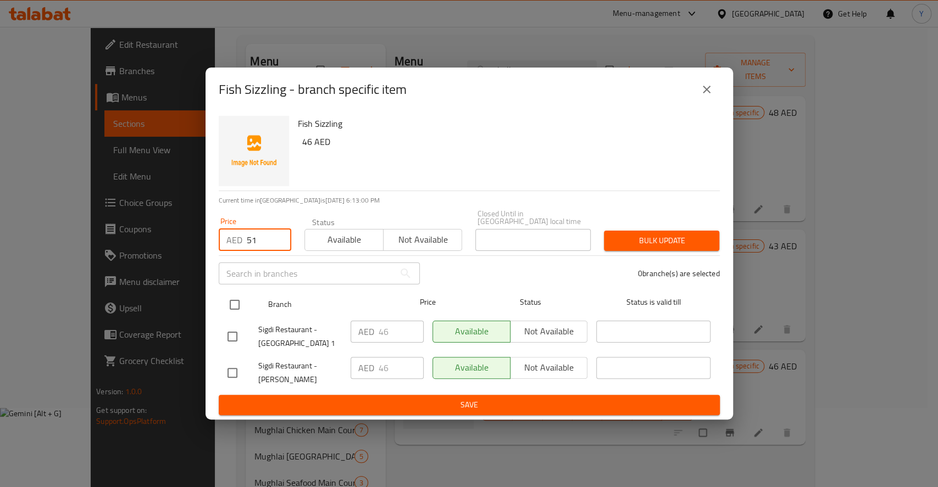
type input "51"
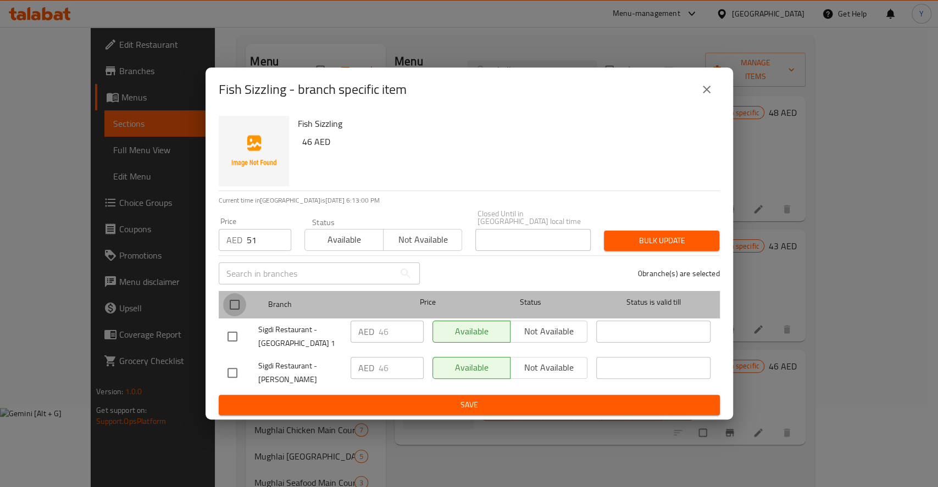
click at [234, 303] on input "checkbox" at bounding box center [234, 304] width 23 height 23
checkbox input "true"
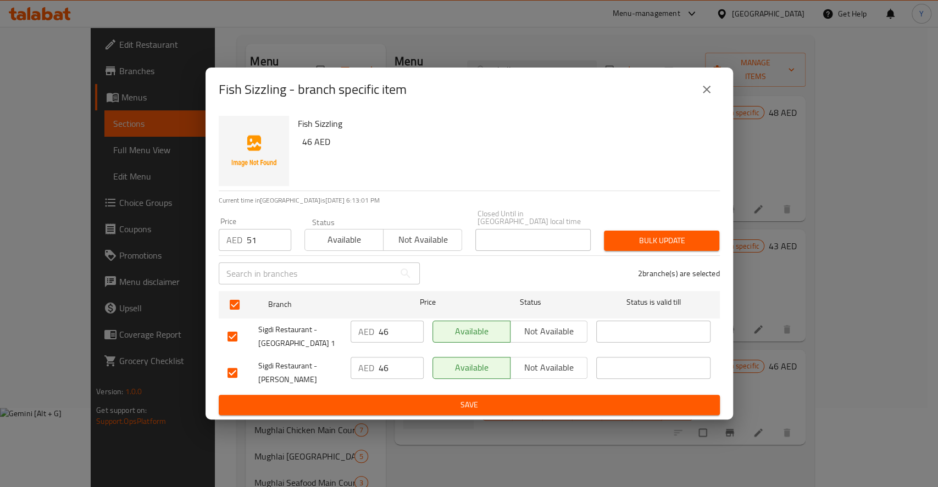
click at [695, 234] on span "Bulk update" at bounding box center [661, 241] width 98 height 14
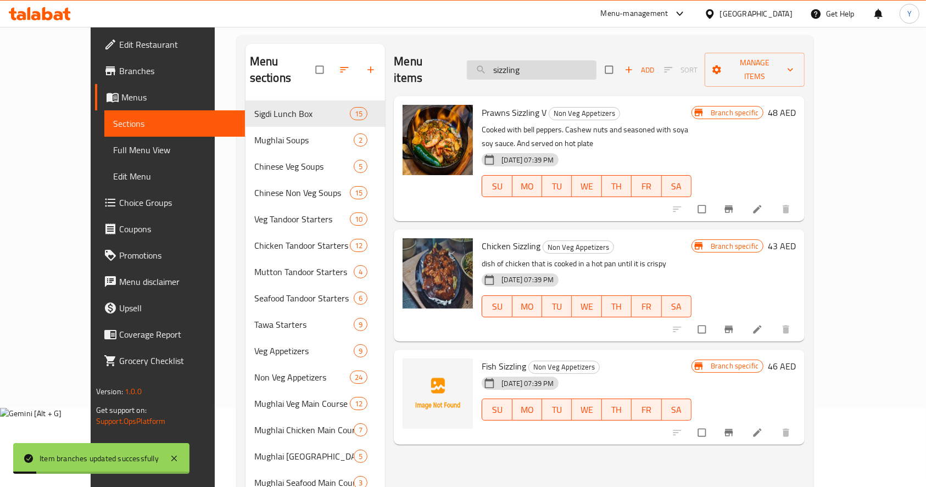
click at [553, 60] on input "sizzling" at bounding box center [532, 69] width 130 height 19
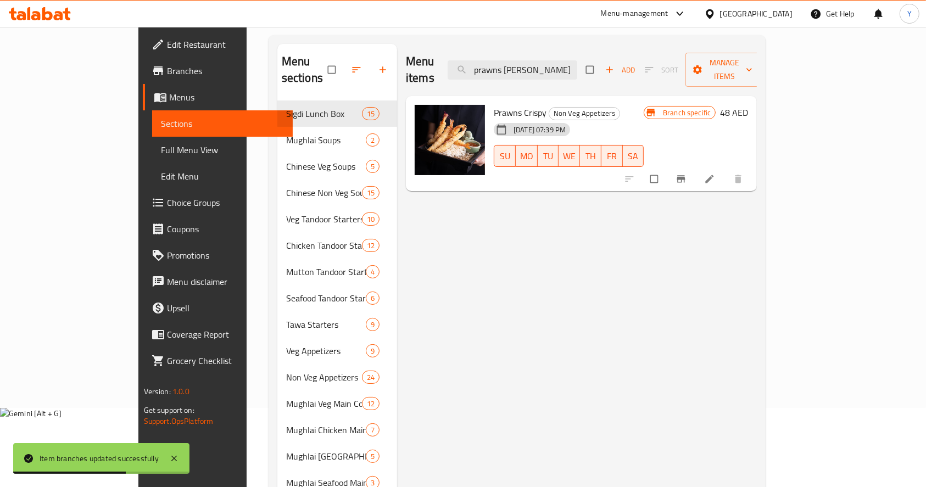
type input "prawns cris"
click at [686, 176] on icon "Branch-specific-item" at bounding box center [681, 179] width 8 height 7
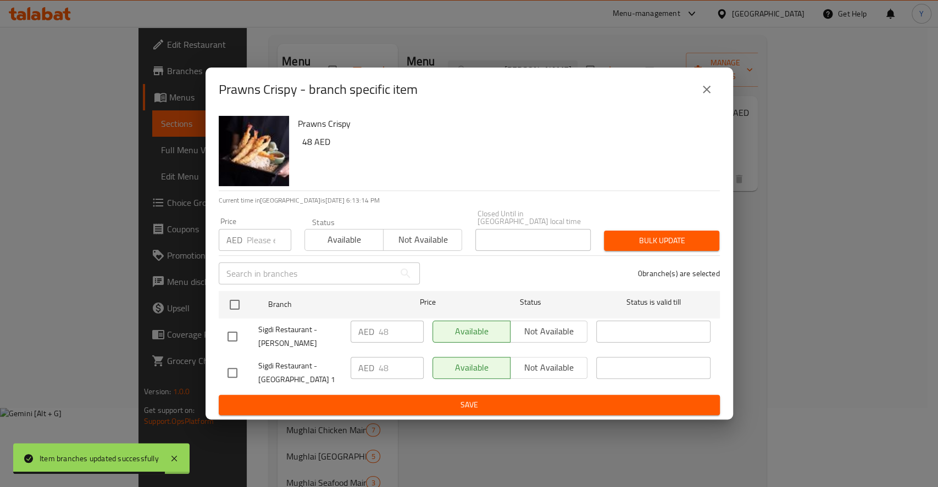
click at [272, 240] on input "number" at bounding box center [269, 240] width 44 height 22
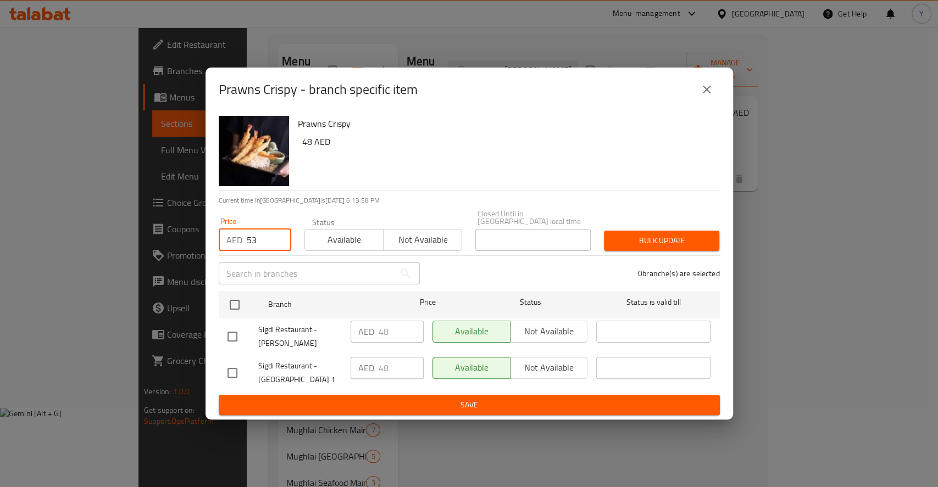
type input "53"
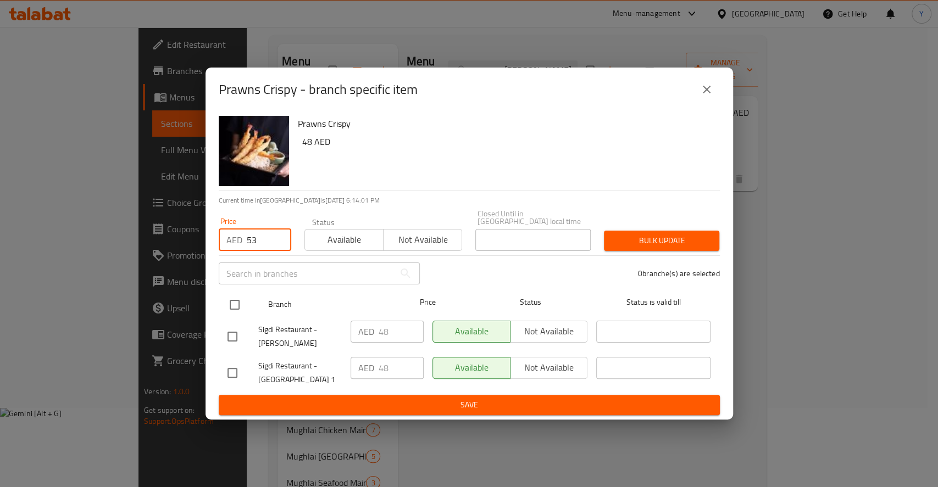
click at [241, 304] on input "checkbox" at bounding box center [234, 304] width 23 height 23
checkbox input "true"
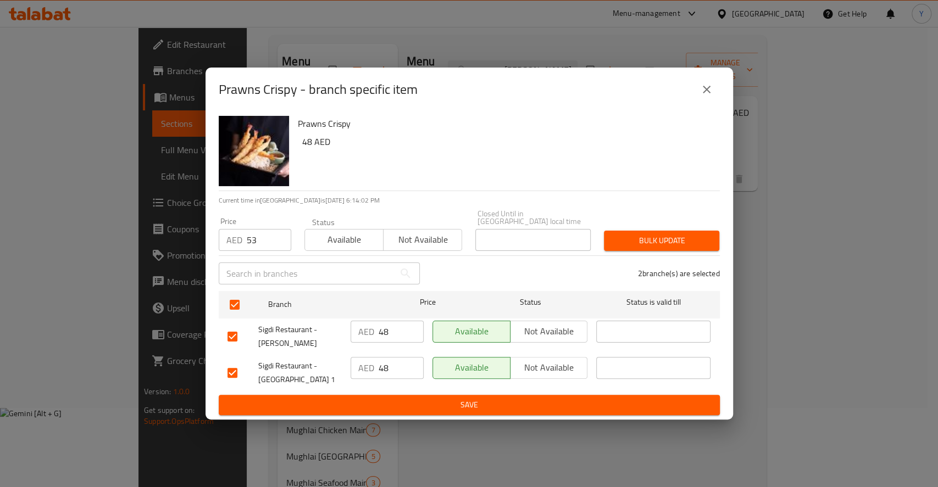
click at [629, 249] on button "Bulk update" at bounding box center [661, 241] width 115 height 20
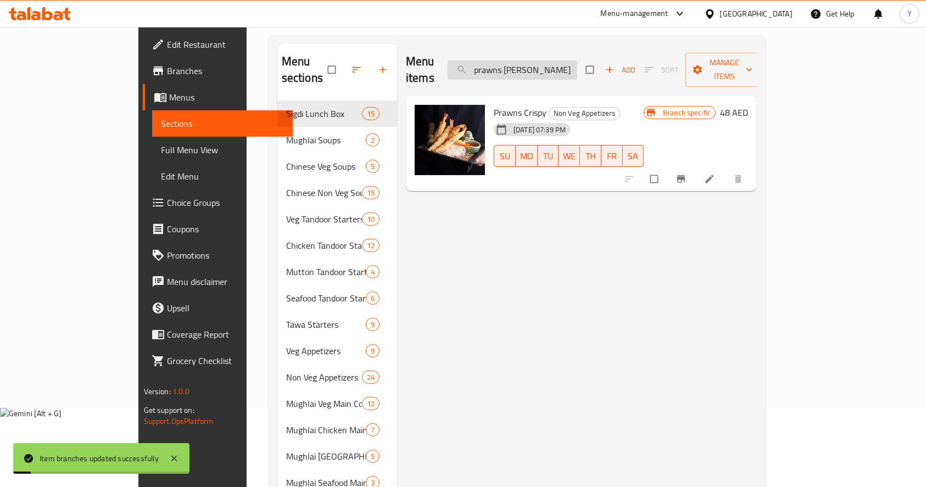
click at [555, 65] on input "prawns cris" at bounding box center [513, 69] width 130 height 19
type input "chilli dry"
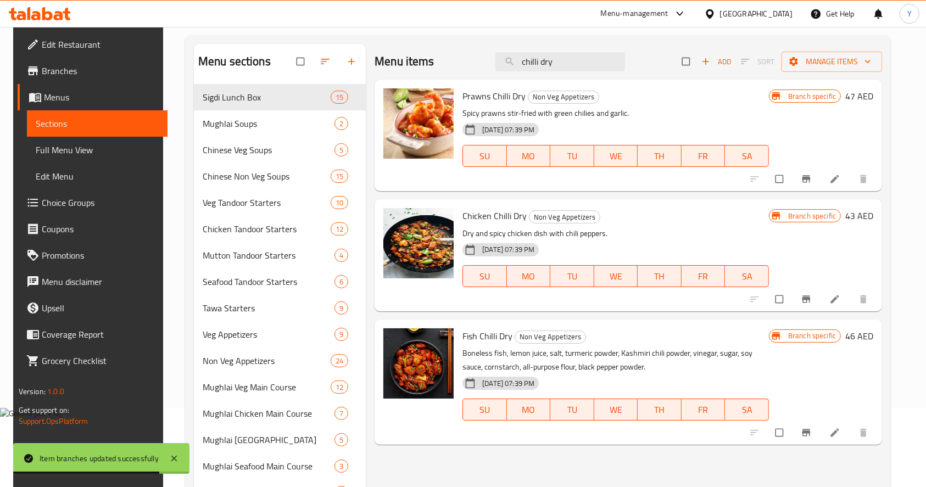
click at [811, 435] on icon "Branch-specific-item" at bounding box center [807, 433] width 8 height 7
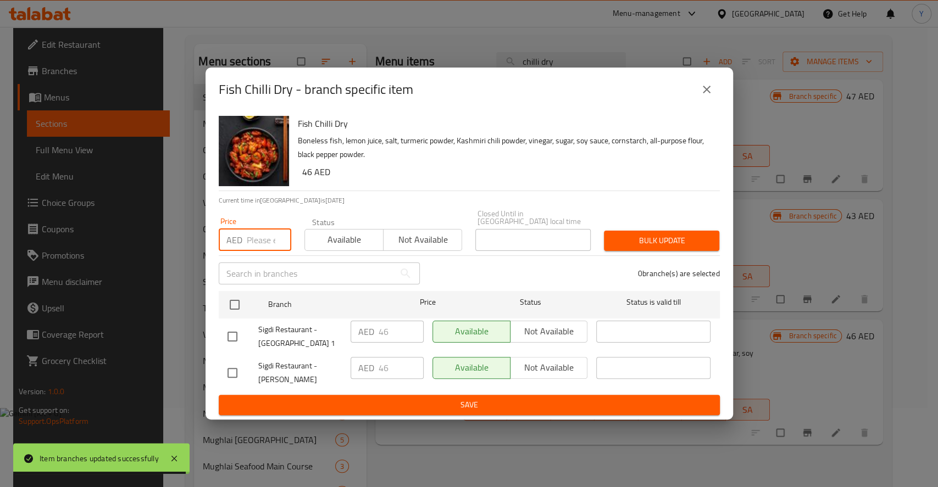
click at [268, 244] on input "number" at bounding box center [269, 240] width 44 height 22
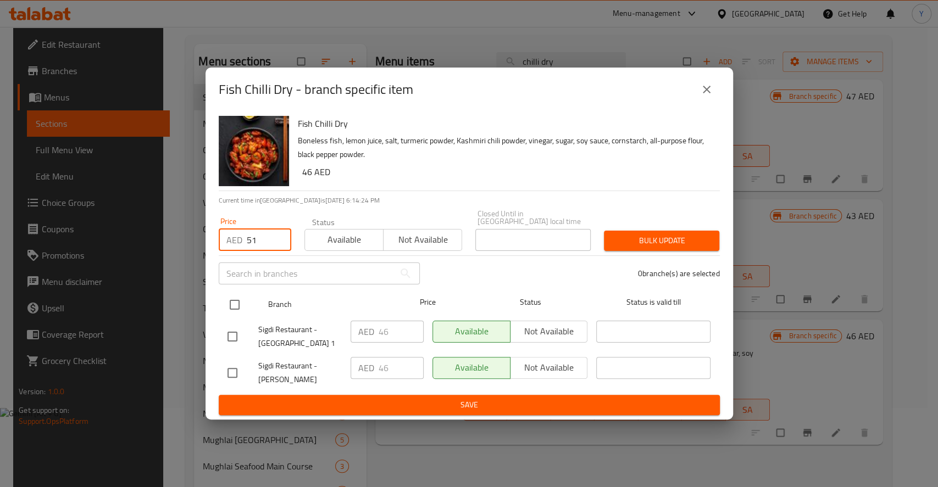
type input "51"
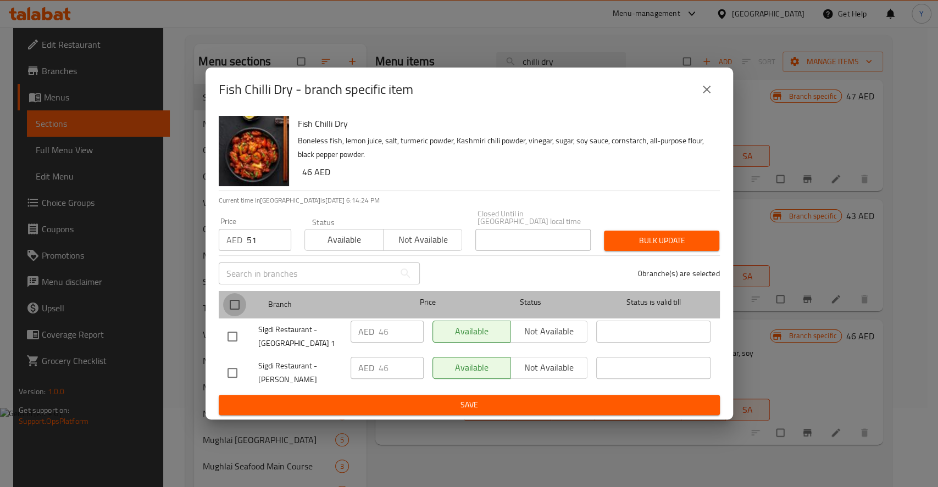
click at [239, 298] on input "checkbox" at bounding box center [234, 304] width 23 height 23
checkbox input "true"
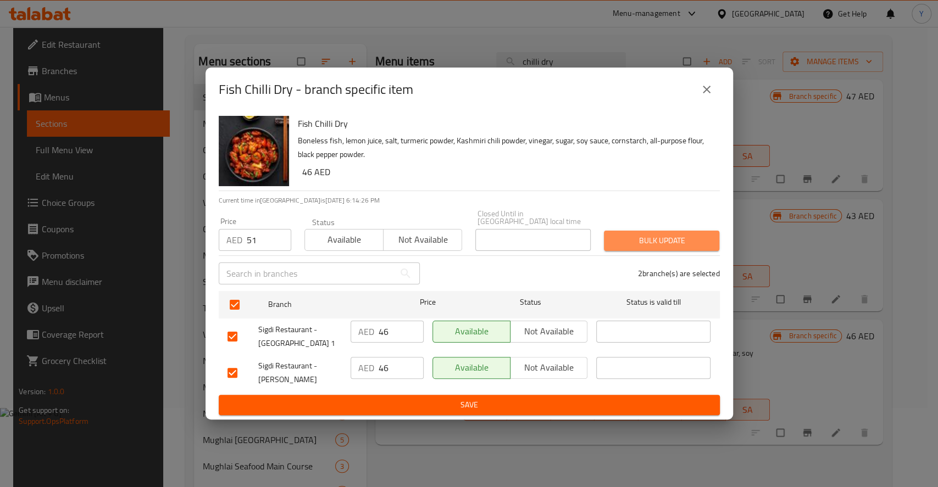
click at [651, 236] on span "Bulk update" at bounding box center [661, 241] width 98 height 14
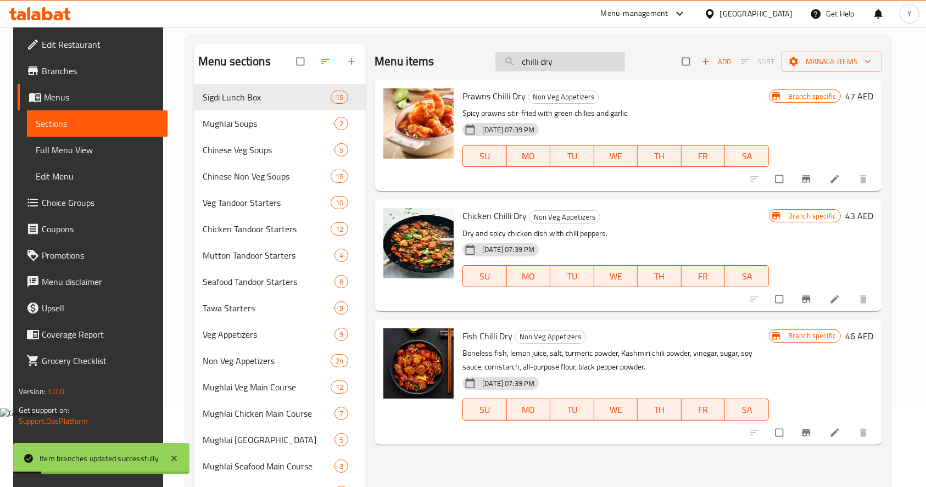
click at [592, 66] on input "chilli dry" at bounding box center [560, 61] width 130 height 19
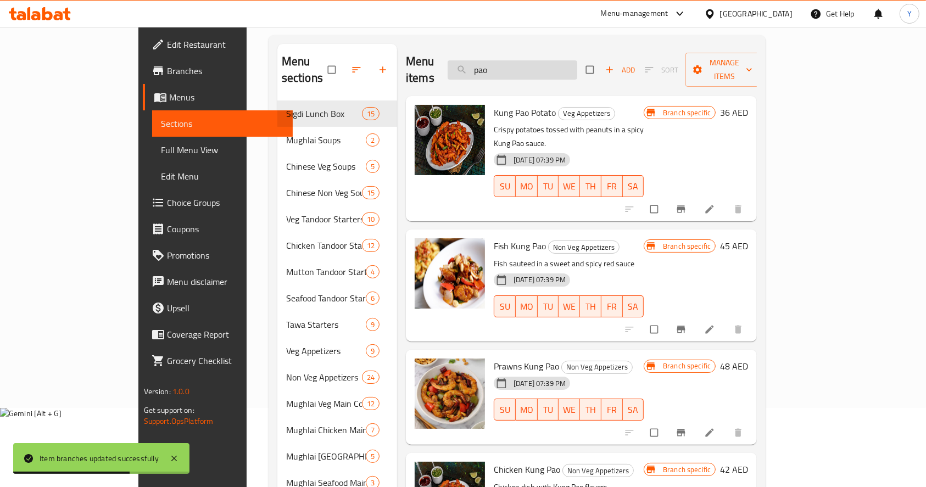
type input "pao"
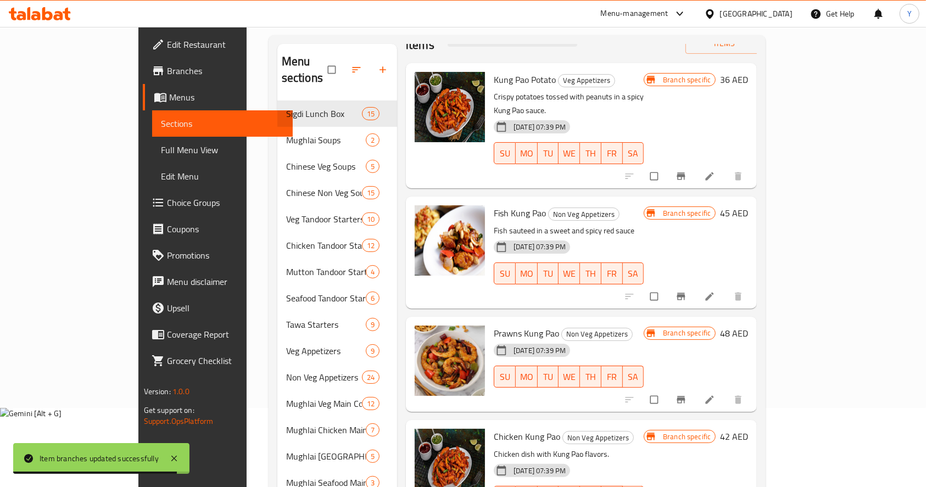
scroll to position [68, 0]
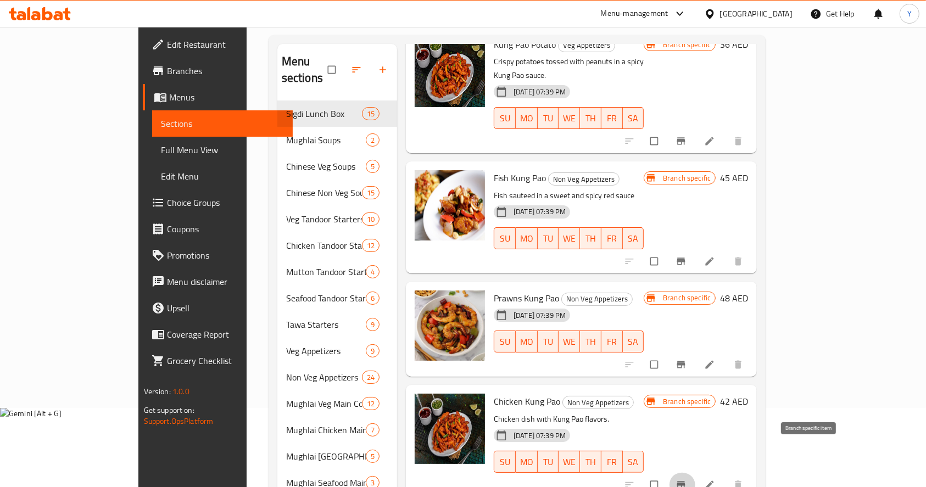
click at [695, 473] on button "Branch-specific-item" at bounding box center [682, 485] width 26 height 24
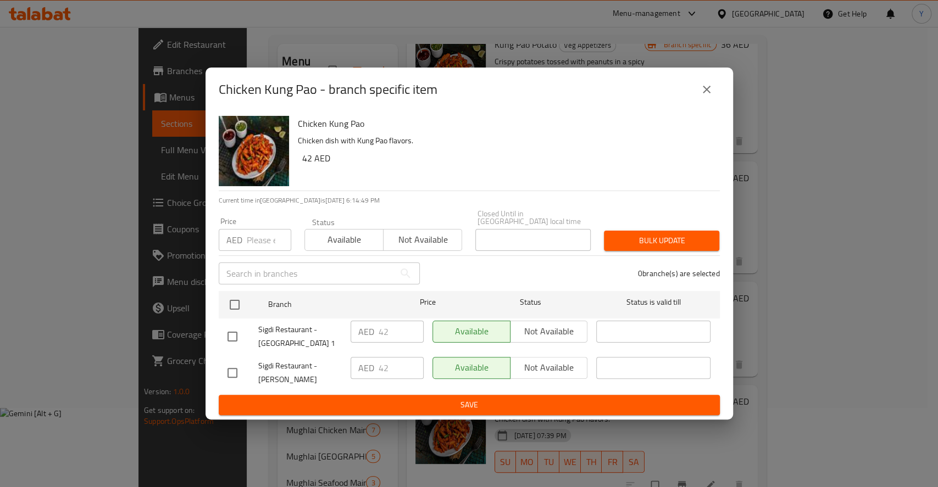
click at [270, 238] on input "number" at bounding box center [269, 240] width 44 height 22
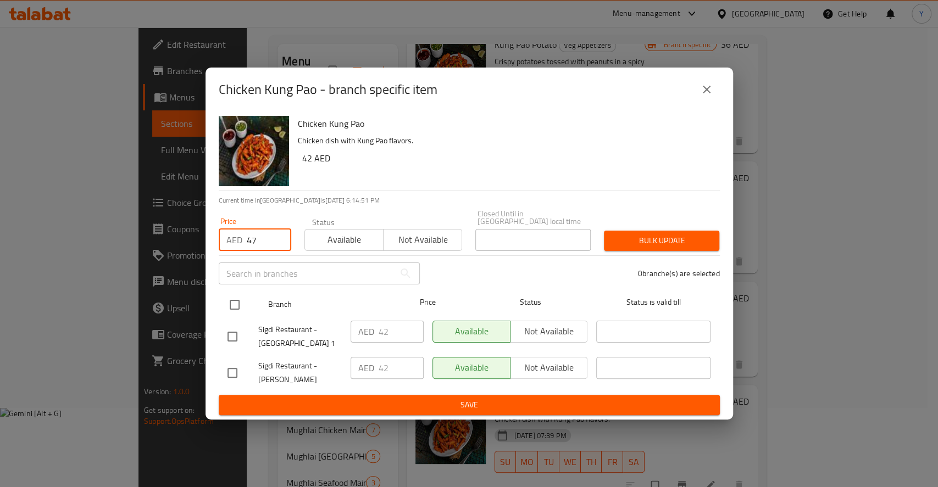
type input "47"
click at [239, 300] on input "checkbox" at bounding box center [234, 304] width 23 height 23
checkbox input "true"
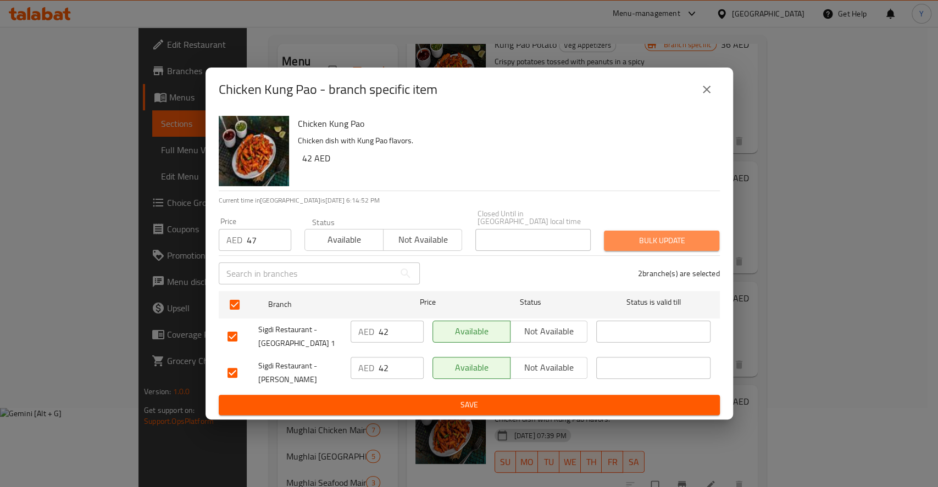
click at [682, 236] on span "Bulk update" at bounding box center [661, 241] width 98 height 14
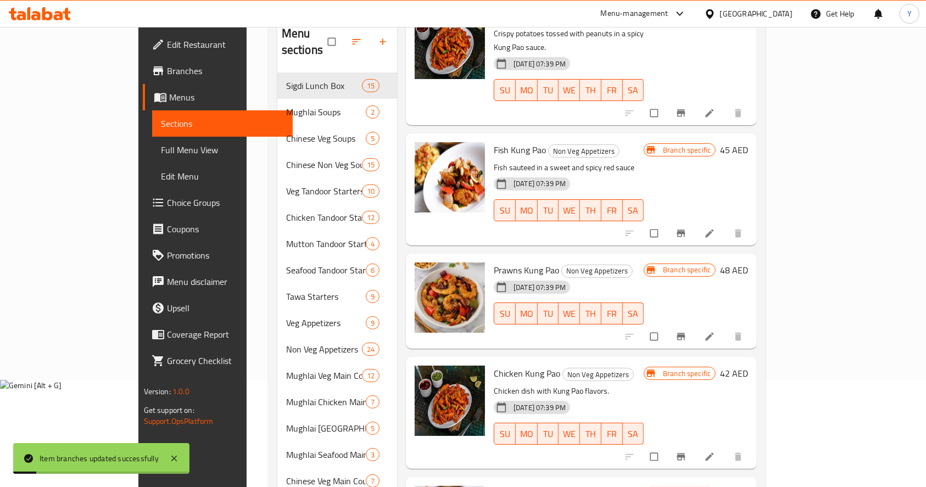
scroll to position [109, 0]
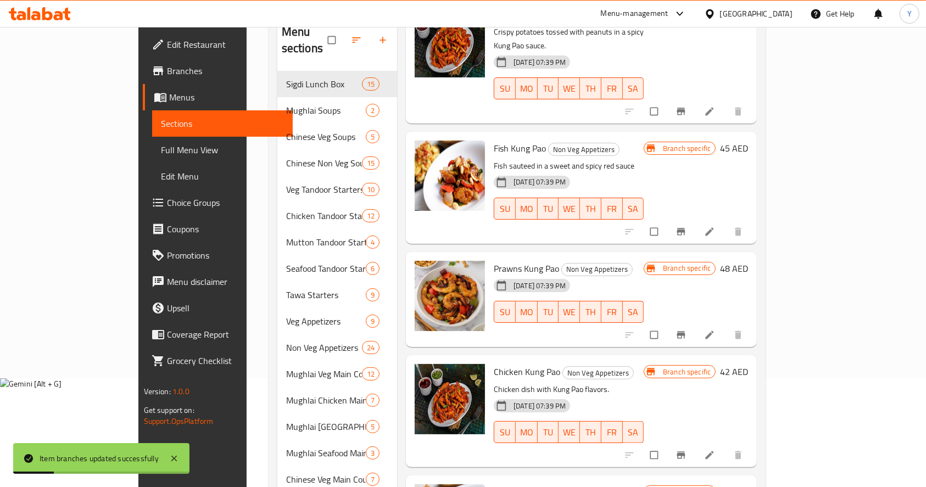
click at [686, 332] on icon "Branch-specific-item" at bounding box center [681, 335] width 8 height 7
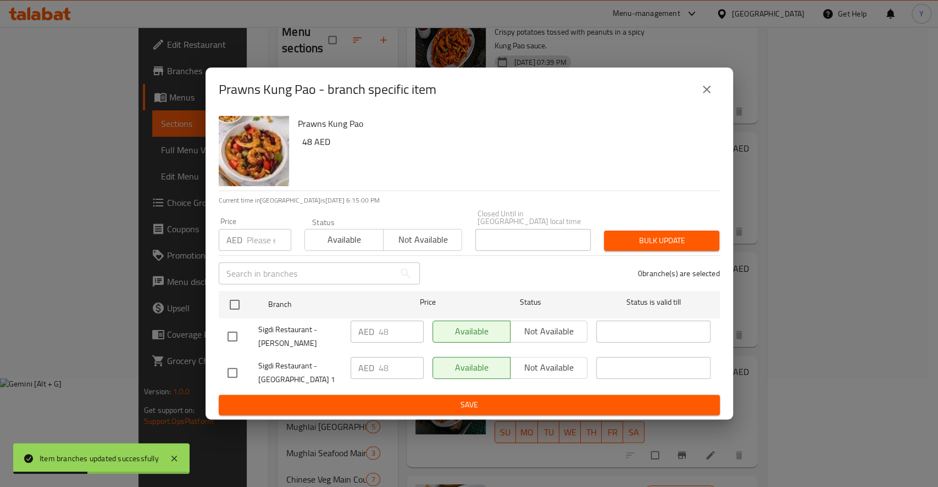
click at [272, 239] on input "number" at bounding box center [269, 240] width 44 height 22
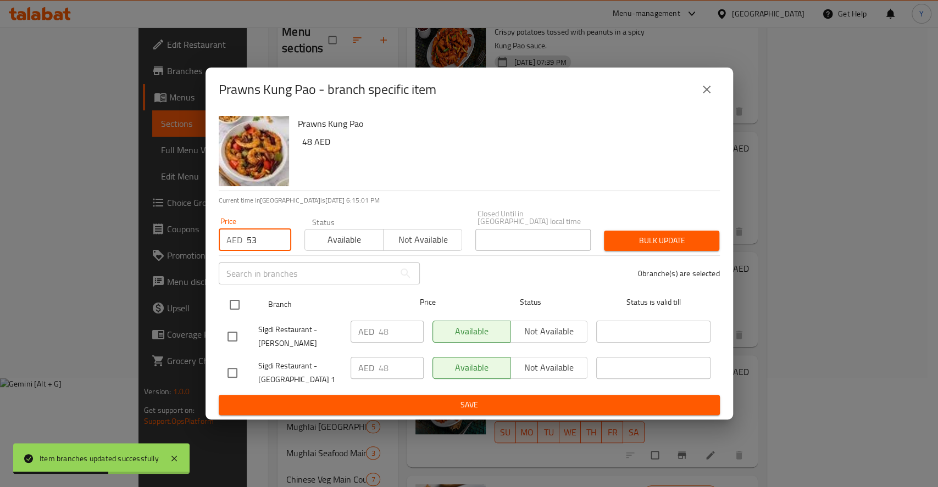
type input "53"
click at [229, 313] on input "checkbox" at bounding box center [234, 304] width 23 height 23
checkbox input "true"
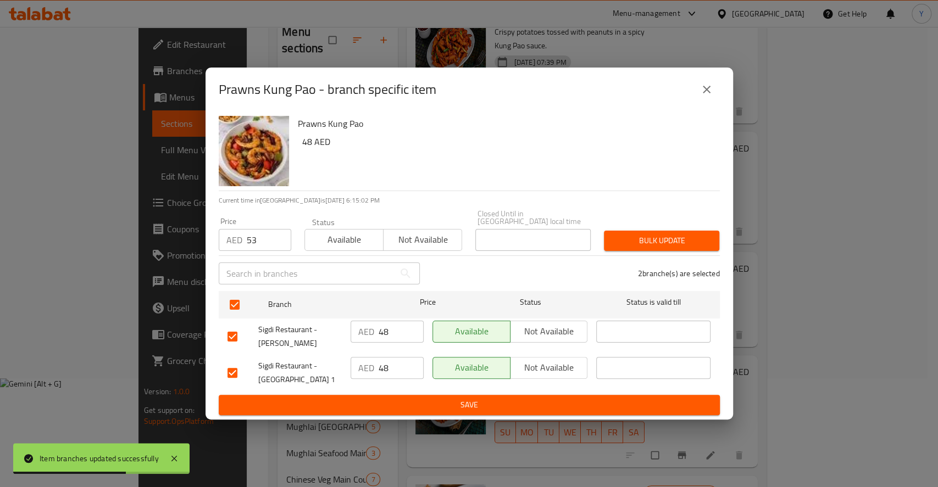
click at [665, 240] on span "Bulk update" at bounding box center [661, 241] width 98 height 14
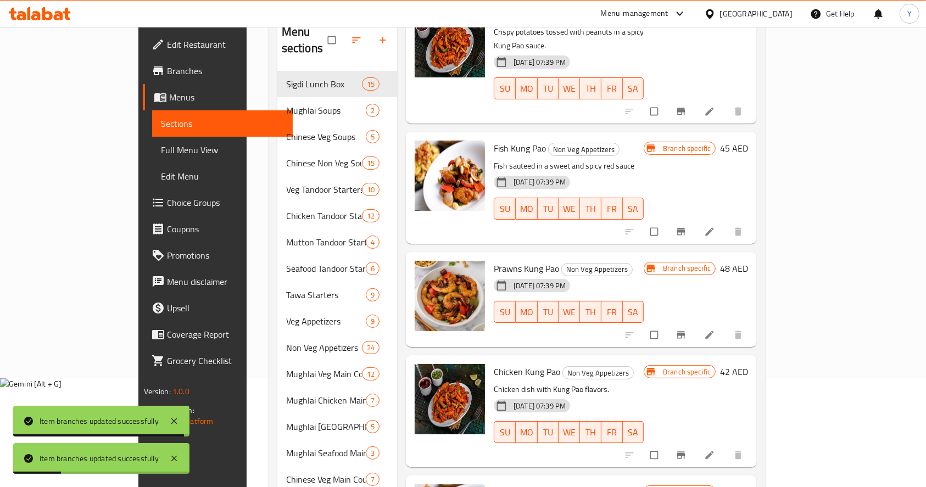
click at [687, 226] on icon "Branch-specific-item" at bounding box center [681, 231] width 11 height 11
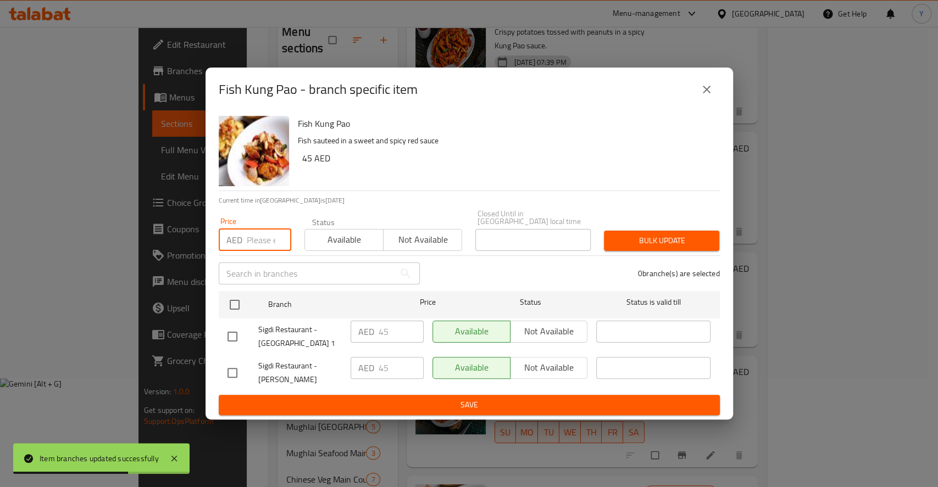
click at [259, 239] on input "number" at bounding box center [269, 240] width 44 height 22
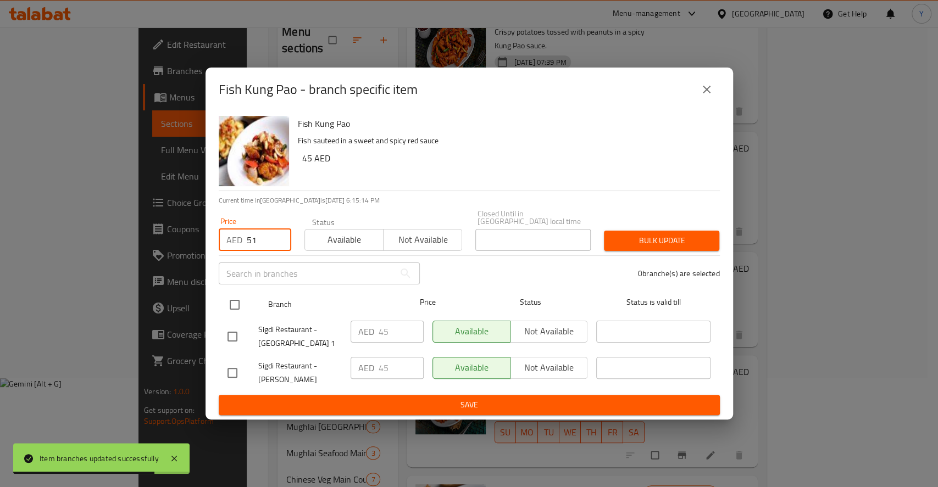
type input "51"
click at [233, 306] on input "checkbox" at bounding box center [234, 304] width 23 height 23
checkbox input "true"
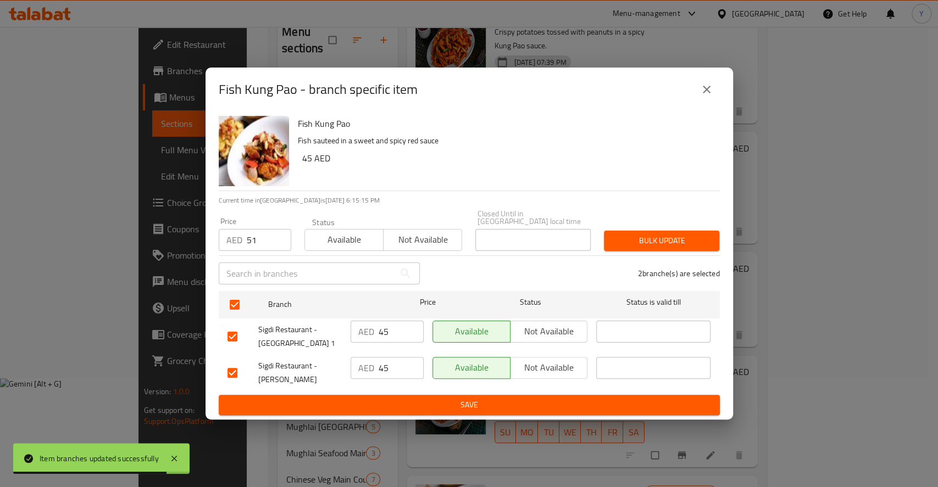
click at [648, 231] on button "Bulk update" at bounding box center [661, 241] width 115 height 20
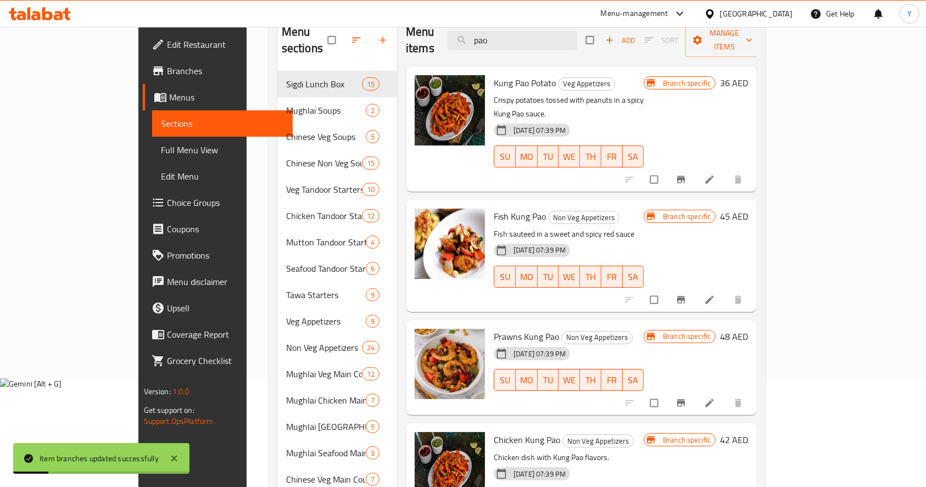
scroll to position [0, 0]
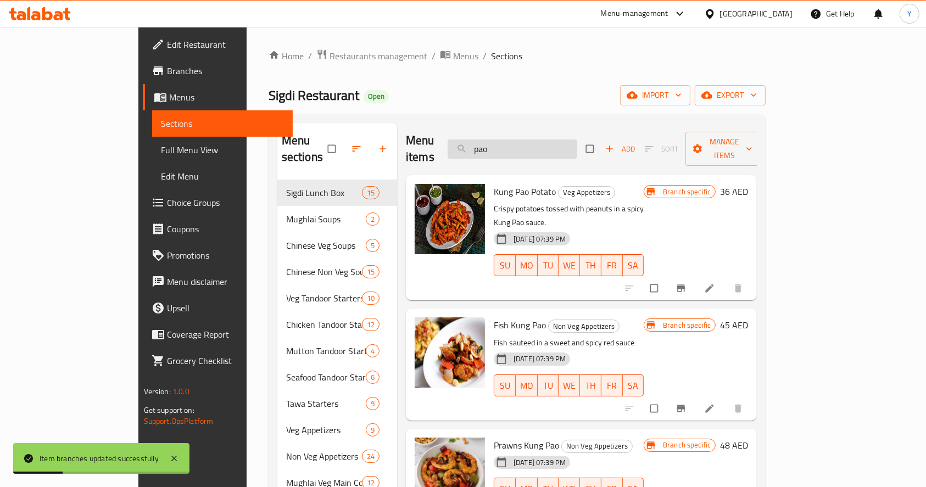
click at [559, 140] on input "pao" at bounding box center [513, 149] width 130 height 19
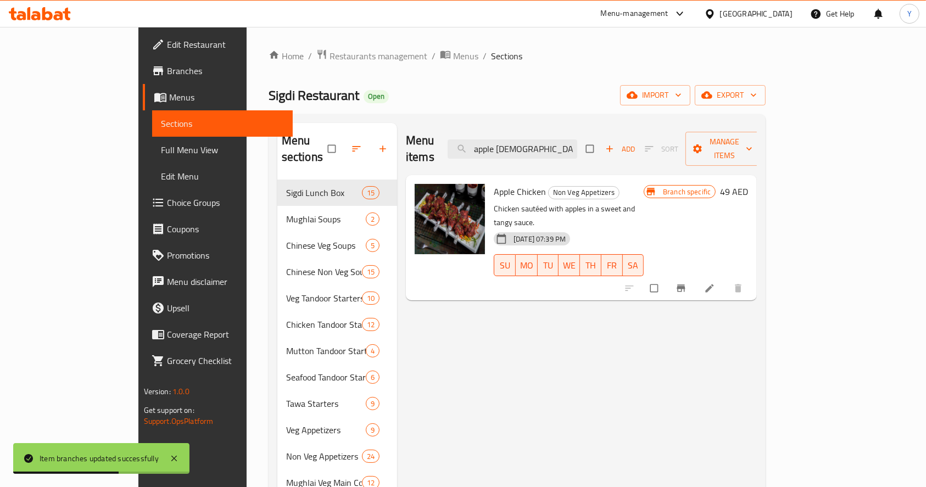
type input "apple chick"
click at [695, 276] on button "Branch-specific-item" at bounding box center [682, 288] width 26 height 24
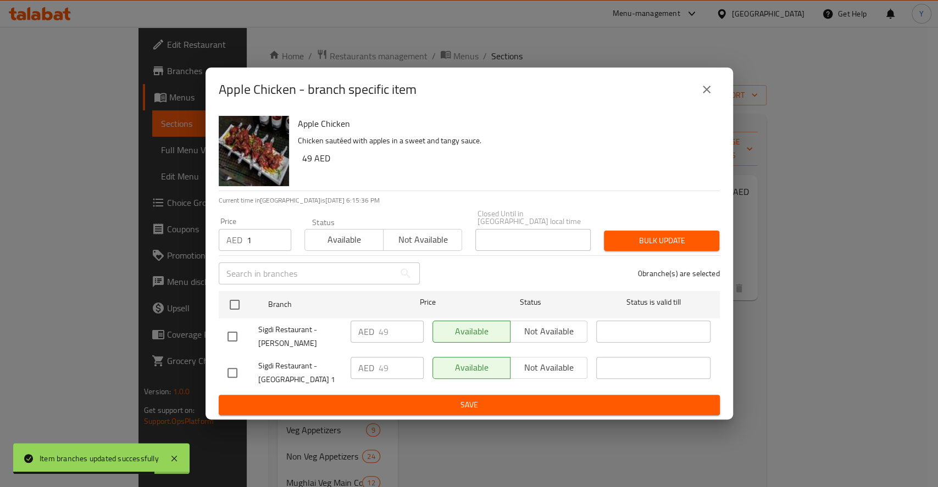
click at [278, 235] on input "1" at bounding box center [269, 240] width 44 height 22
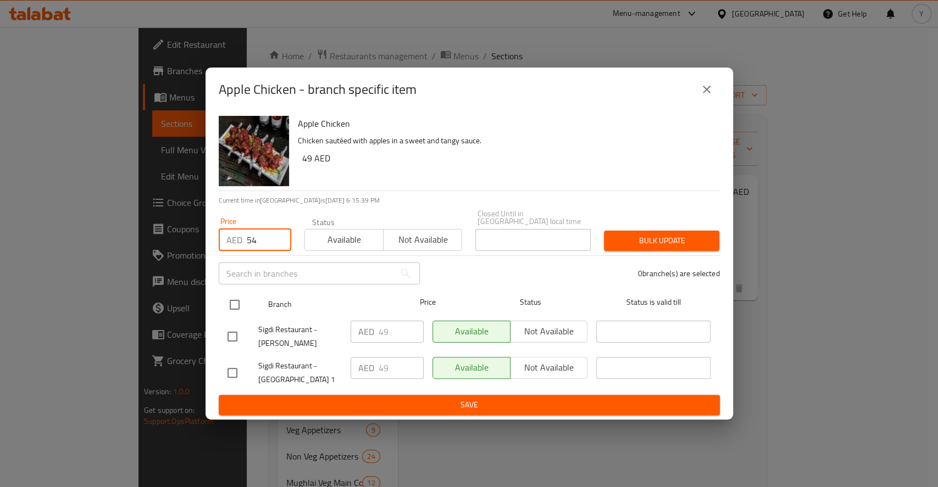
type input "54"
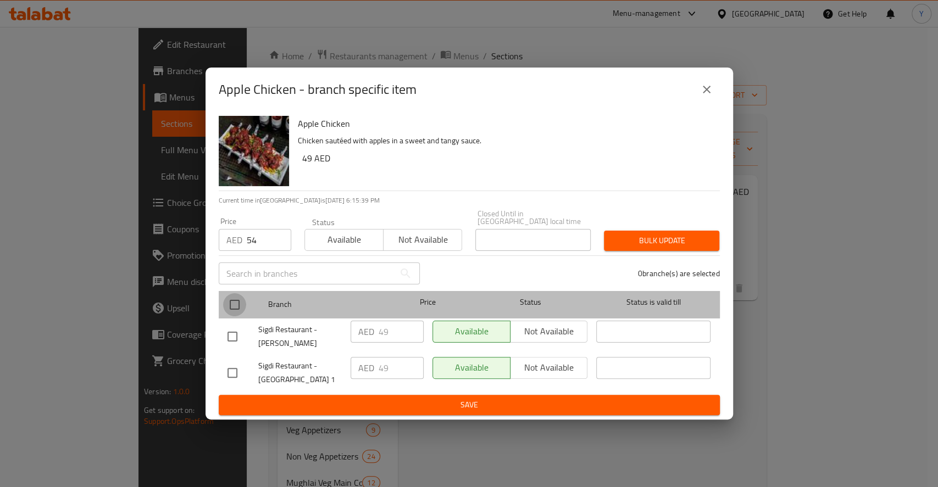
click at [233, 305] on input "checkbox" at bounding box center [234, 304] width 23 height 23
checkbox input "true"
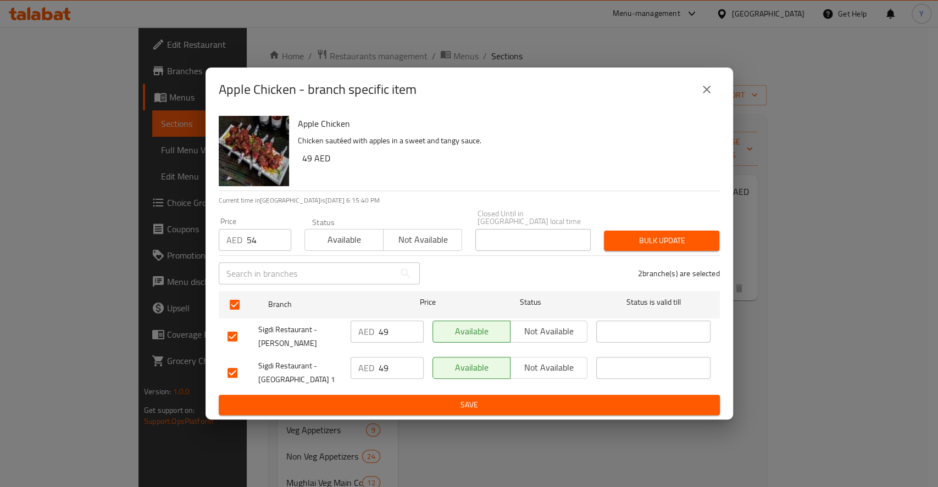
click at [676, 247] on span "Bulk update" at bounding box center [661, 241] width 98 height 14
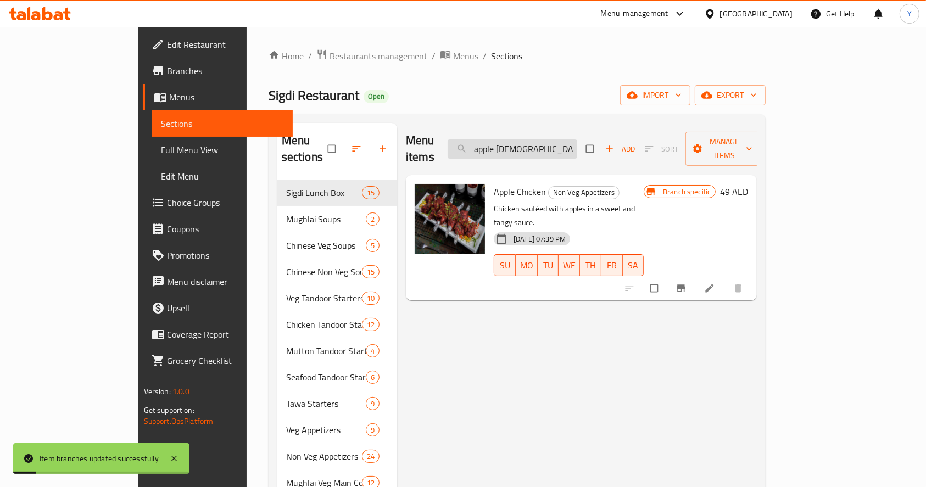
click at [564, 142] on input "apple chick" at bounding box center [513, 149] width 130 height 19
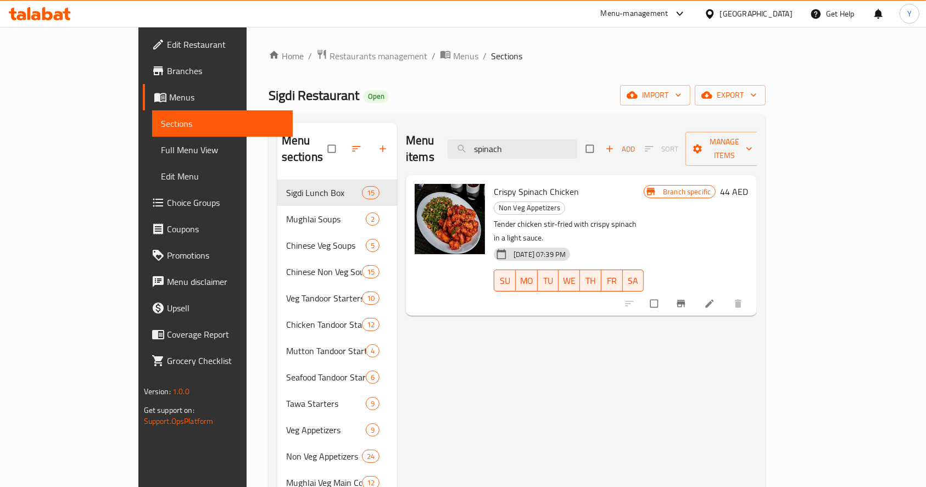
type input "spinach"
click at [687, 298] on icon "Branch-specific-item" at bounding box center [681, 303] width 11 height 11
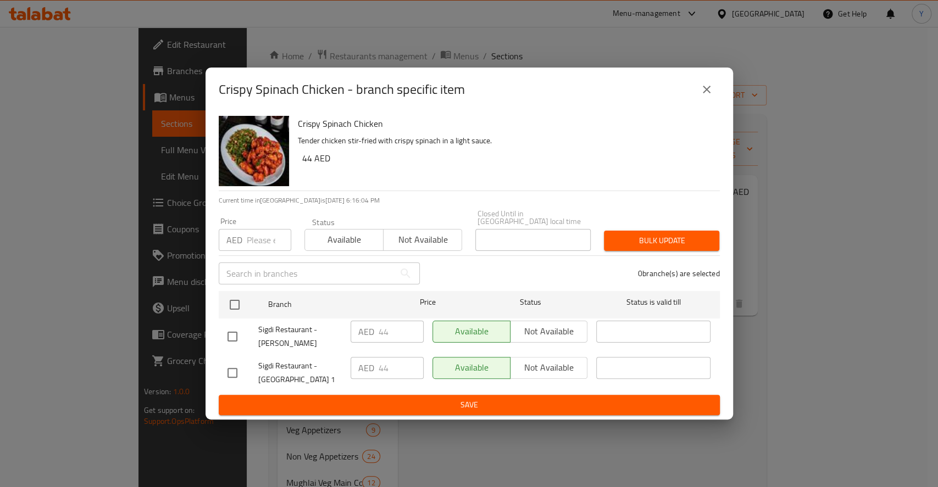
click at [269, 246] on input "number" at bounding box center [269, 240] width 44 height 22
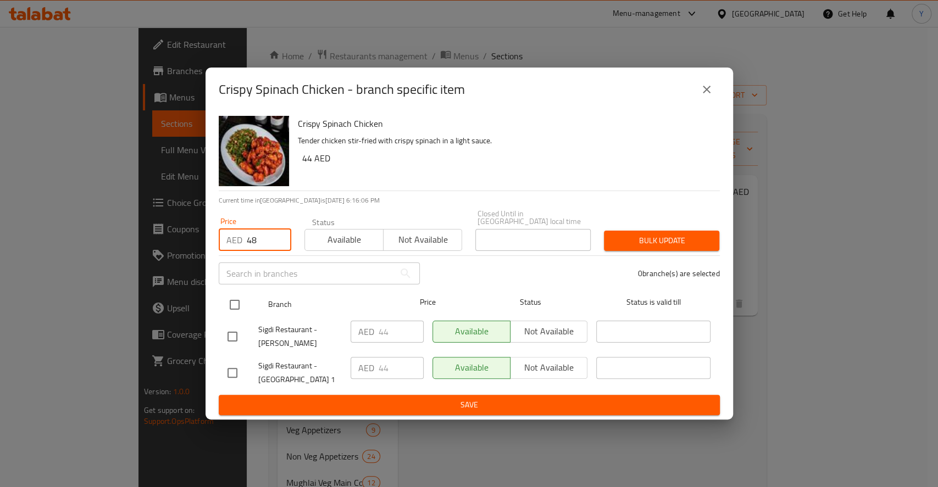
type input "48"
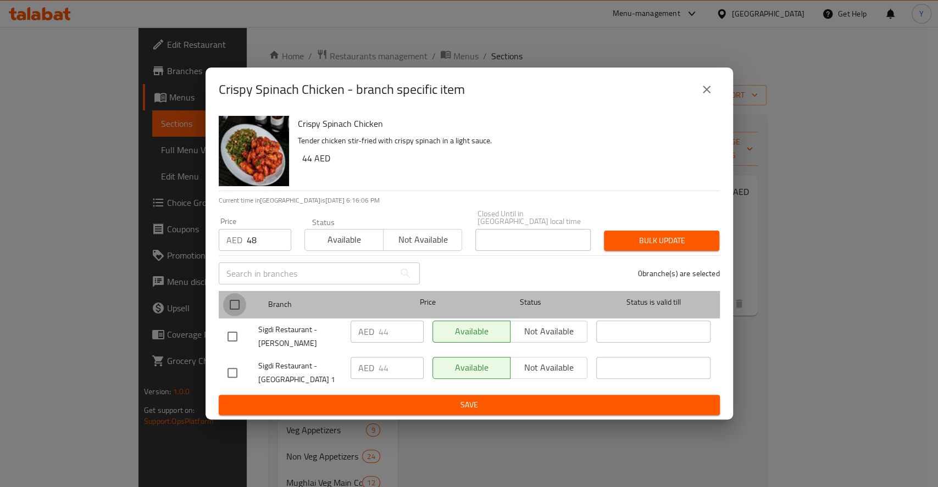
click at [224, 305] on input "checkbox" at bounding box center [234, 304] width 23 height 23
checkbox input "true"
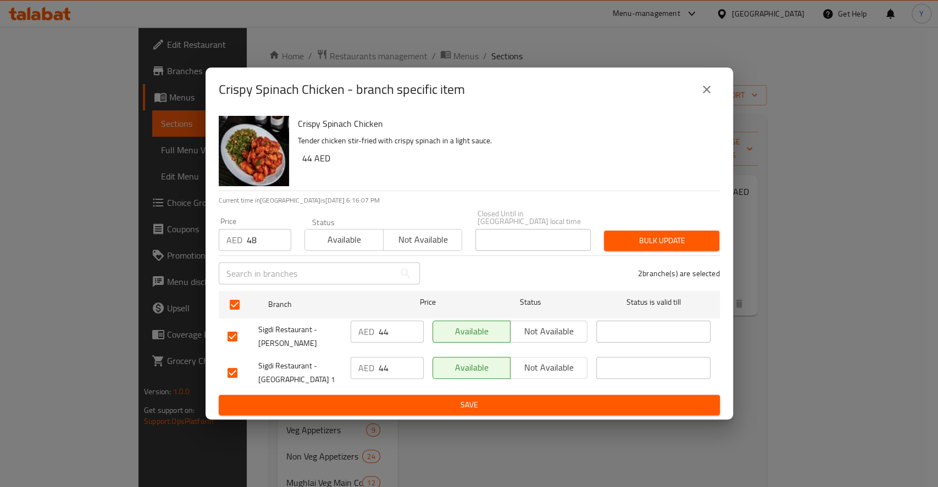
click at [645, 247] on span "Bulk update" at bounding box center [661, 241] width 98 height 14
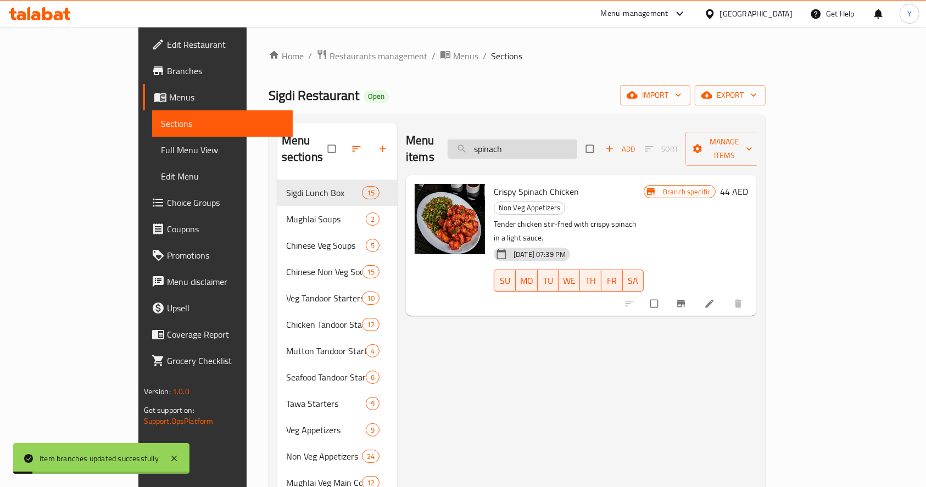
click at [568, 140] on input "spinach" at bounding box center [513, 149] width 130 height 19
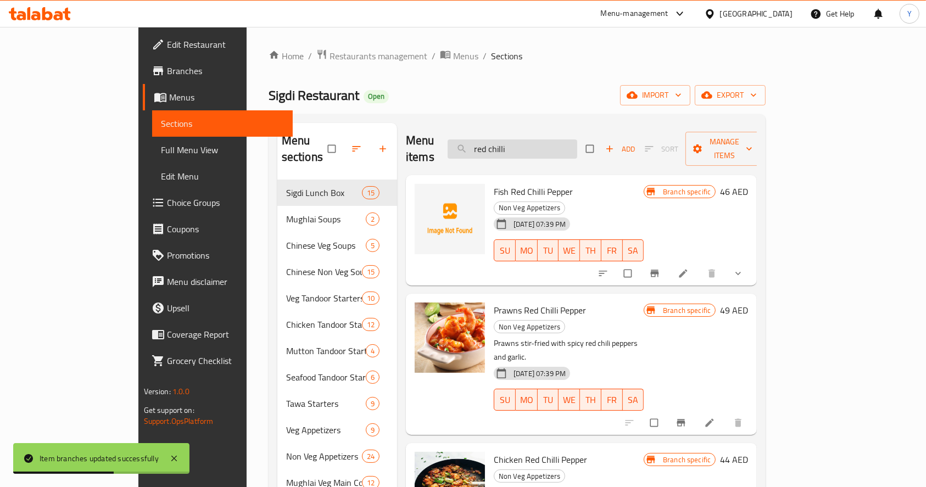
type input "red chilli"
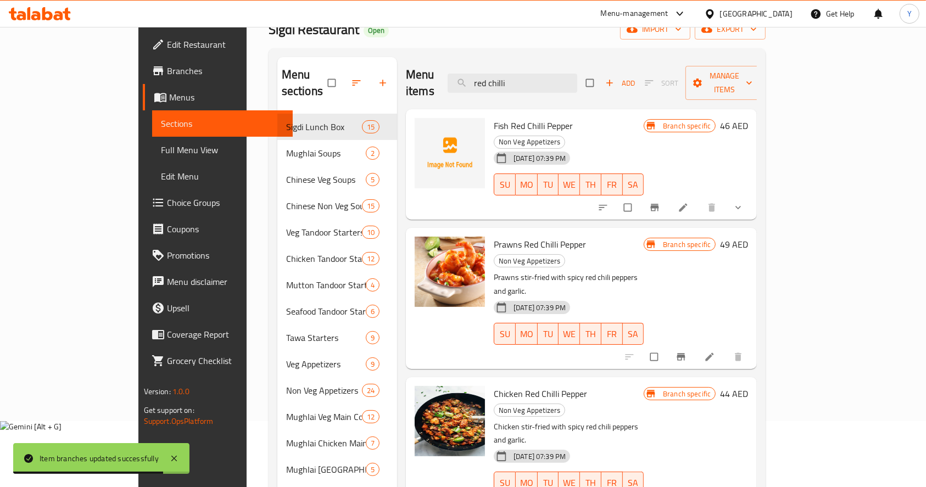
scroll to position [67, 0]
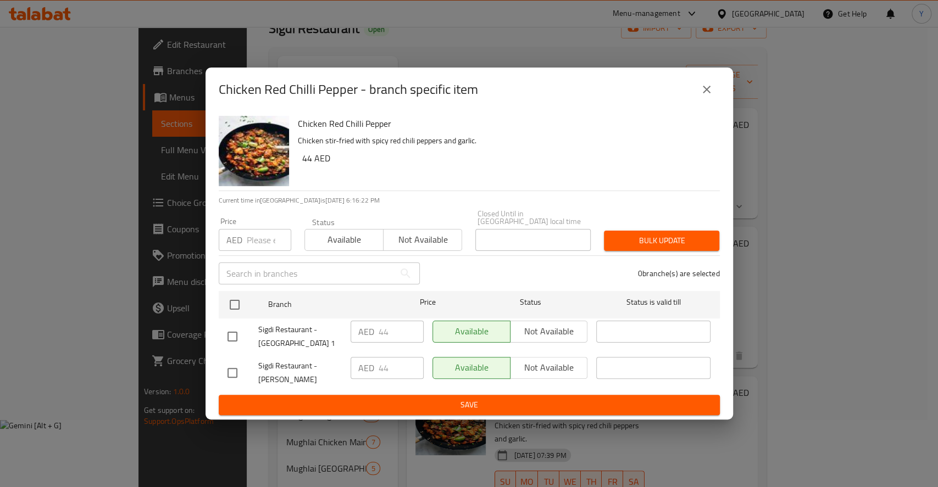
click at [273, 238] on input "number" at bounding box center [269, 240] width 44 height 22
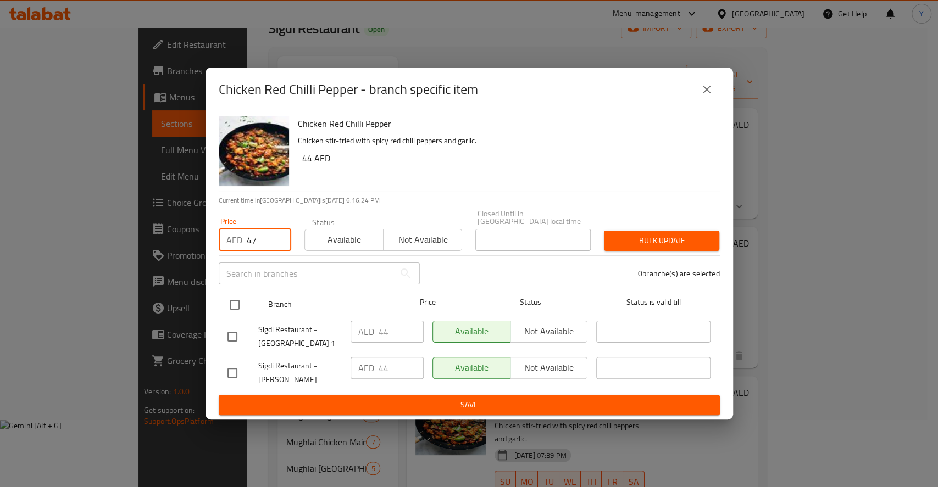
type input "47"
click at [234, 304] on input "checkbox" at bounding box center [234, 304] width 23 height 23
checkbox input "true"
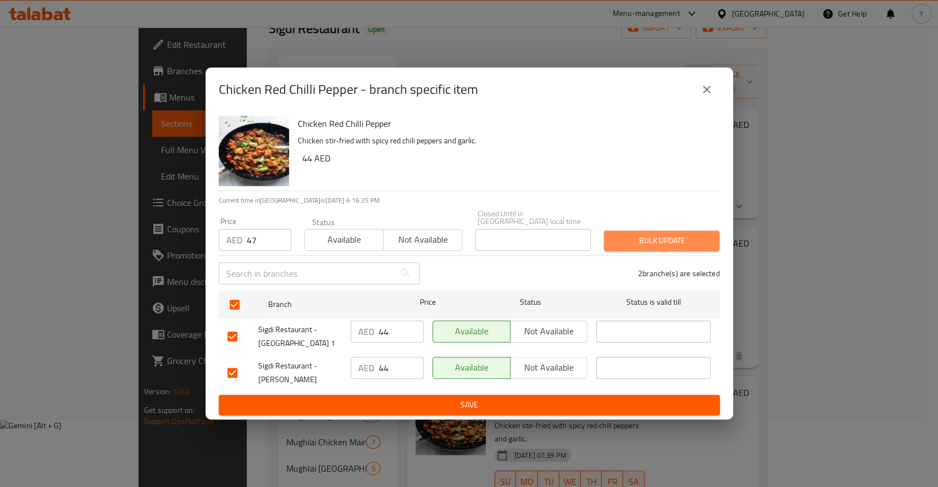
click at [636, 239] on span "Bulk update" at bounding box center [661, 241] width 98 height 14
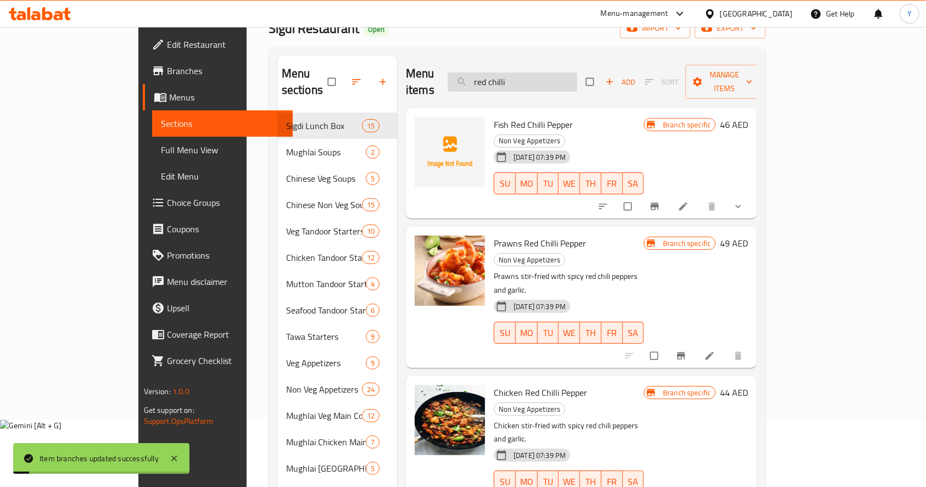
click at [575, 77] on input "red chilli" at bounding box center [513, 82] width 130 height 19
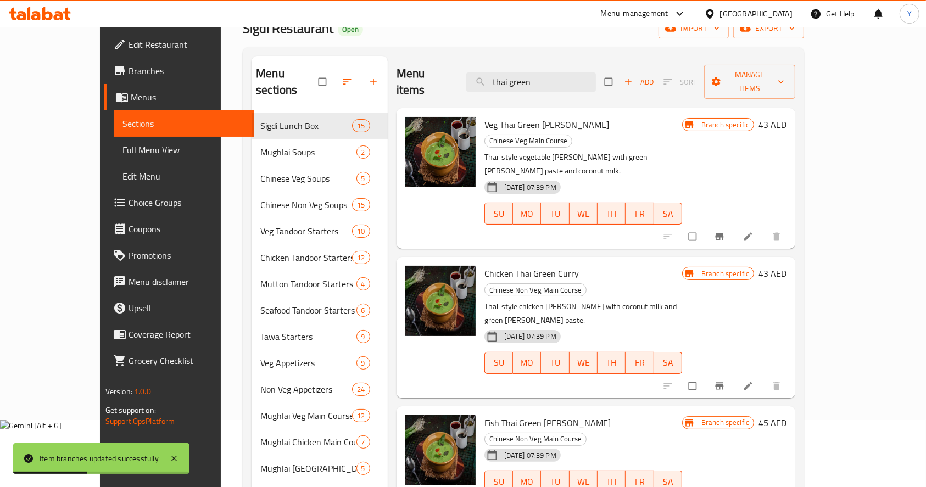
type input "thai green"
click at [727, 231] on span "Branch-specific-item" at bounding box center [720, 236] width 13 height 11
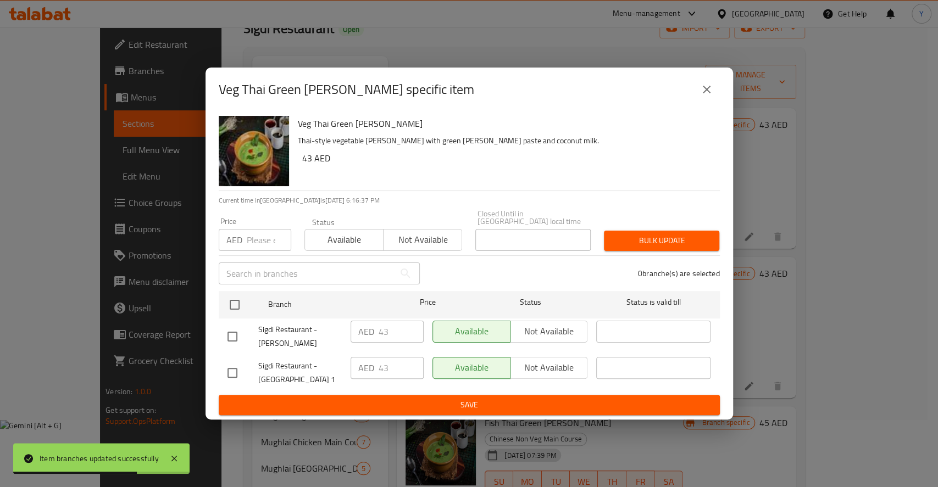
click at [254, 241] on input "number" at bounding box center [269, 240] width 44 height 22
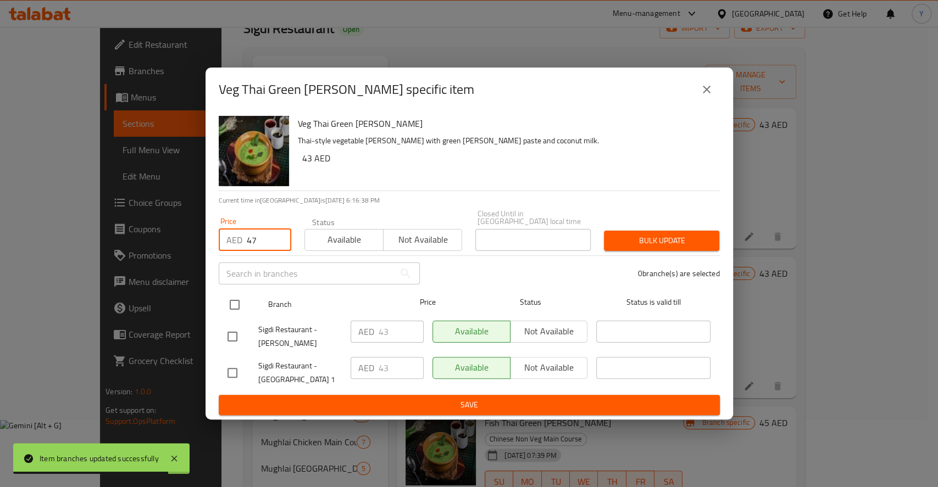
type input "47"
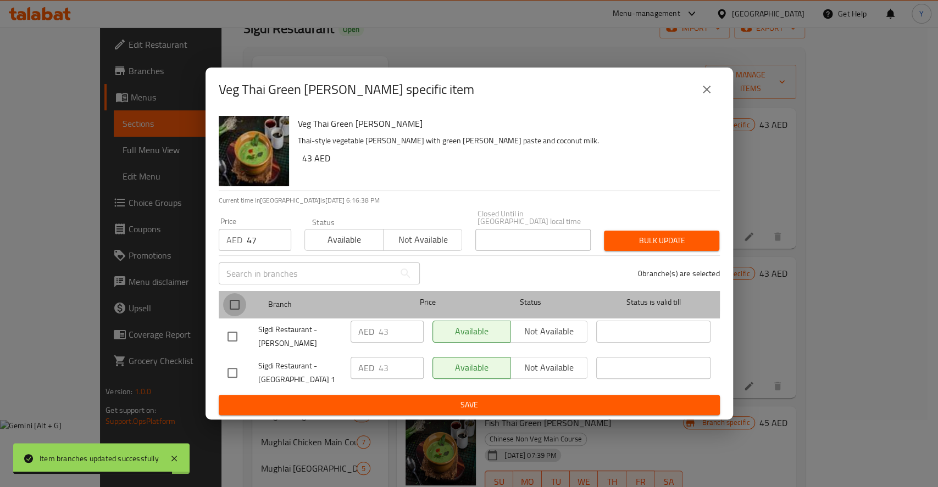
click at [238, 297] on input "checkbox" at bounding box center [234, 304] width 23 height 23
checkbox input "true"
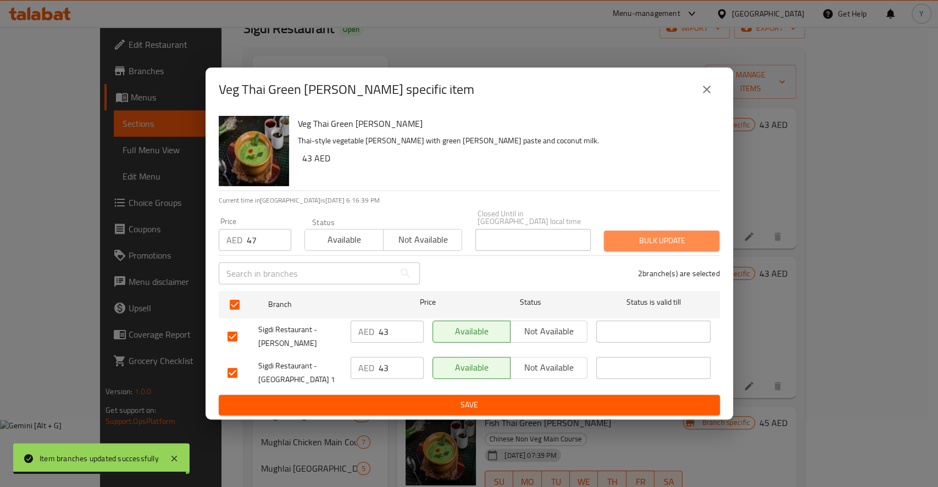
click at [660, 246] on span "Bulk update" at bounding box center [661, 241] width 98 height 14
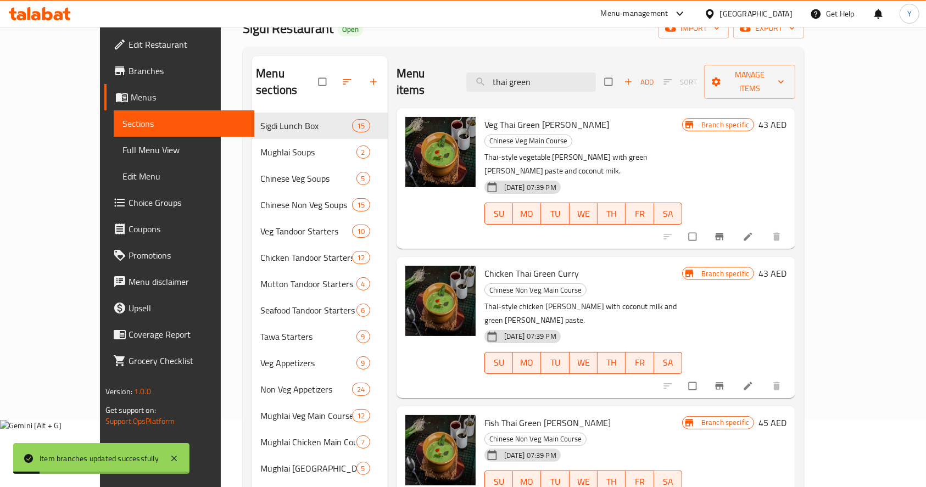
click at [571, 86] on div "Menu items thai green Add Sort Manage items" at bounding box center [596, 82] width 399 height 52
click at [571, 82] on input "thai green" at bounding box center [531, 82] width 130 height 19
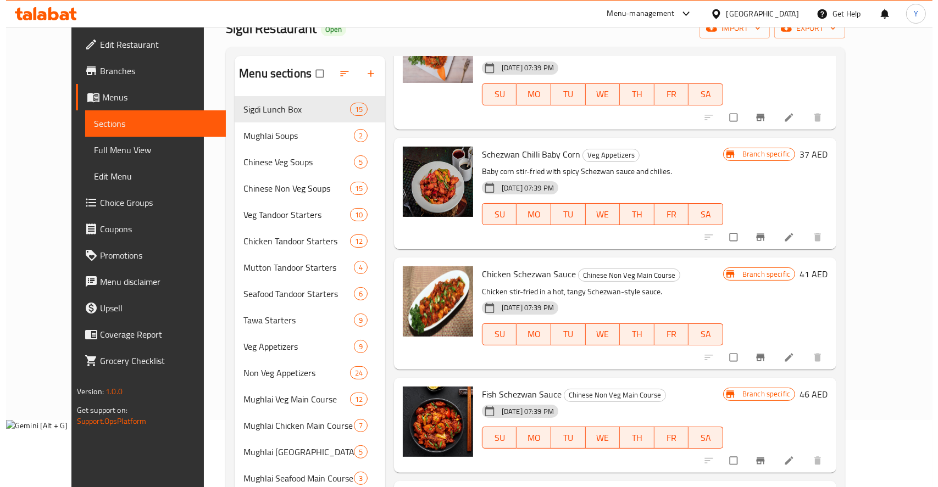
scroll to position [322, 0]
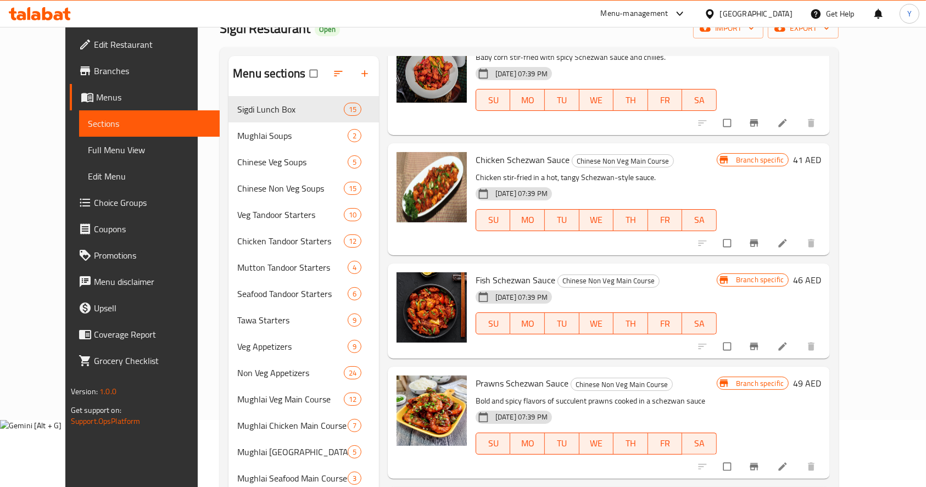
click at [759, 343] on icon "Branch-specific-item" at bounding box center [754, 346] width 8 height 7
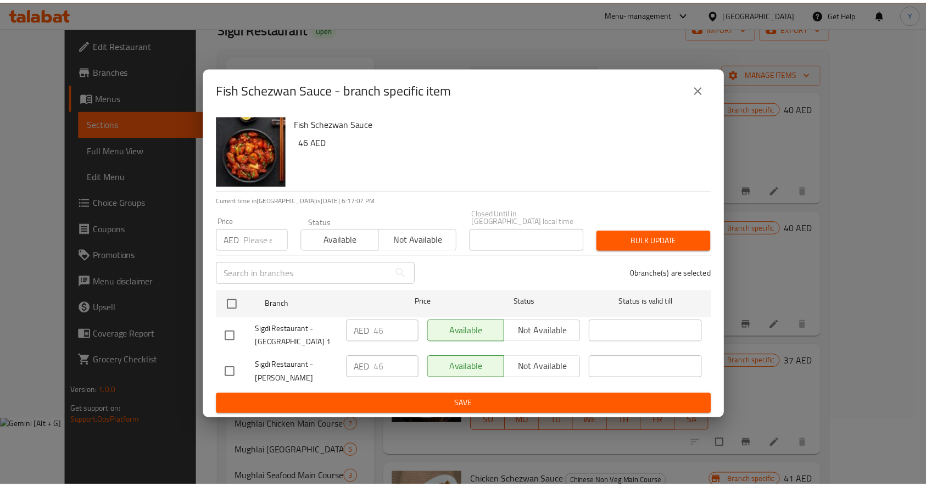
scroll to position [322, 0]
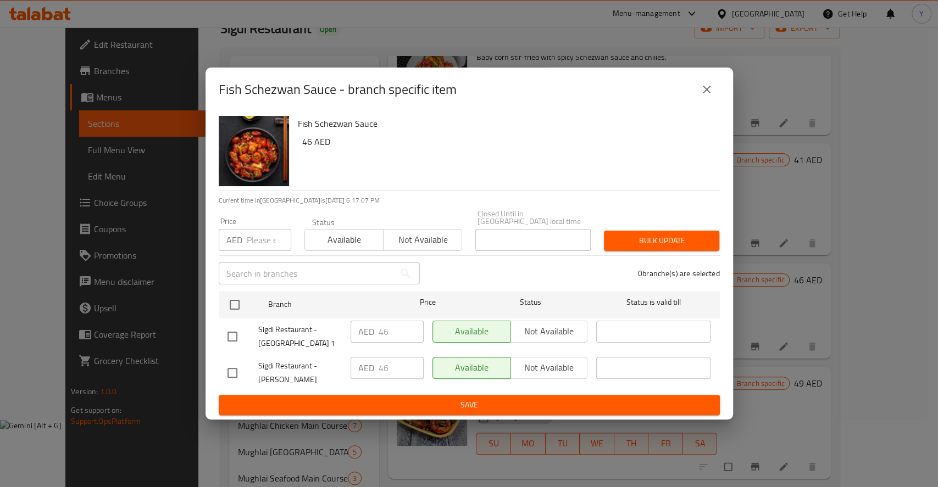
click at [257, 244] on input "number" at bounding box center [269, 240] width 44 height 22
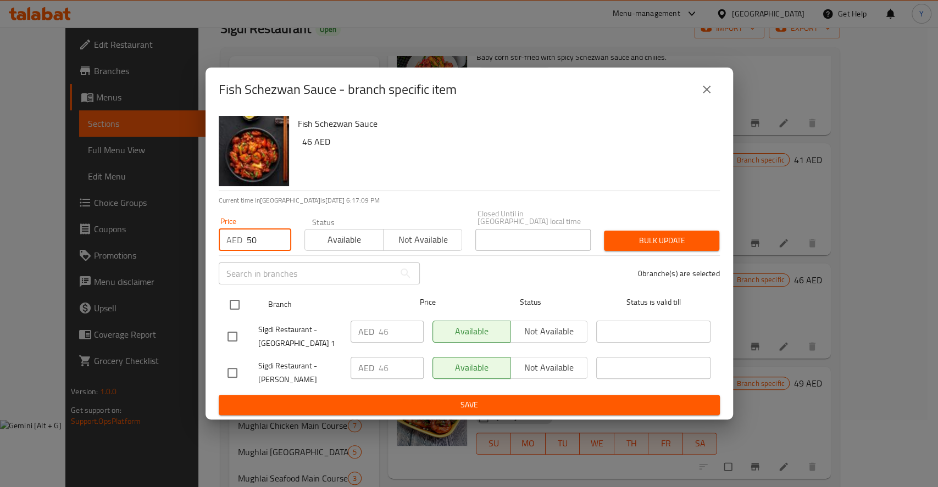
type input "50"
click at [233, 303] on input "checkbox" at bounding box center [234, 304] width 23 height 23
checkbox input "true"
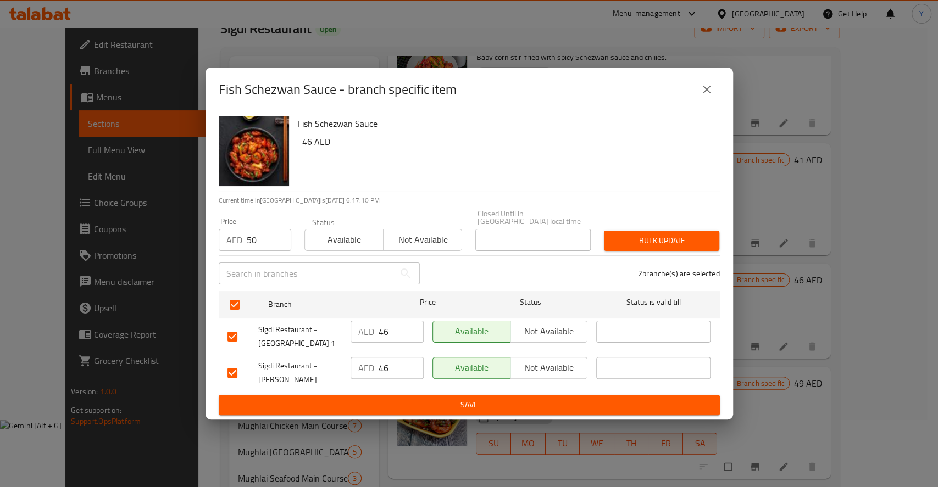
click at [694, 239] on span "Bulk update" at bounding box center [661, 241] width 98 height 14
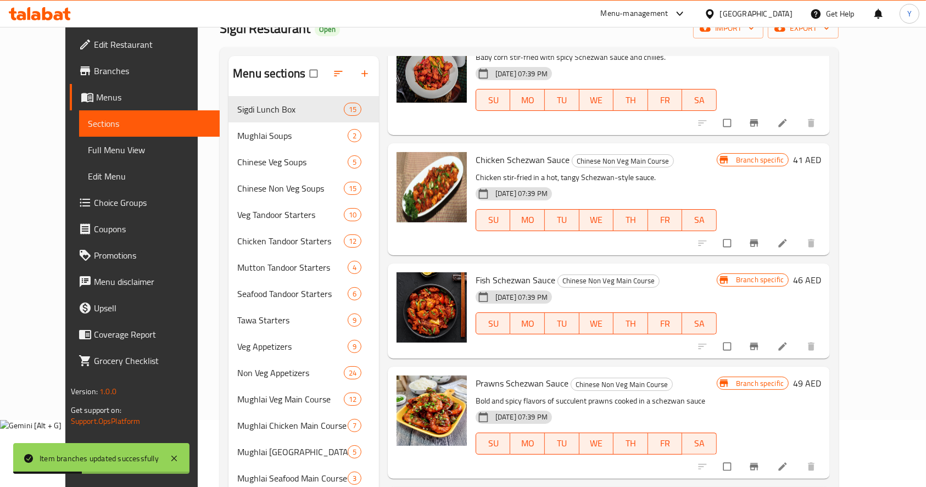
scroll to position [0, 0]
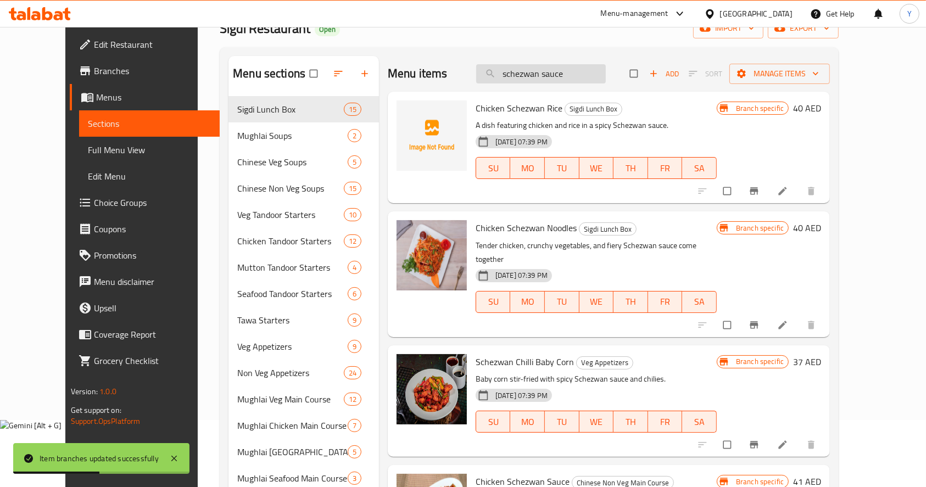
click at [593, 73] on input "schezwan sauce" at bounding box center [541, 73] width 130 height 19
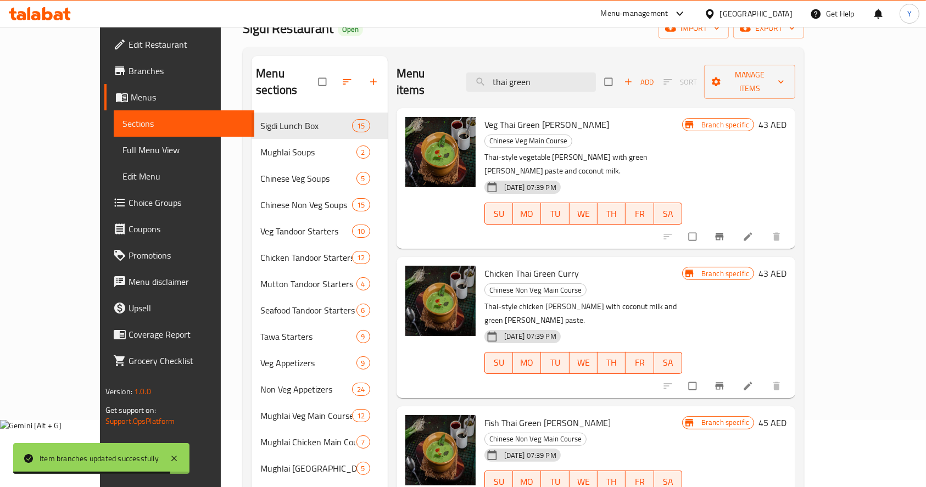
type input "thai green"
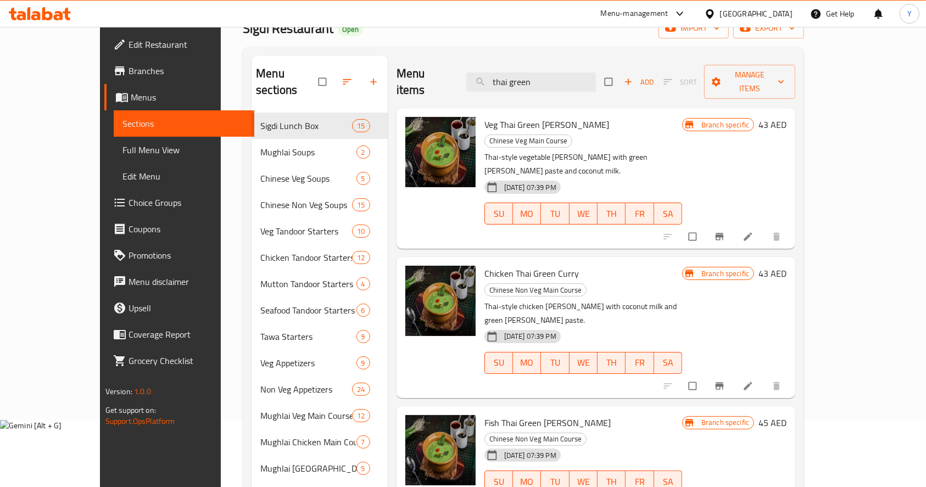
scroll to position [80, 0]
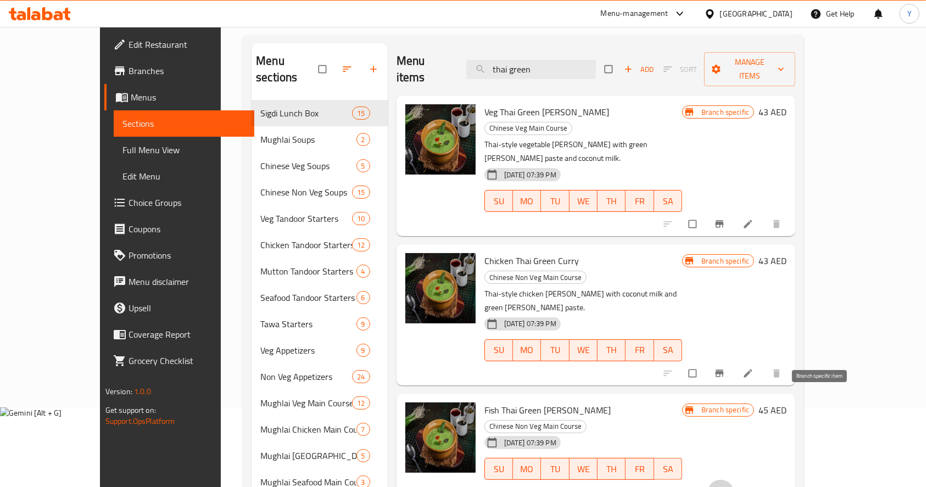
click at [724, 487] on icon "Branch-specific-item" at bounding box center [720, 492] width 8 height 7
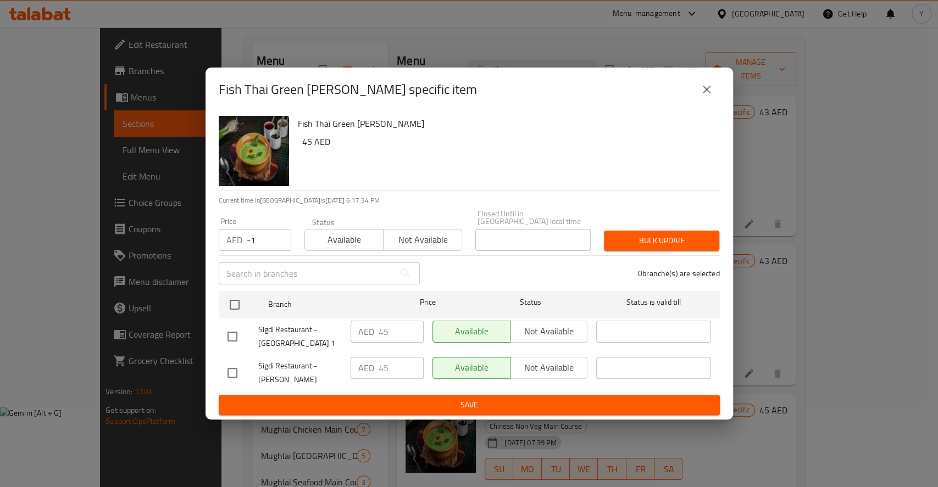
click at [277, 239] on input "-1" at bounding box center [269, 240] width 44 height 22
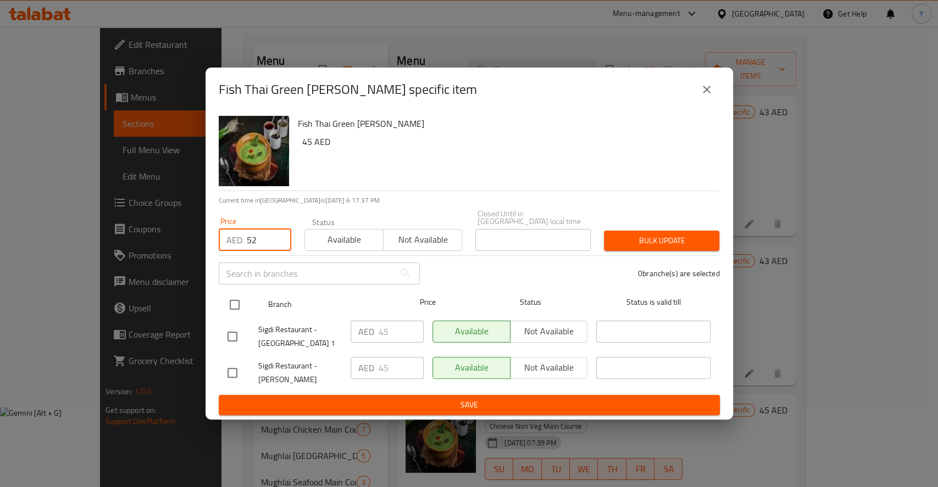
type input "52"
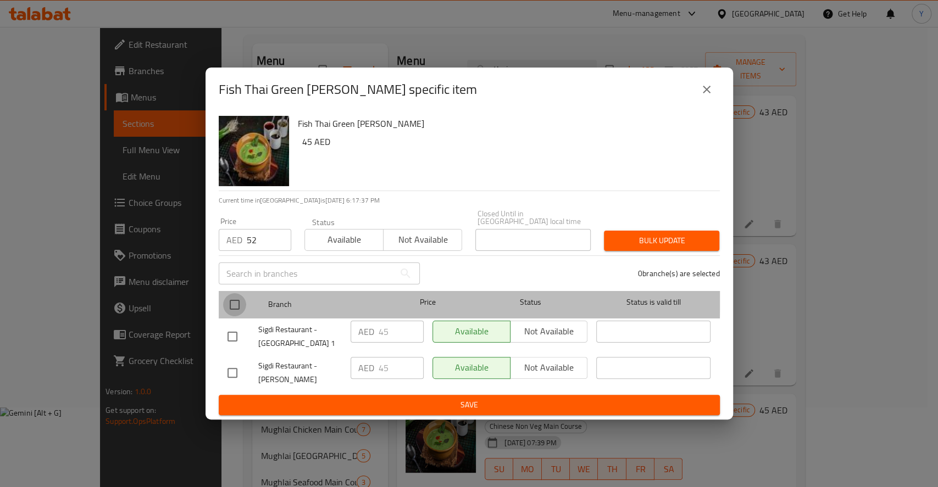
click at [238, 297] on input "checkbox" at bounding box center [234, 304] width 23 height 23
checkbox input "true"
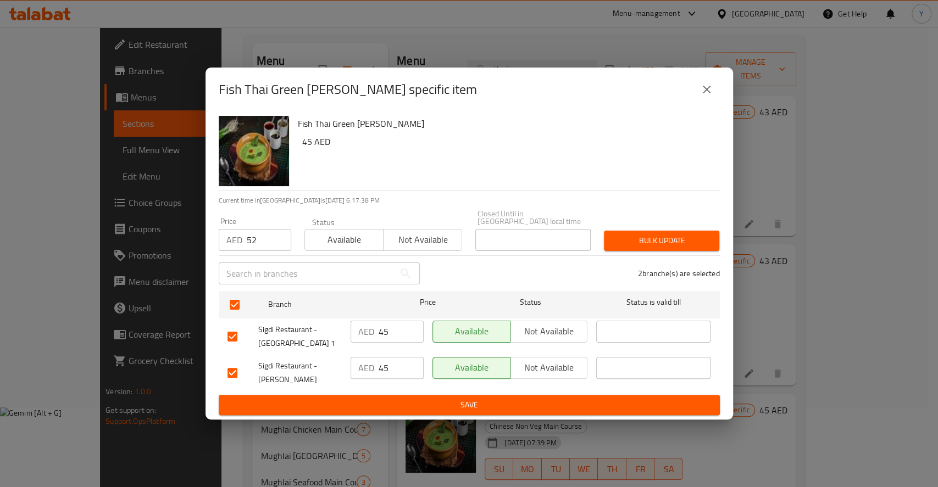
click at [640, 254] on div "2 branche(s) are selected" at bounding box center [576, 274] width 300 height 40
click at [643, 249] on button "Bulk update" at bounding box center [661, 241] width 115 height 20
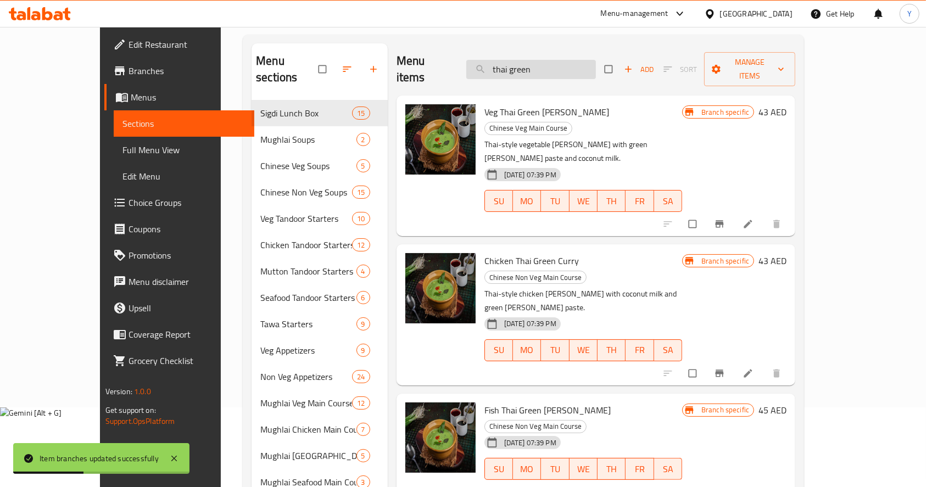
click at [567, 60] on input "thai green" at bounding box center [531, 69] width 130 height 19
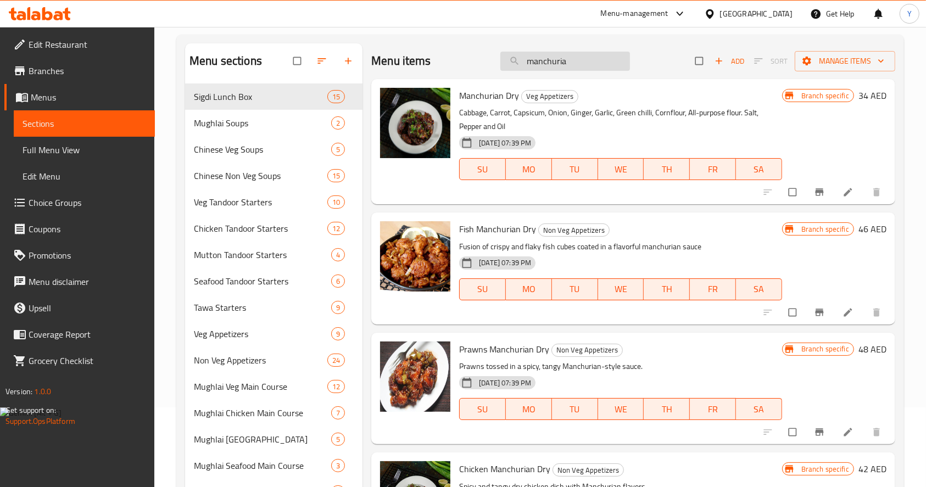
type input "manchuria"
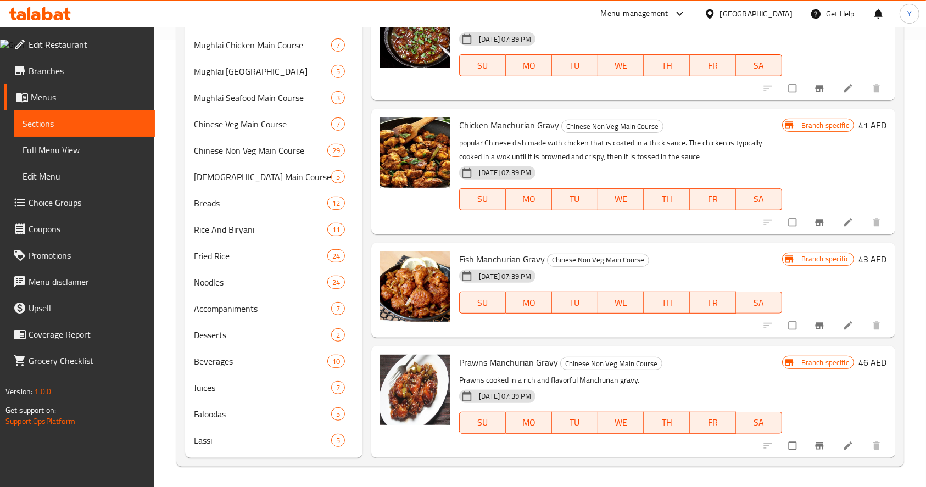
scroll to position [449, 0]
click at [815, 325] on icon "Branch-specific-item" at bounding box center [819, 324] width 8 height 7
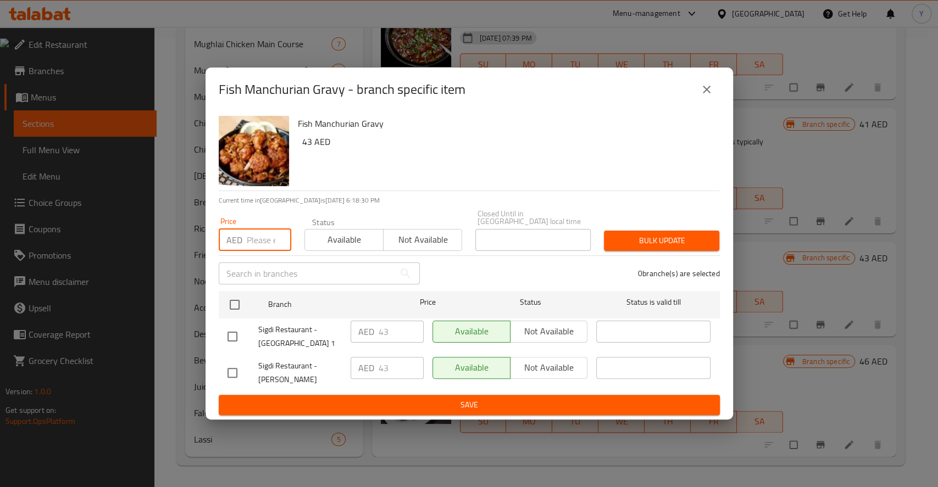
click at [267, 241] on input "number" at bounding box center [269, 240] width 44 height 22
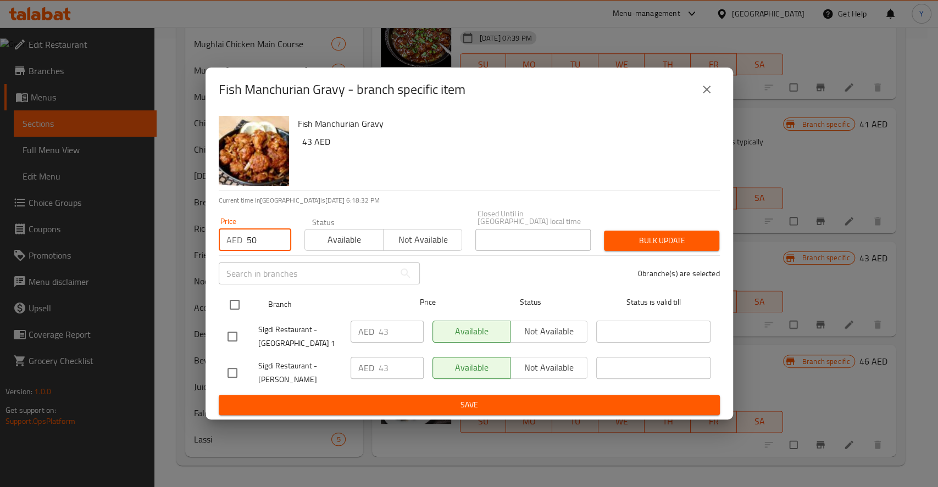
type input "50"
click at [241, 297] on input "checkbox" at bounding box center [234, 304] width 23 height 23
checkbox input "true"
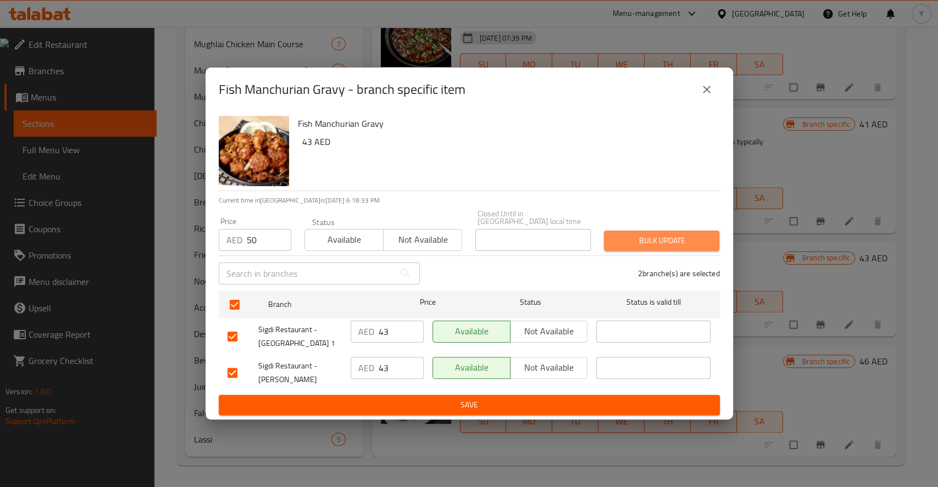
click at [659, 236] on span "Bulk update" at bounding box center [661, 241] width 98 height 14
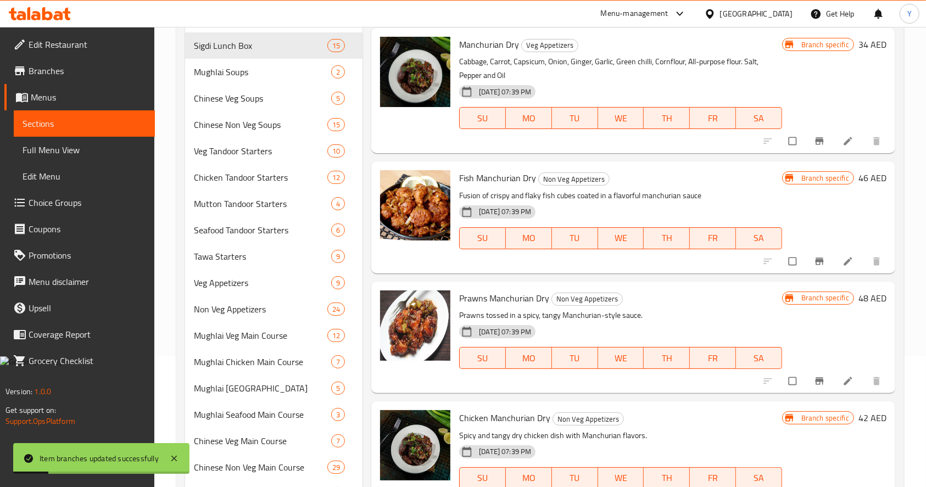
scroll to position [0, 0]
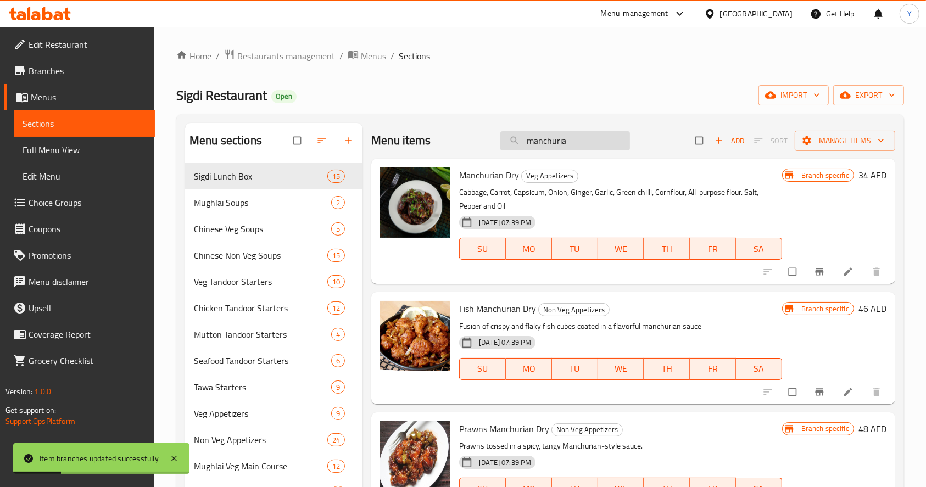
click at [554, 134] on input "manchuria" at bounding box center [565, 140] width 130 height 19
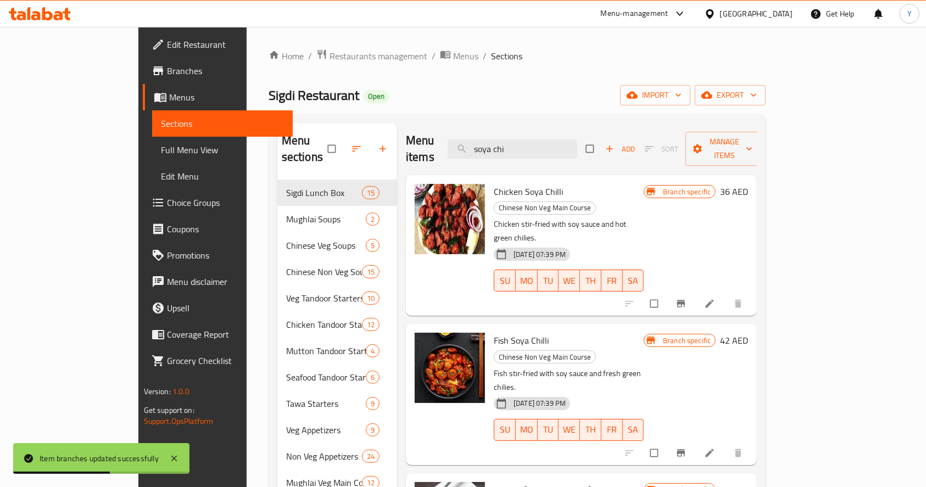
type input "soya chi"
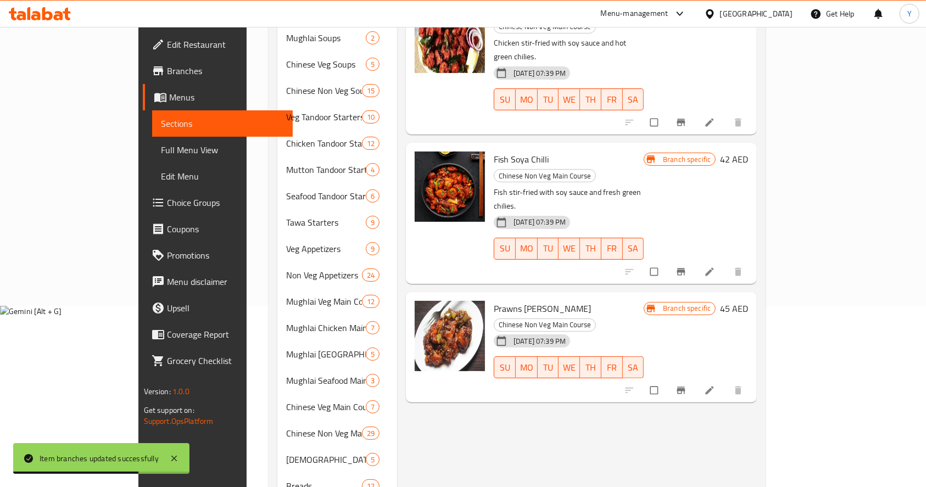
scroll to position [196, 0]
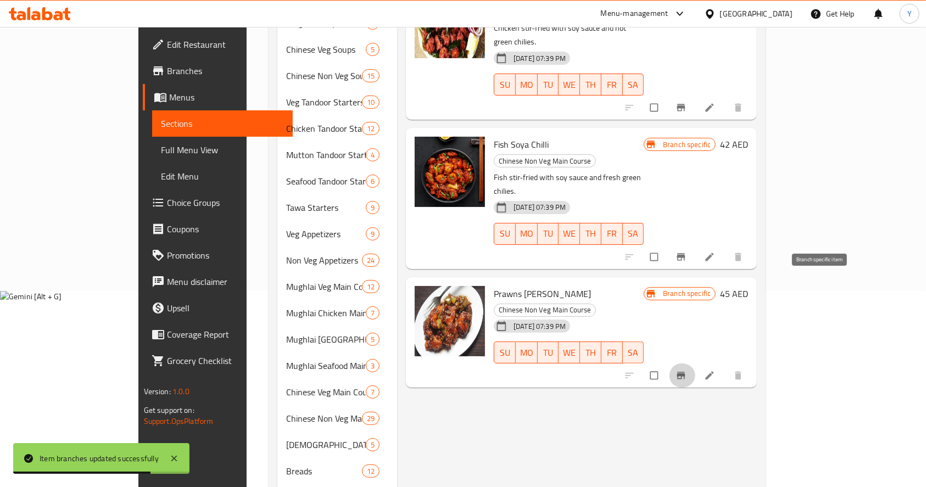
click at [695, 364] on button "Branch-specific-item" at bounding box center [682, 376] width 26 height 24
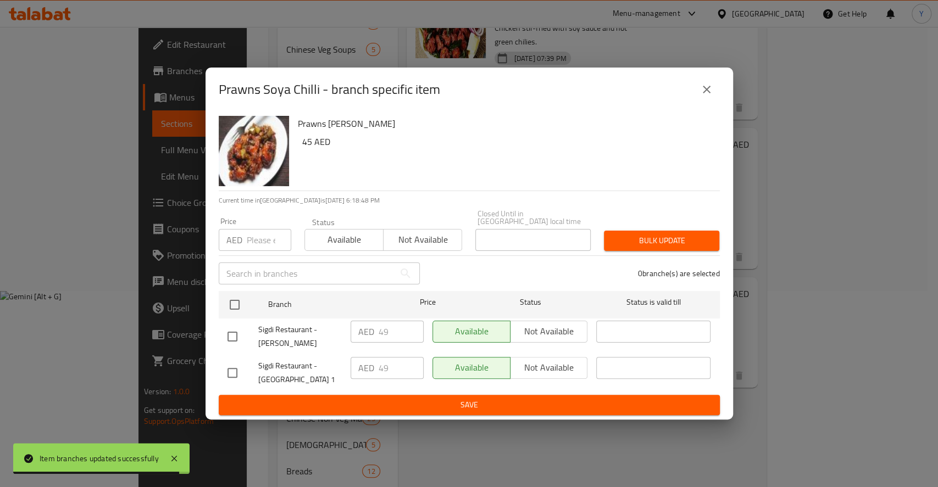
click at [259, 241] on input "number" at bounding box center [269, 240] width 44 height 22
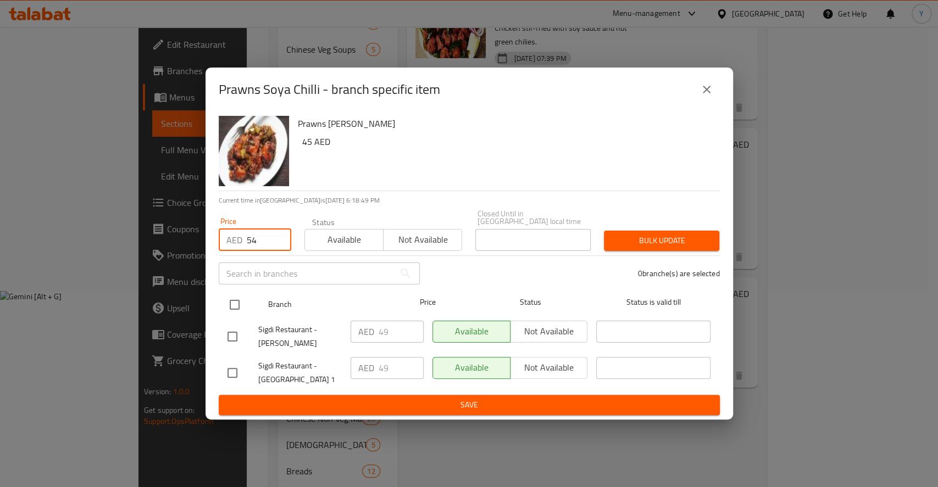
type input "54"
click at [231, 307] on input "checkbox" at bounding box center [234, 304] width 23 height 23
checkbox input "true"
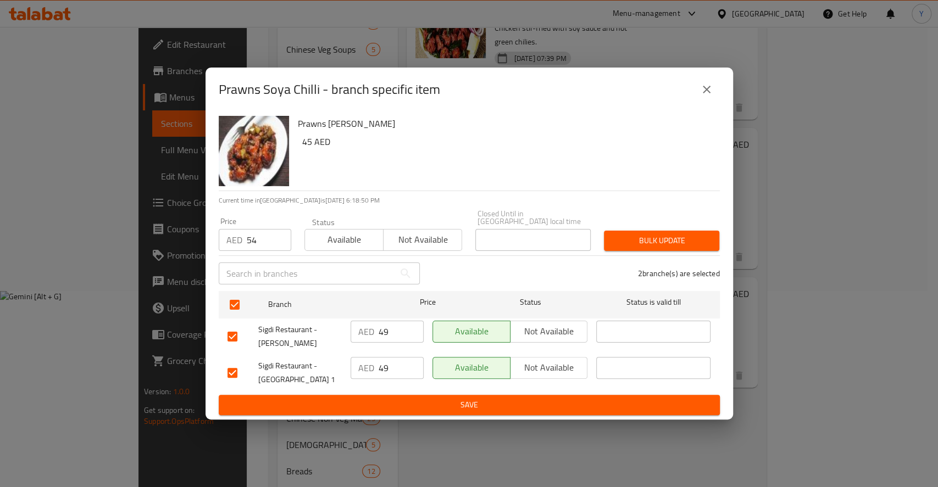
click at [651, 248] on span "Bulk update" at bounding box center [661, 241] width 98 height 14
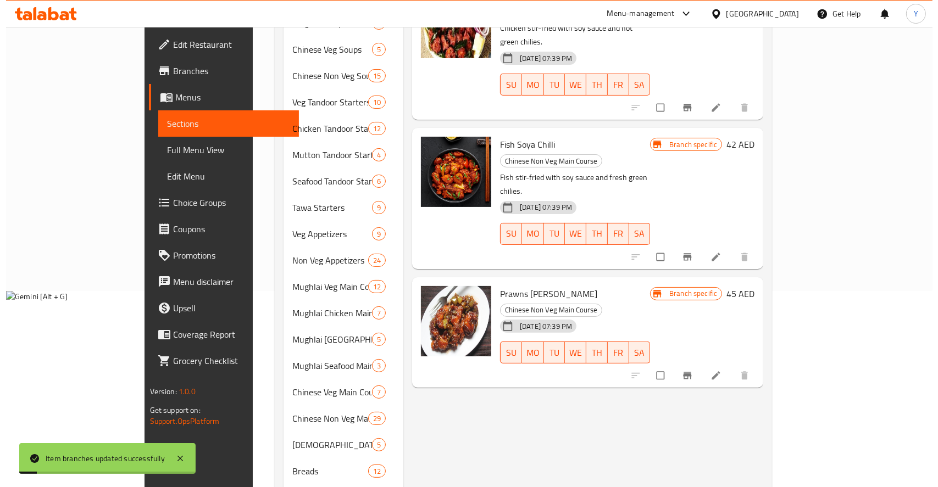
scroll to position [0, 0]
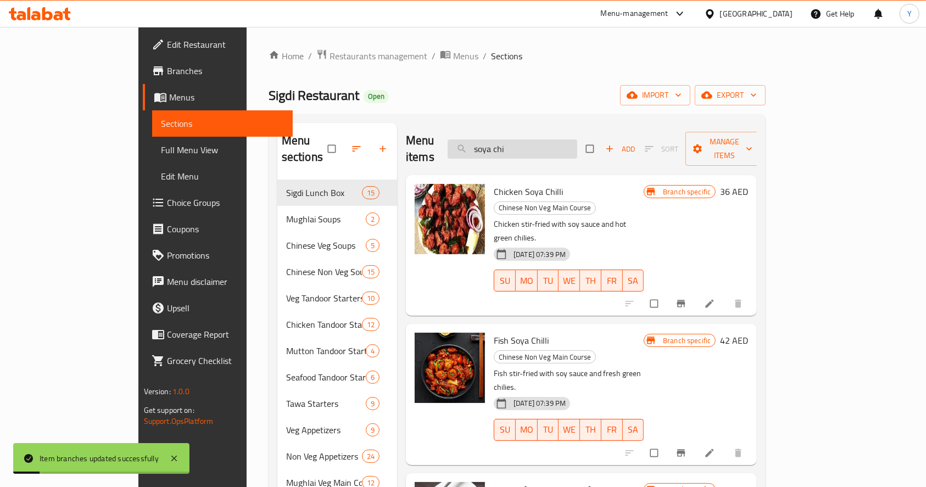
click at [577, 143] on input "soya chi" at bounding box center [513, 149] width 130 height 19
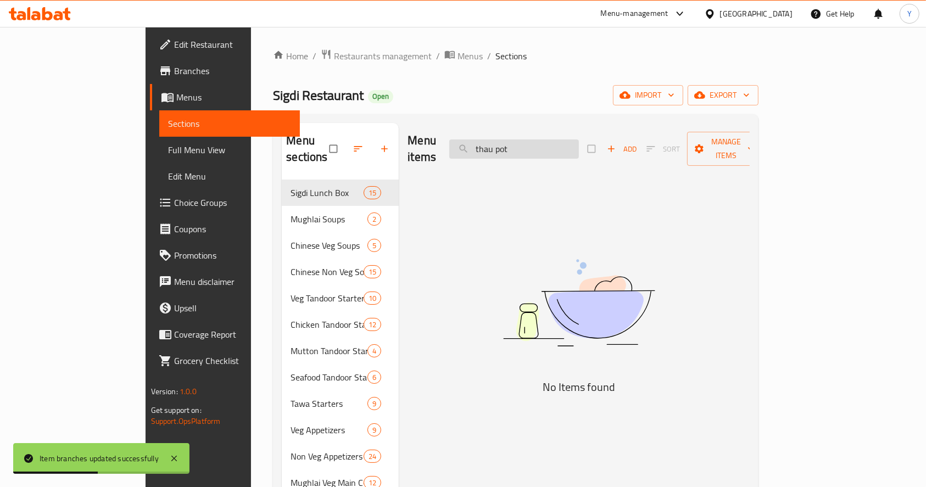
click at [546, 143] on input "thau pot" at bounding box center [514, 149] width 130 height 19
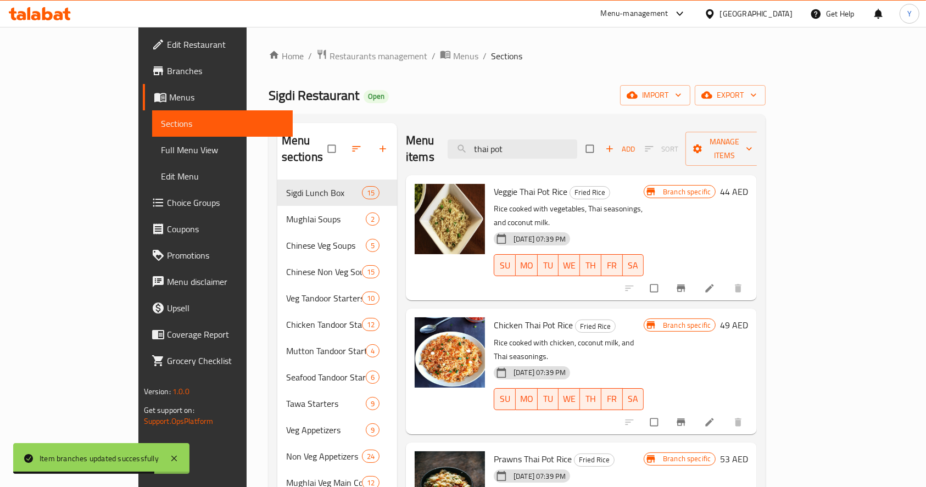
type input "thai pot"
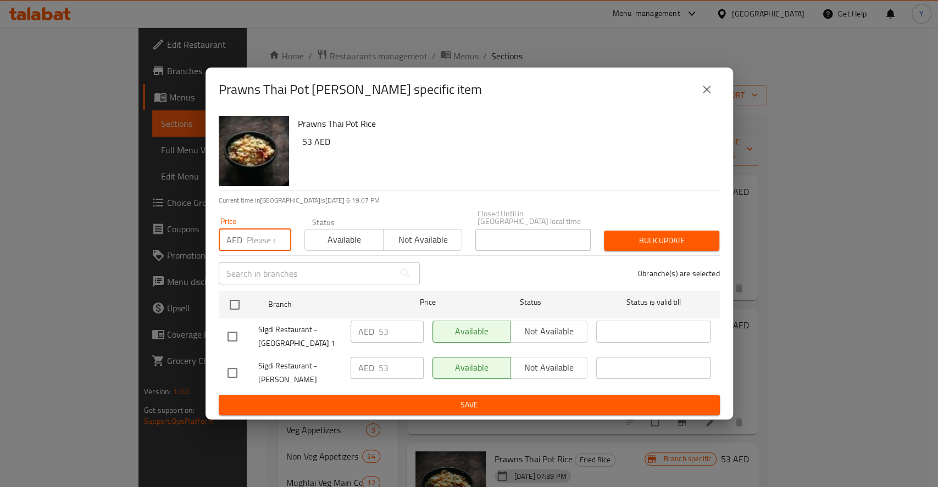
click at [260, 243] on input "number" at bounding box center [269, 240] width 44 height 22
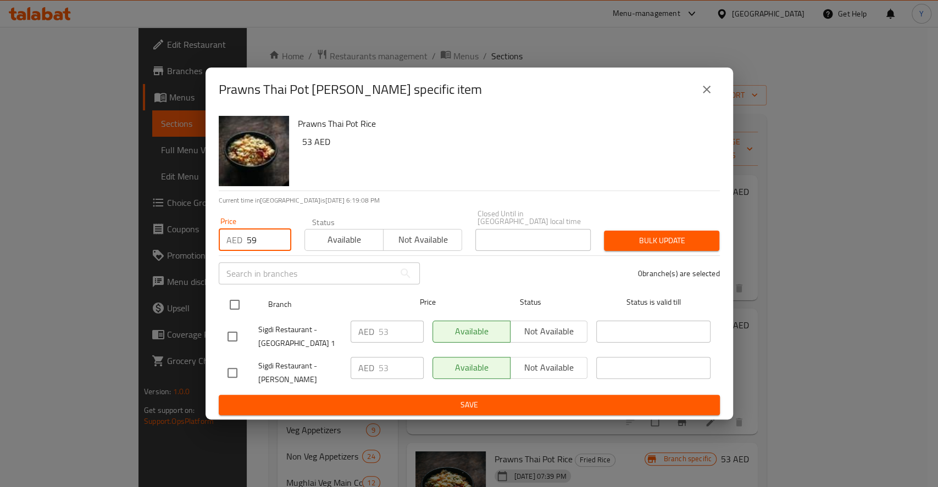
type input "59"
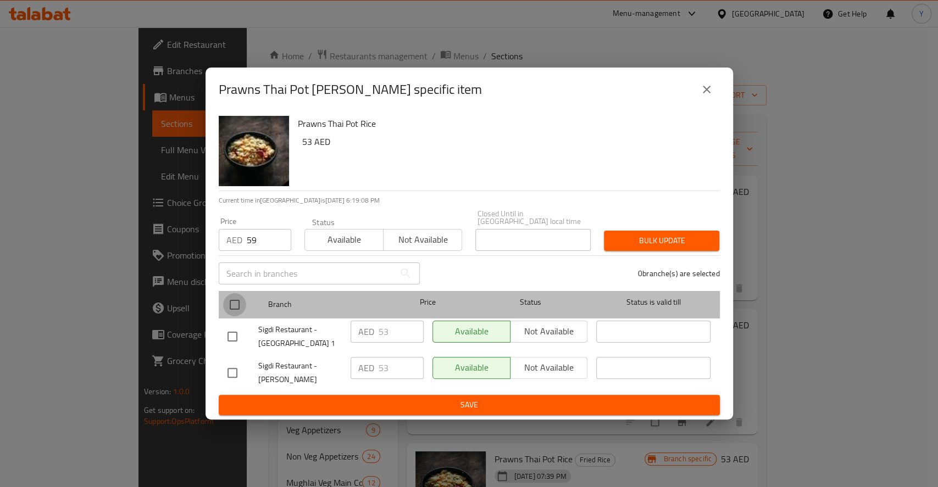
click at [234, 299] on input "checkbox" at bounding box center [234, 304] width 23 height 23
checkbox input "true"
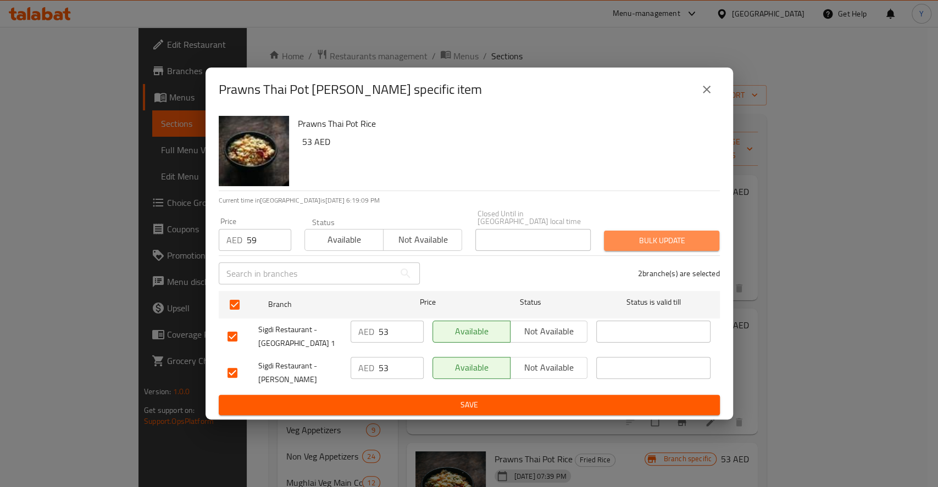
click at [640, 243] on span "Bulk update" at bounding box center [661, 241] width 98 height 14
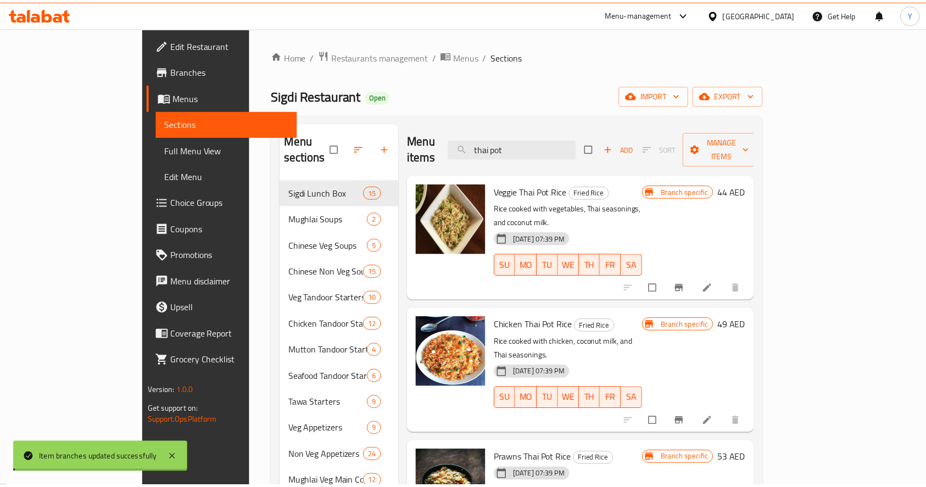
scroll to position [7, 0]
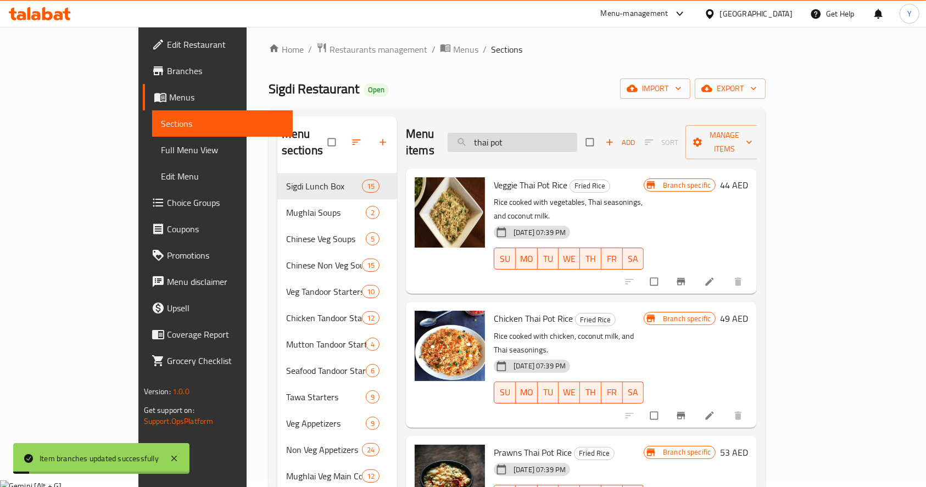
click at [571, 141] on input "thai pot" at bounding box center [513, 142] width 130 height 19
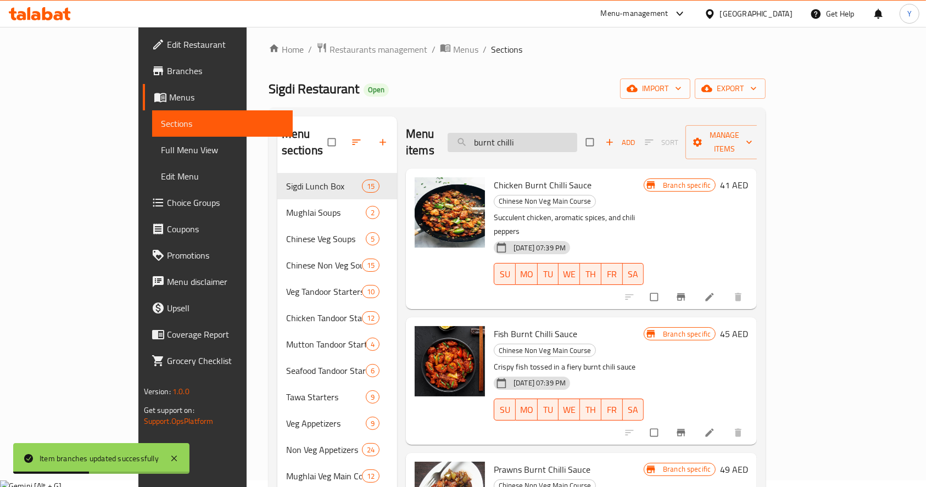
type input "burnt chilli"
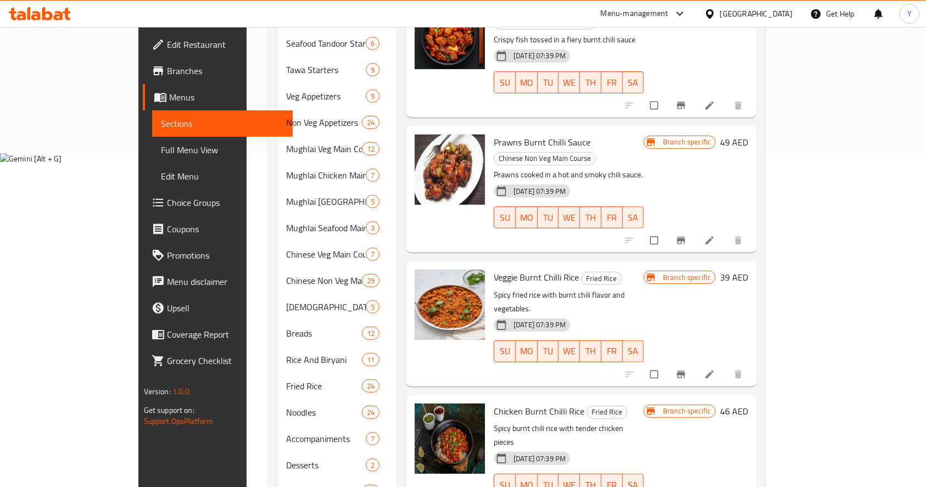
scroll to position [449, 0]
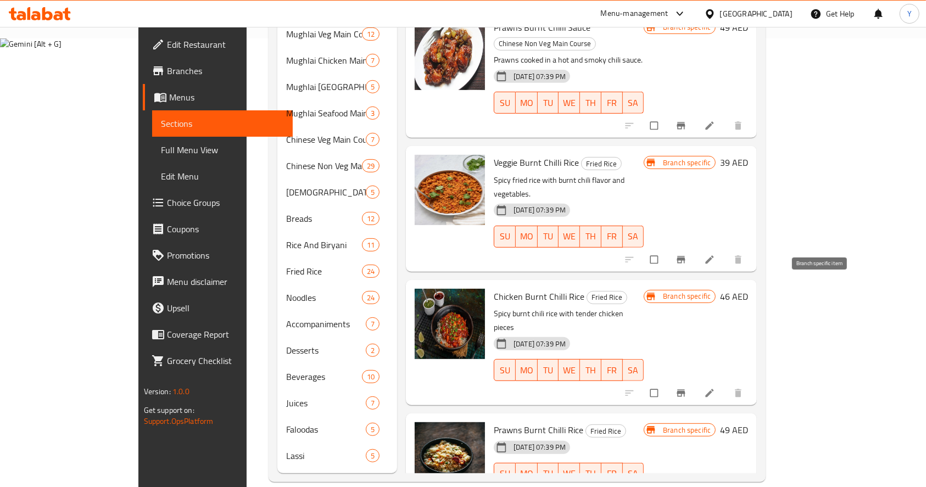
click at [687, 388] on icon "Branch-specific-item" at bounding box center [681, 393] width 11 height 11
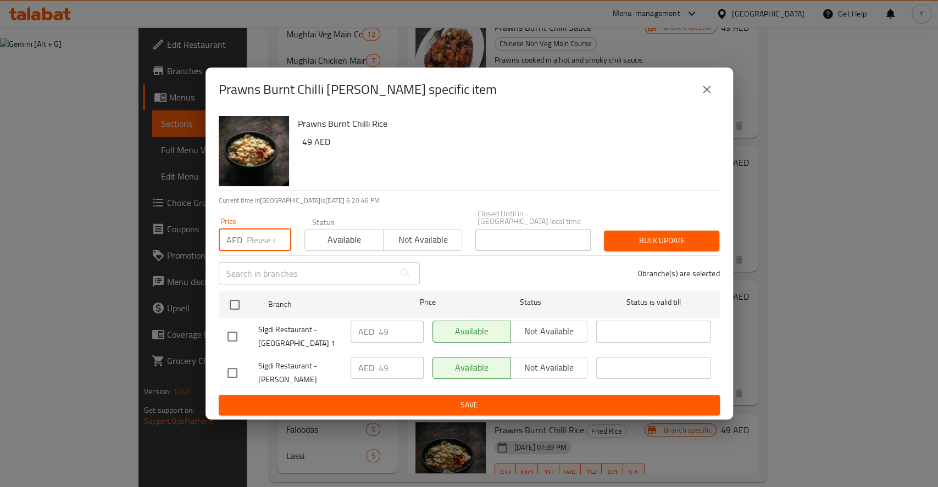
click at [265, 240] on input "number" at bounding box center [269, 240] width 44 height 22
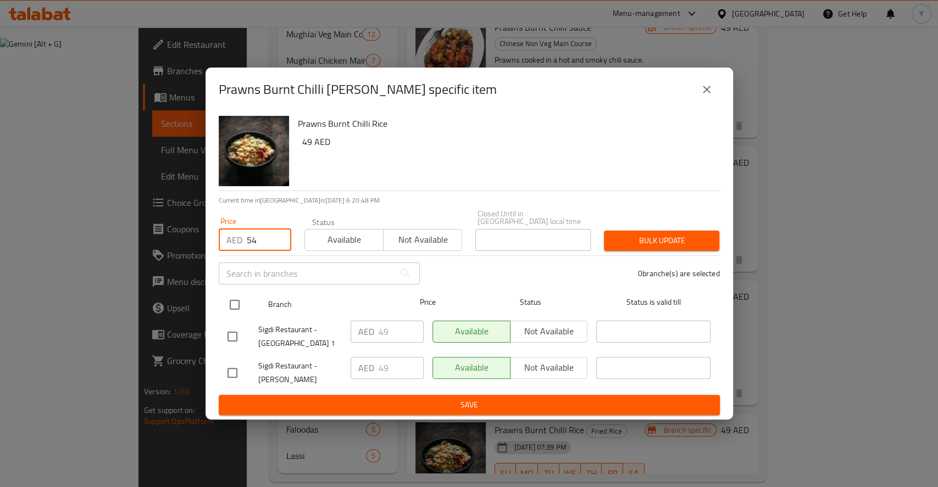
type input "54"
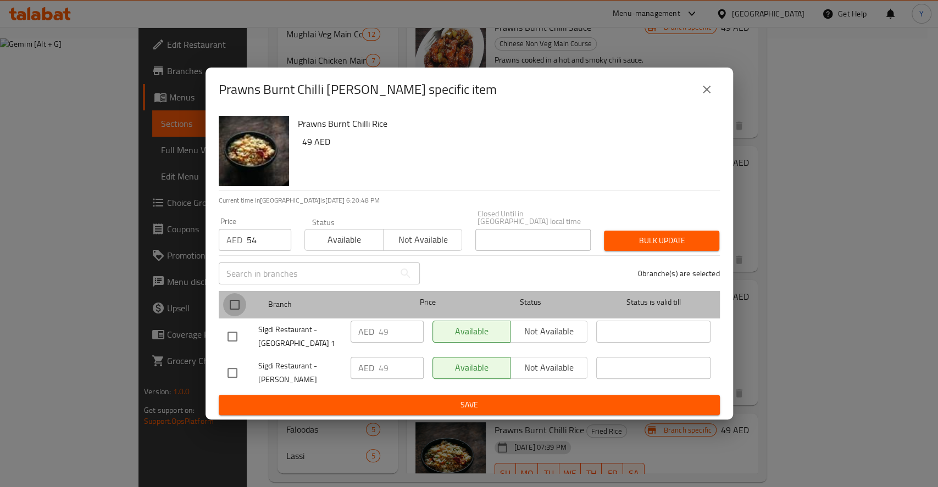
click at [234, 306] on input "checkbox" at bounding box center [234, 304] width 23 height 23
checkbox input "true"
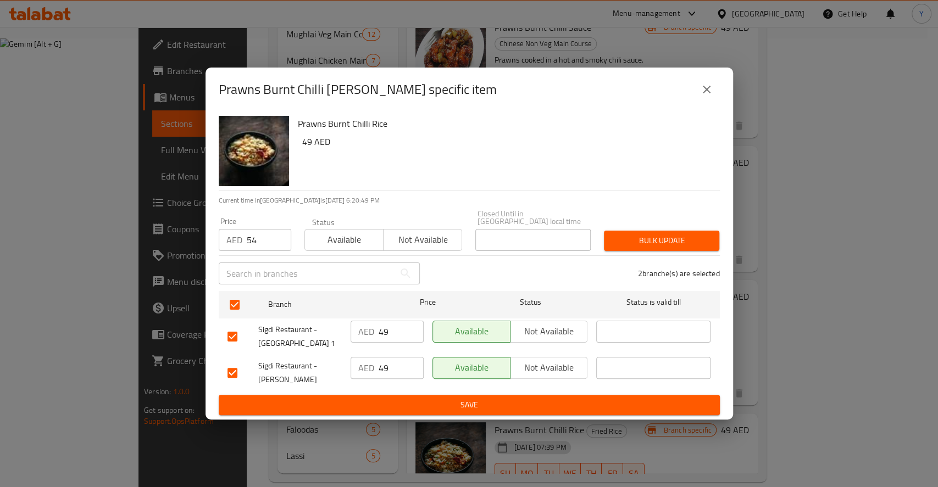
click at [634, 237] on span "Bulk update" at bounding box center [661, 241] width 98 height 14
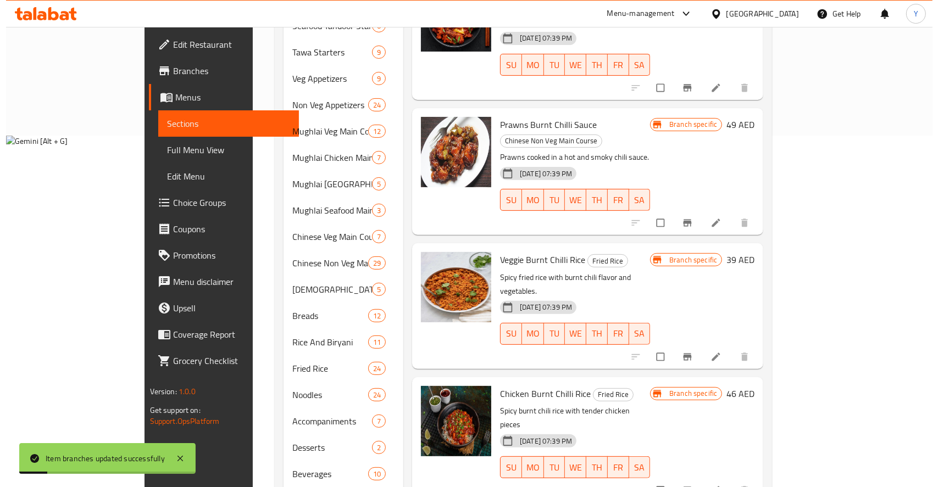
scroll to position [0, 0]
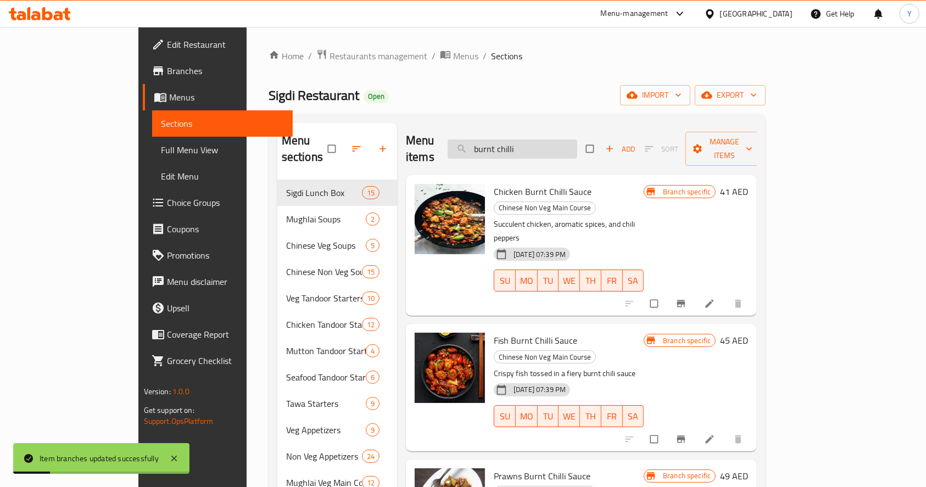
click at [571, 140] on input "burnt chilli" at bounding box center [513, 149] width 130 height 19
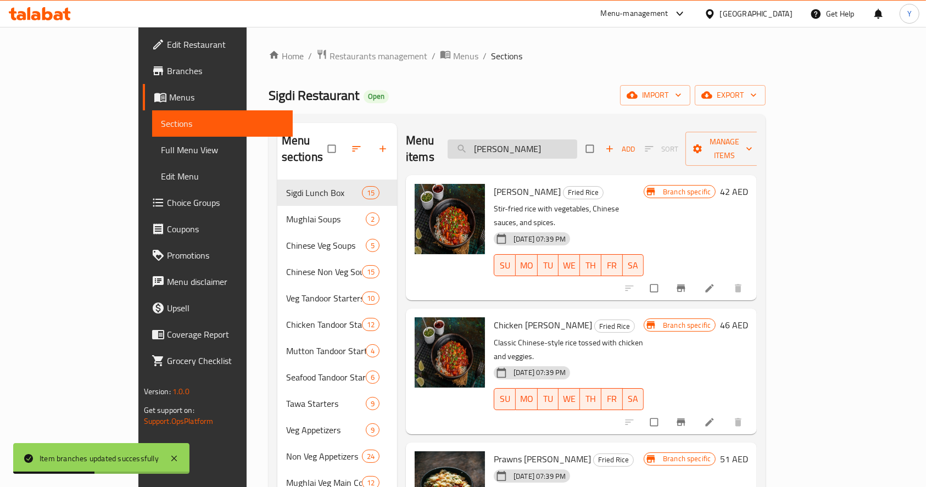
type input "[PERSON_NAME]"
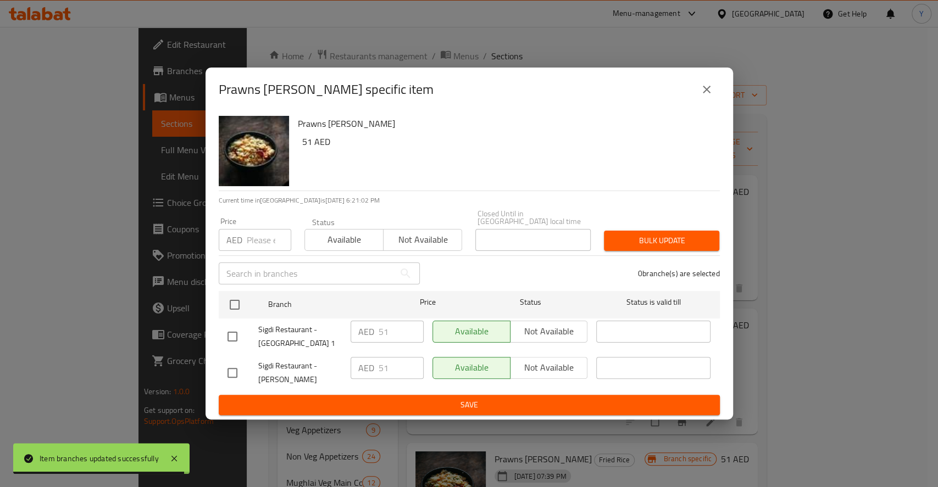
click at [249, 243] on input "number" at bounding box center [269, 240] width 44 height 22
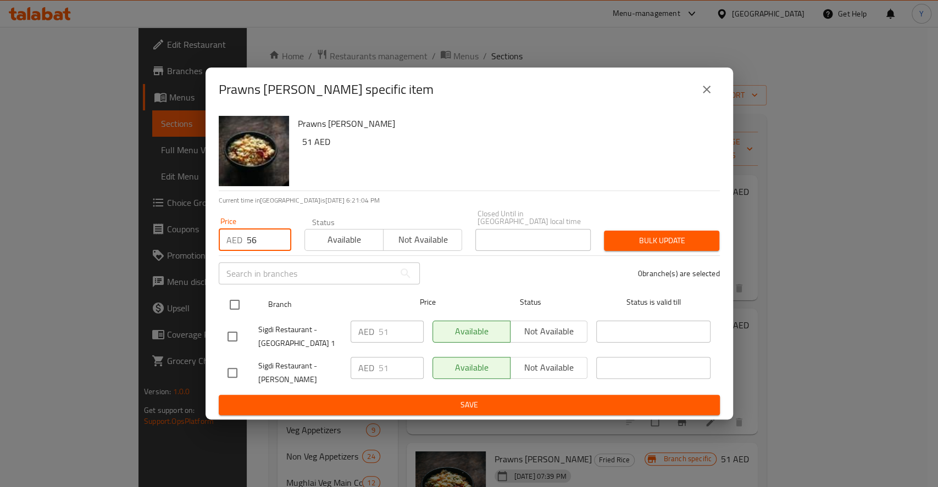
type input "56"
click at [231, 312] on input "checkbox" at bounding box center [234, 304] width 23 height 23
checkbox input "true"
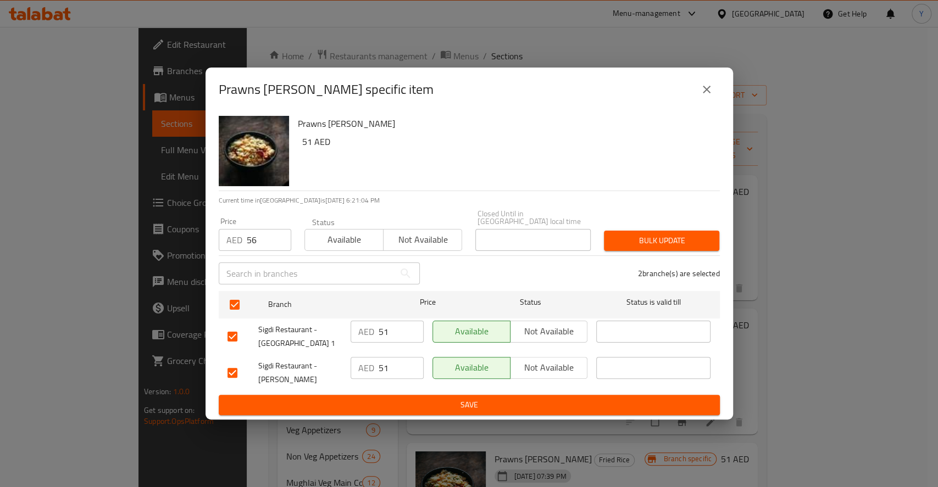
click at [663, 244] on span "Bulk update" at bounding box center [661, 241] width 98 height 14
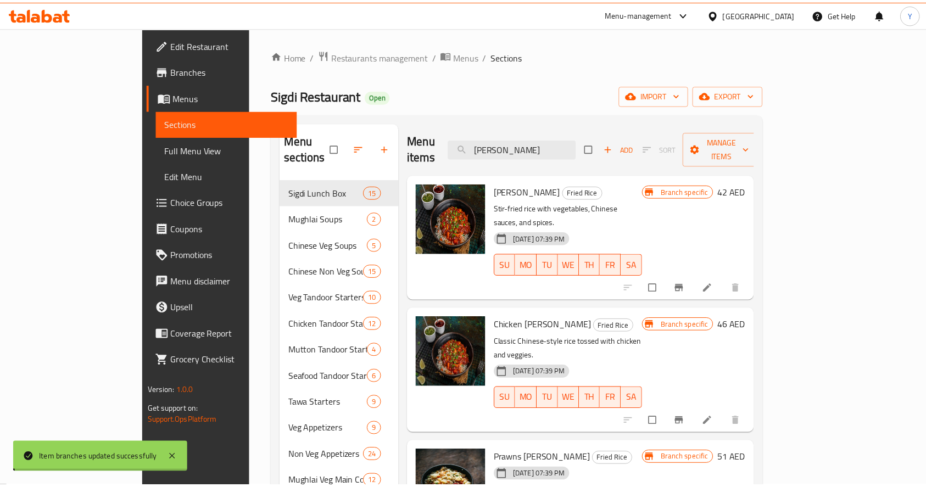
scroll to position [7, 0]
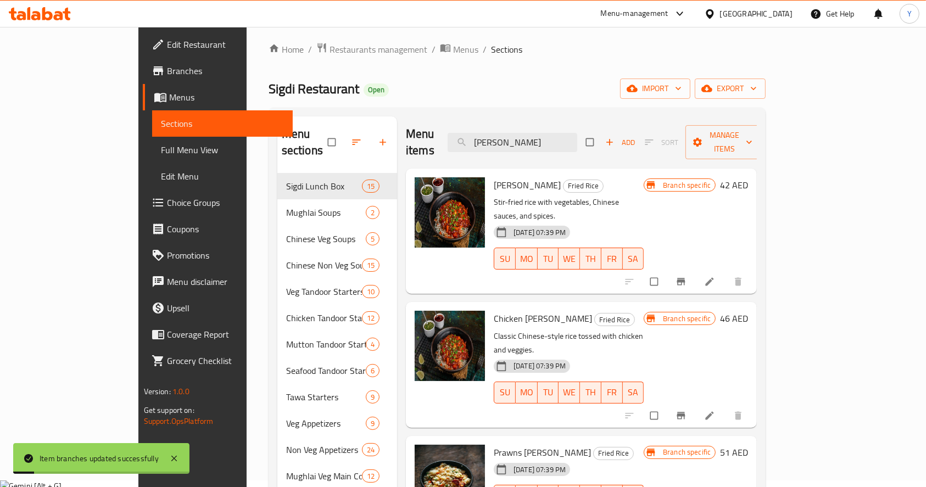
click at [566, 143] on div "Menu items [PERSON_NAME] Add Sort Manage items" at bounding box center [581, 142] width 351 height 52
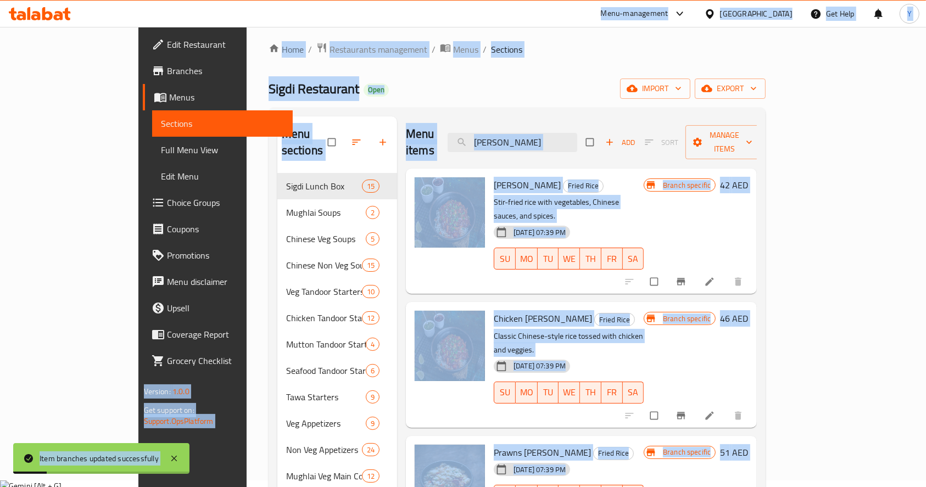
click at [566, 143] on div "Menu items [PERSON_NAME] Add Sort Manage items" at bounding box center [581, 142] width 351 height 52
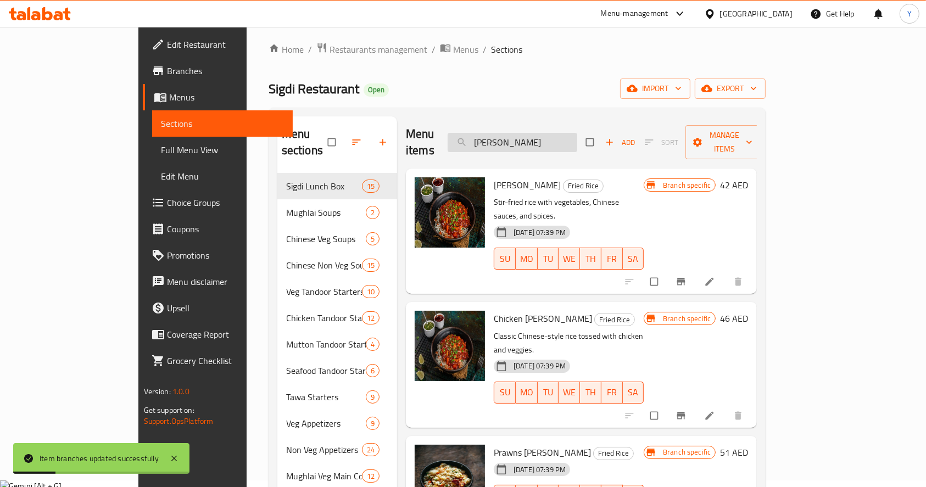
click at [558, 135] on input "[PERSON_NAME]" at bounding box center [513, 142] width 130 height 19
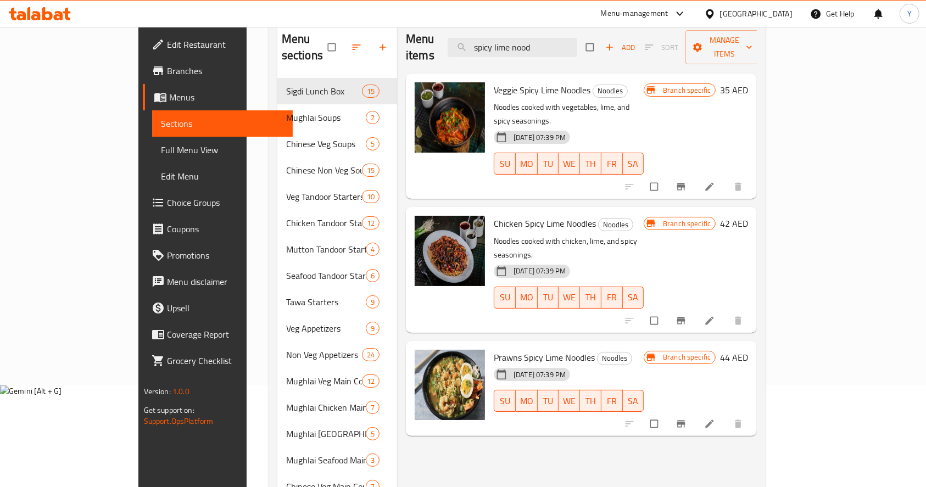
scroll to position [120, 0]
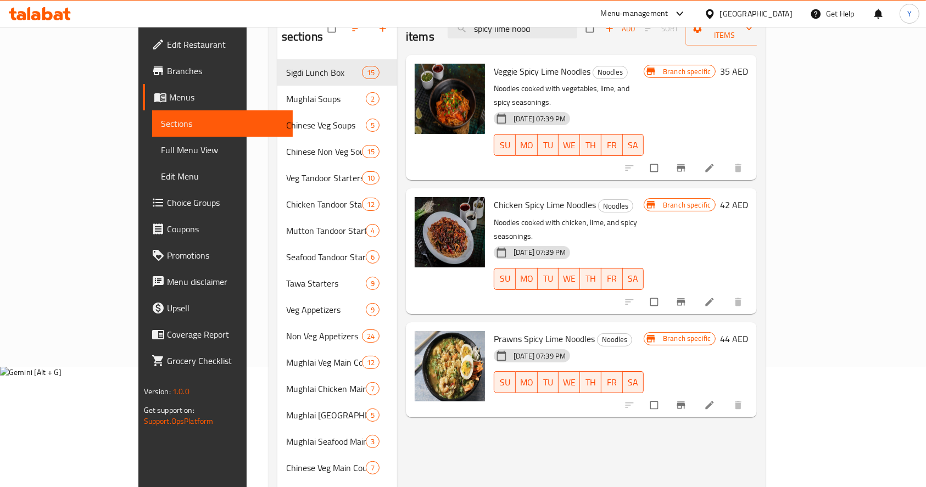
type input "spicy lime nood"
click at [695, 393] on button "Branch-specific-item" at bounding box center [682, 405] width 26 height 24
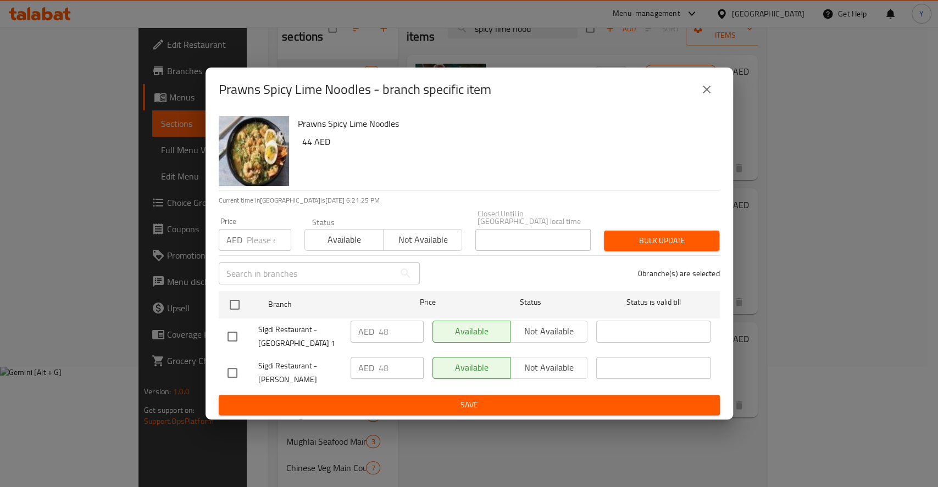
click at [264, 241] on input "number" at bounding box center [269, 240] width 44 height 22
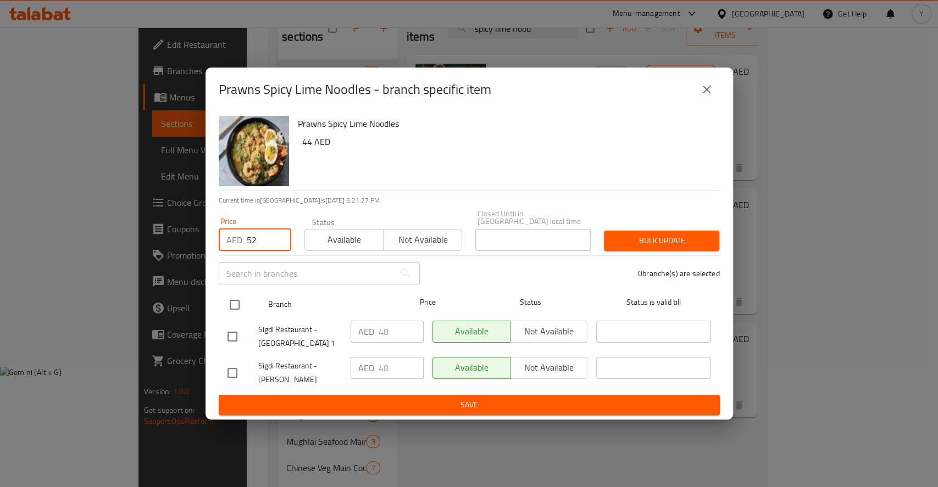
type input "52"
click at [241, 301] on input "checkbox" at bounding box center [234, 304] width 23 height 23
checkbox input "true"
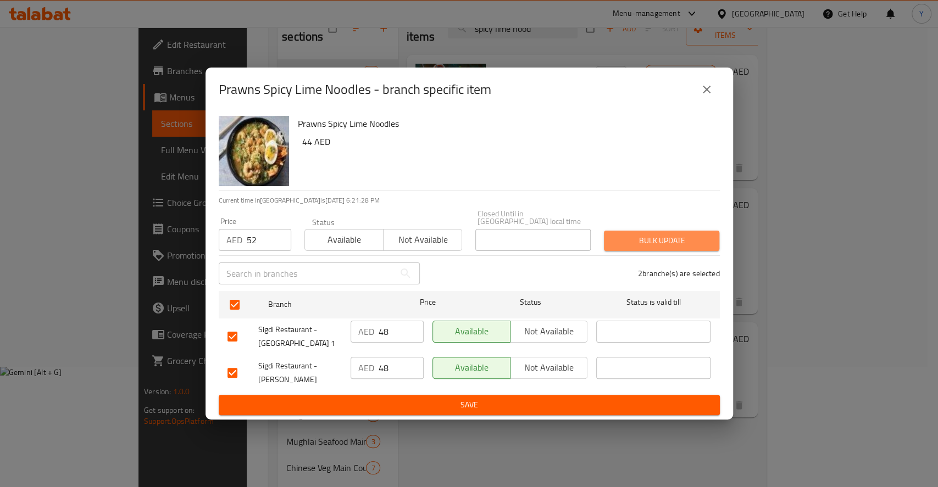
click at [655, 238] on span "Bulk update" at bounding box center [661, 241] width 98 height 14
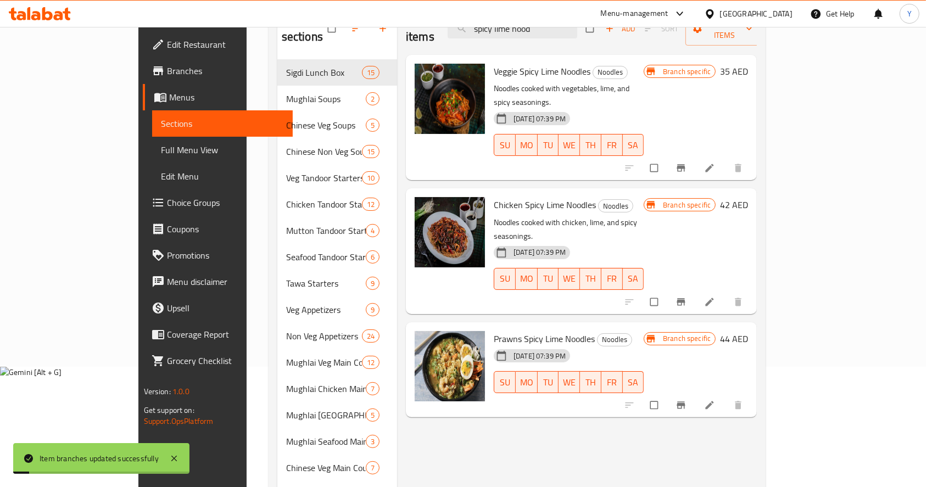
scroll to position [0, 0]
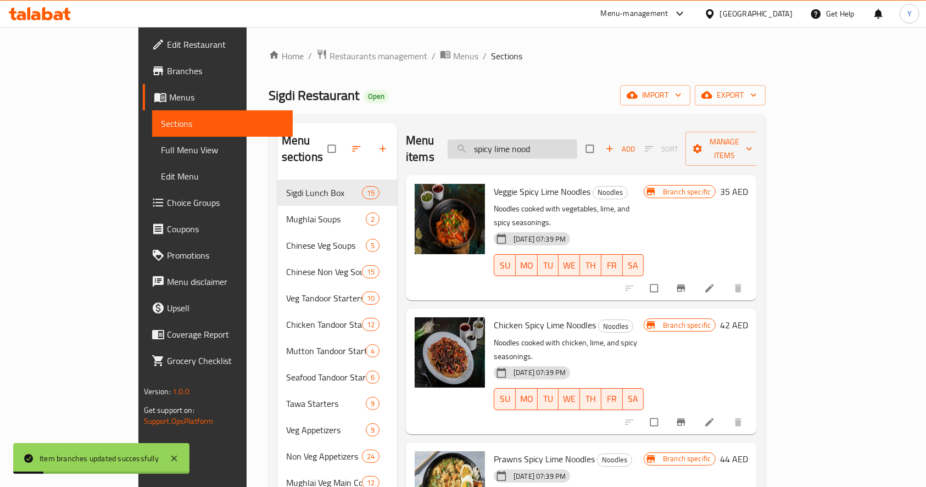
click at [577, 140] on input "spicy lime nood" at bounding box center [513, 149] width 130 height 19
type input "chgops"
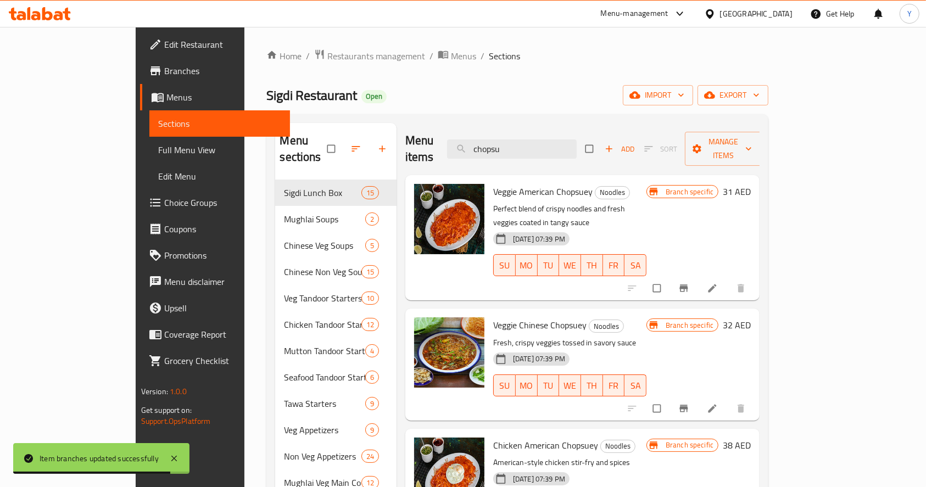
type input "chopsu"
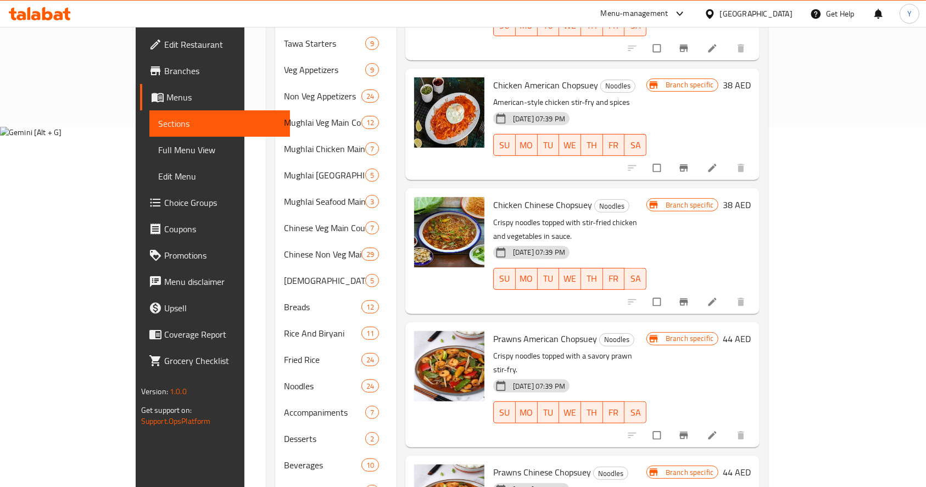
scroll to position [449, 0]
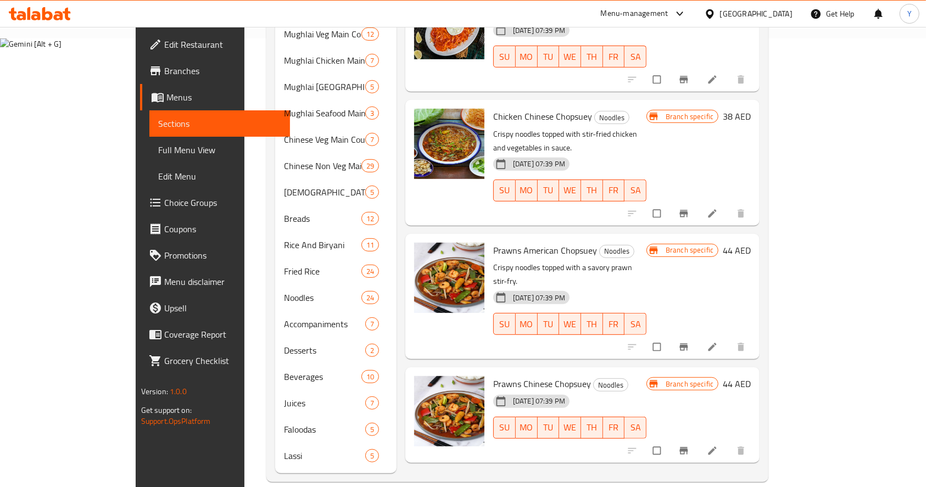
click at [688, 447] on icon "Branch-specific-item" at bounding box center [684, 450] width 8 height 7
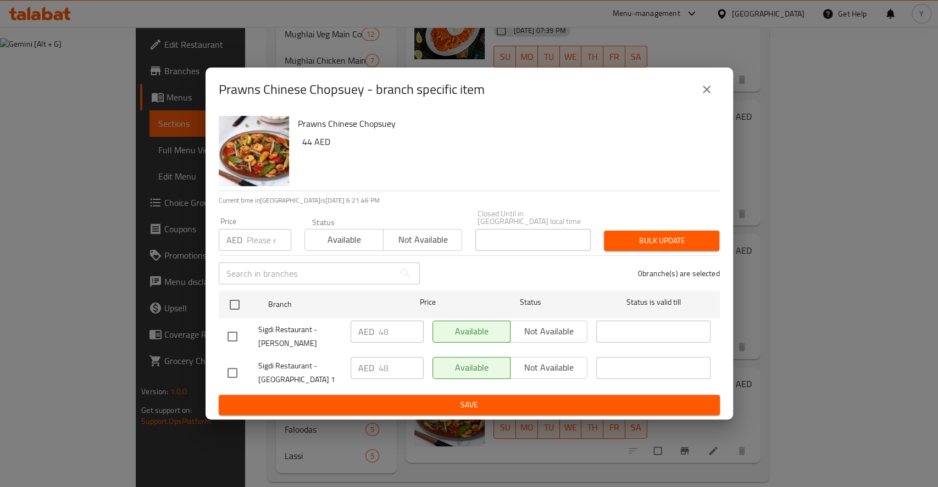
click at [259, 244] on input "number" at bounding box center [269, 240] width 44 height 22
type button "0"
click at [259, 241] on input "number" at bounding box center [269, 240] width 44 height 22
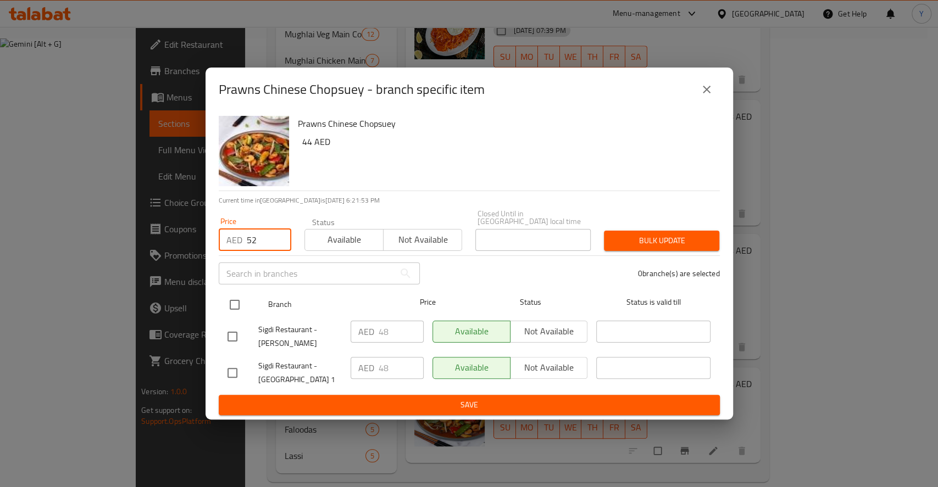
type input "52"
click at [235, 300] on input "checkbox" at bounding box center [234, 304] width 23 height 23
checkbox input "true"
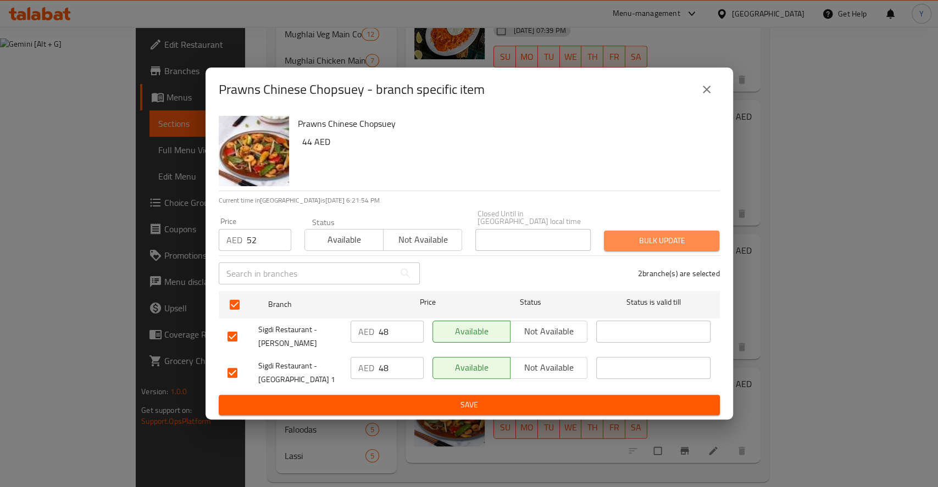
click at [642, 239] on span "Bulk update" at bounding box center [661, 241] width 98 height 14
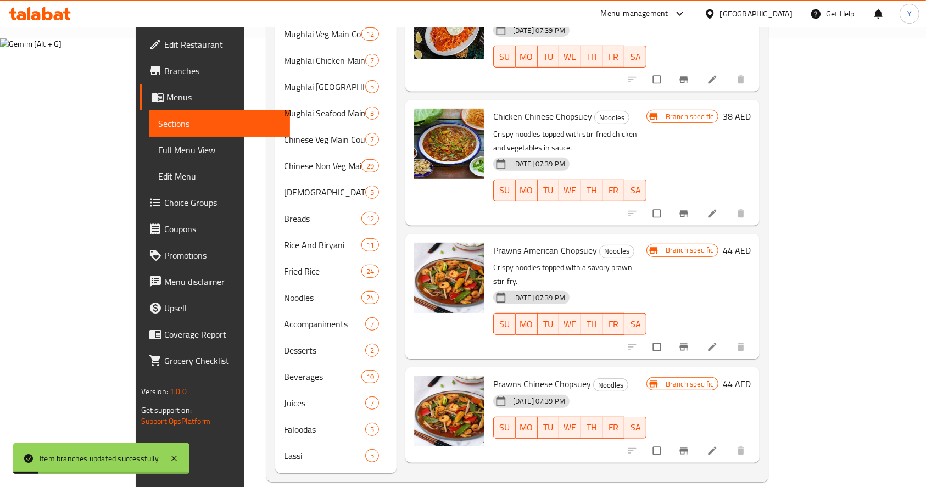
scroll to position [0, 0]
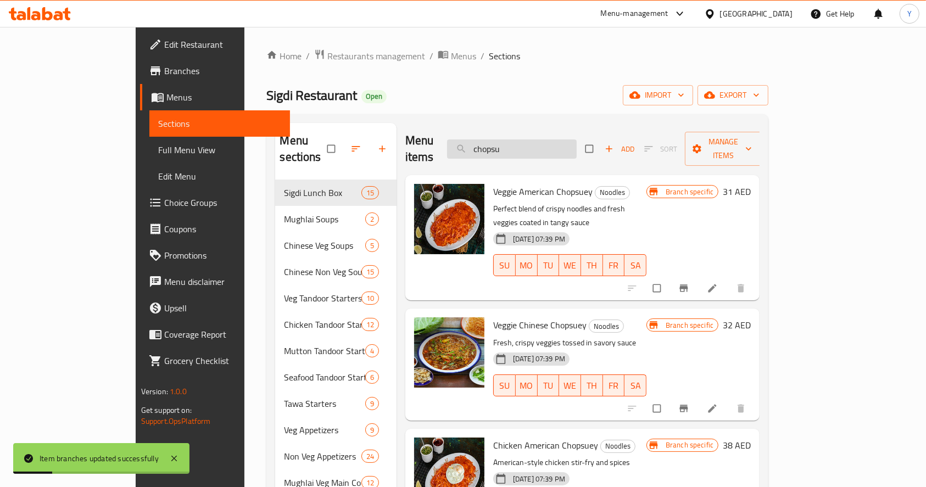
click at [566, 140] on input "chopsu" at bounding box center [512, 149] width 130 height 19
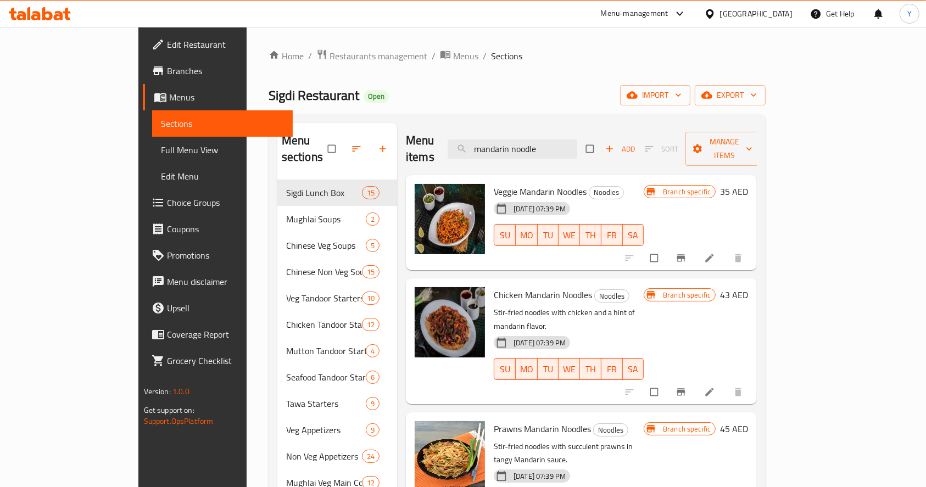
type input "mandarin noodle"
click at [687, 253] on icon "Branch-specific-item" at bounding box center [681, 258] width 11 height 11
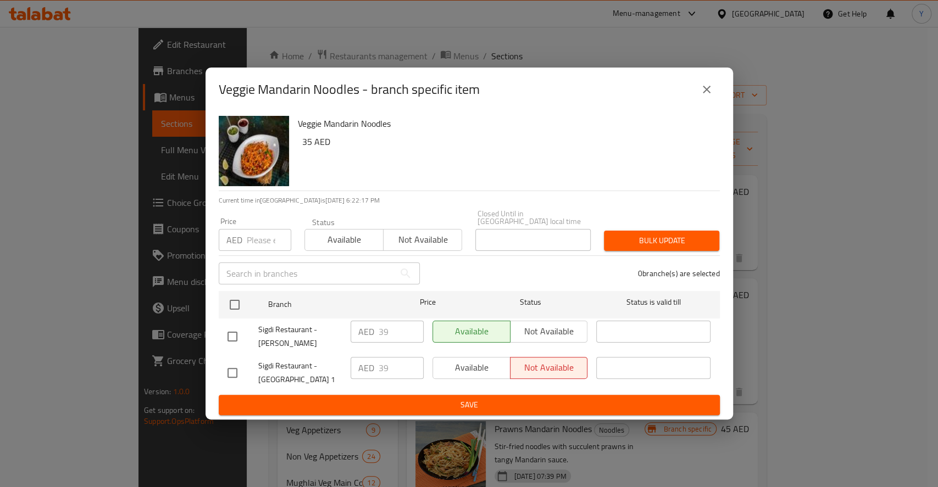
click at [270, 242] on input "number" at bounding box center [269, 240] width 44 height 22
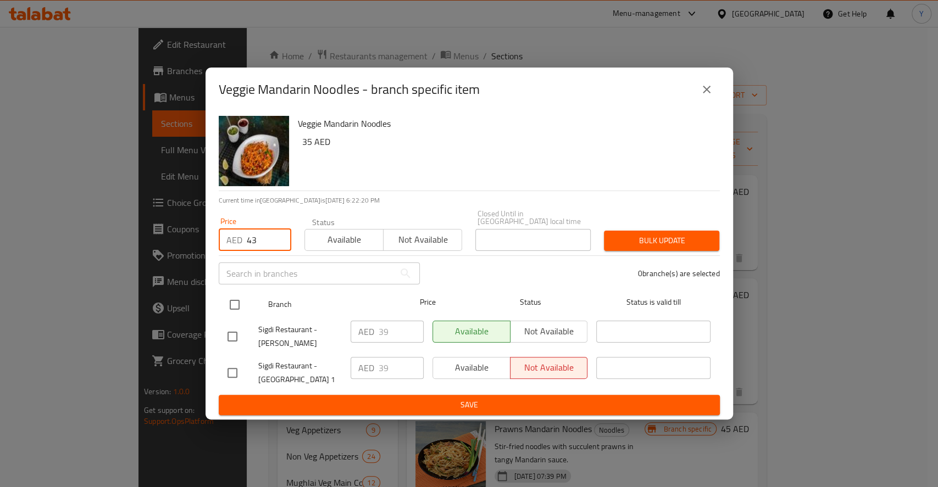
type input "43"
click at [231, 309] on input "checkbox" at bounding box center [234, 304] width 23 height 23
checkbox input "true"
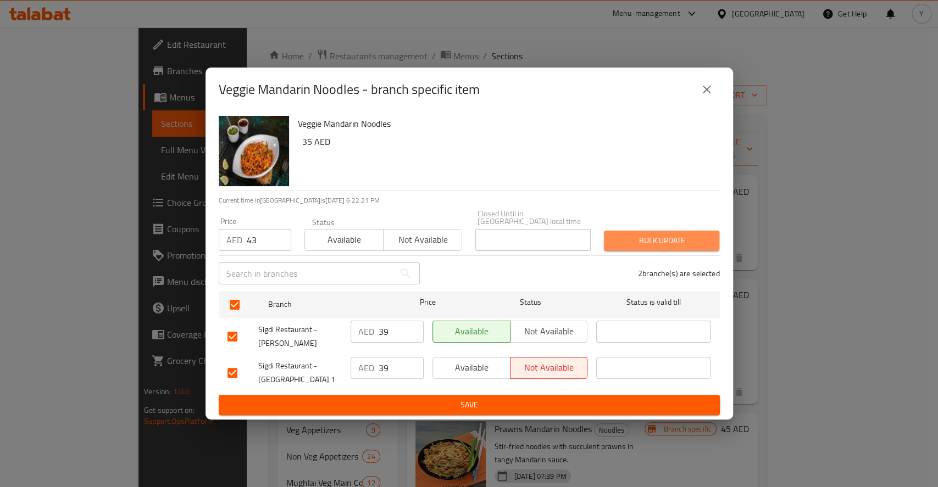
click at [686, 242] on span "Bulk update" at bounding box center [661, 241] width 98 height 14
